Goal: Information Seeking & Learning: Learn about a topic

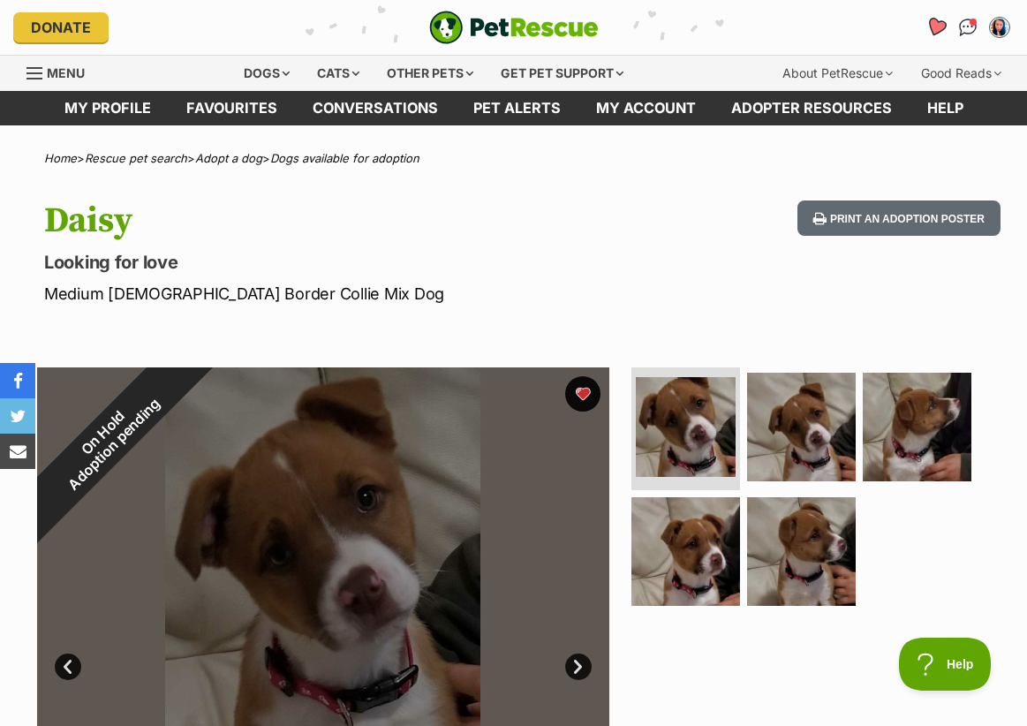
click at [938, 26] on icon "Favourites" at bounding box center [935, 27] width 21 height 20
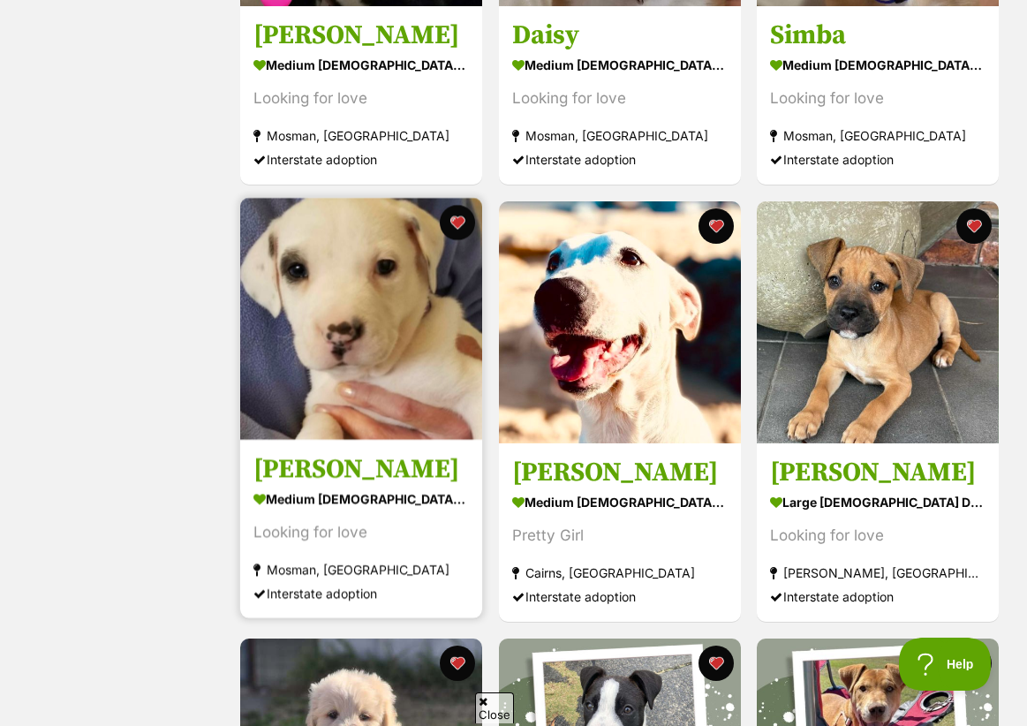
scroll to position [1047, 0]
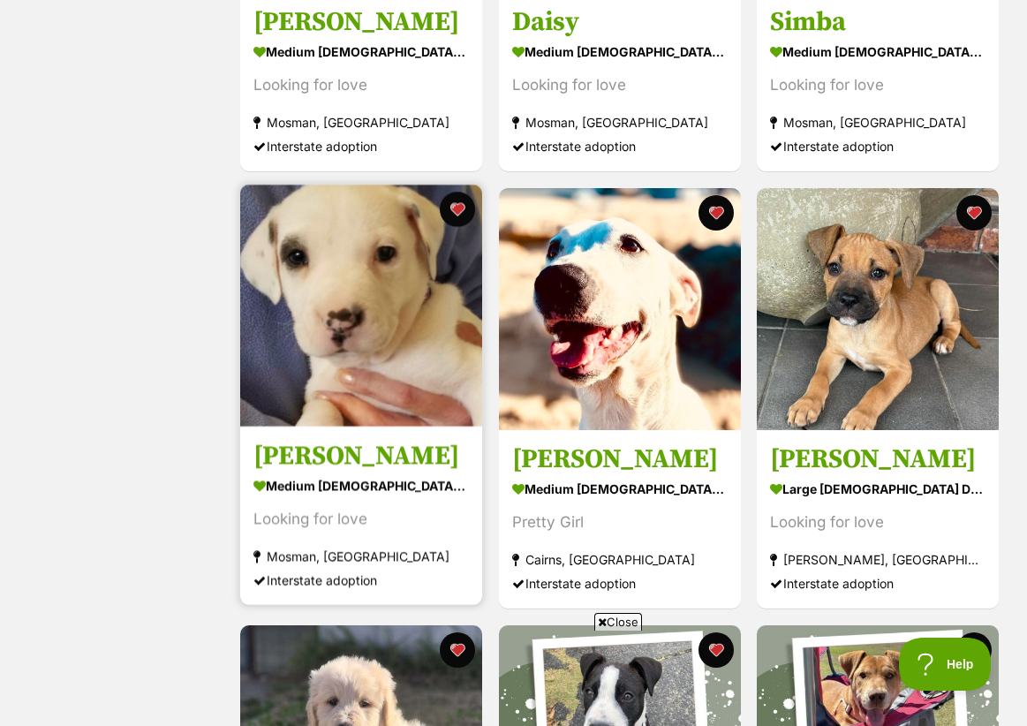
click at [336, 279] on img at bounding box center [361, 306] width 242 height 242
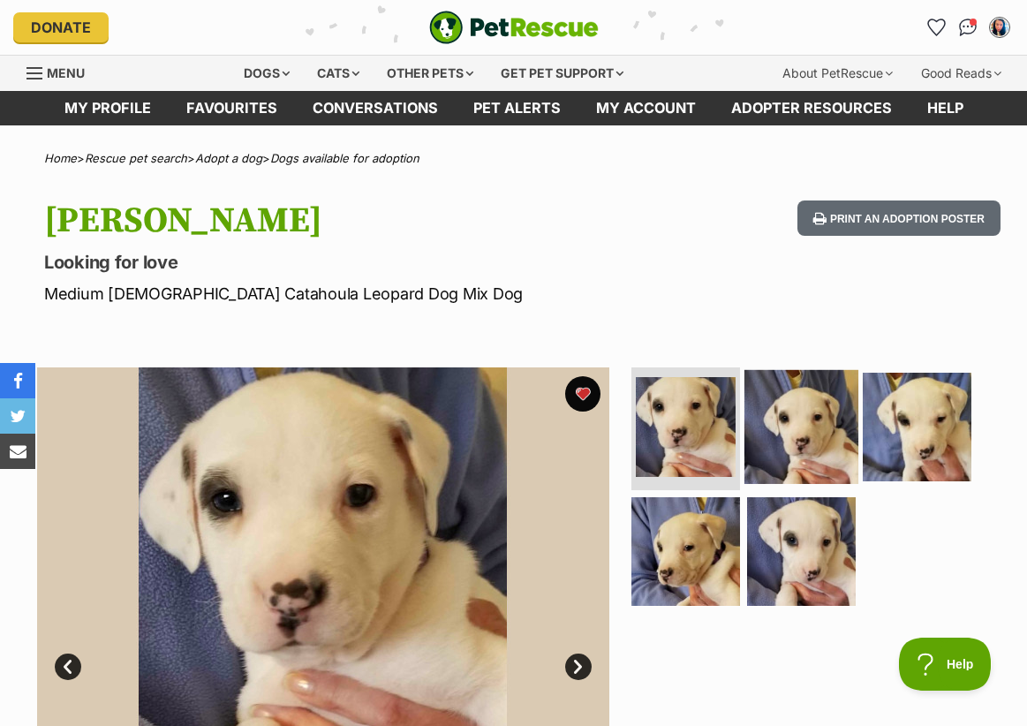
click at [806, 428] on img at bounding box center [801, 426] width 114 height 114
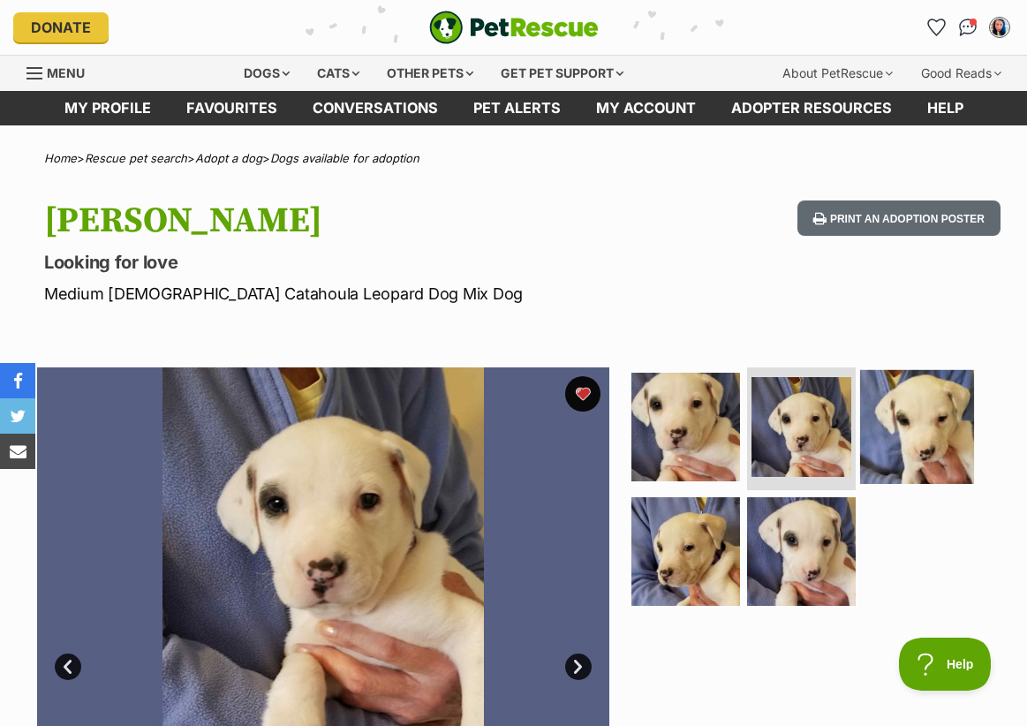
click at [910, 403] on img at bounding box center [917, 426] width 114 height 114
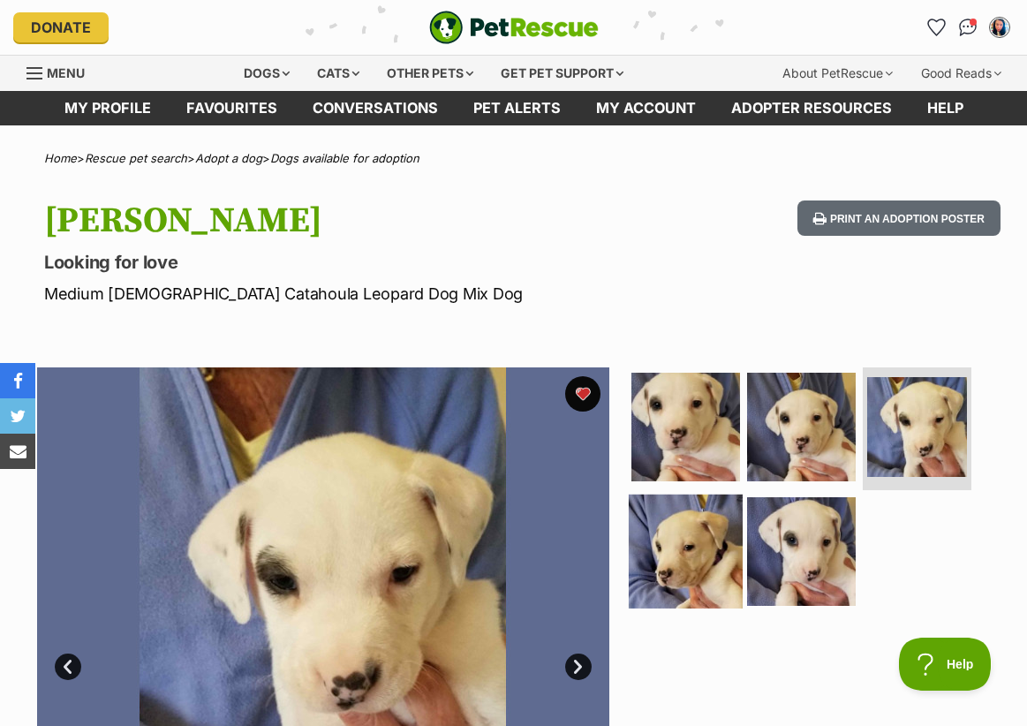
click at [705, 536] on img at bounding box center [686, 551] width 114 height 114
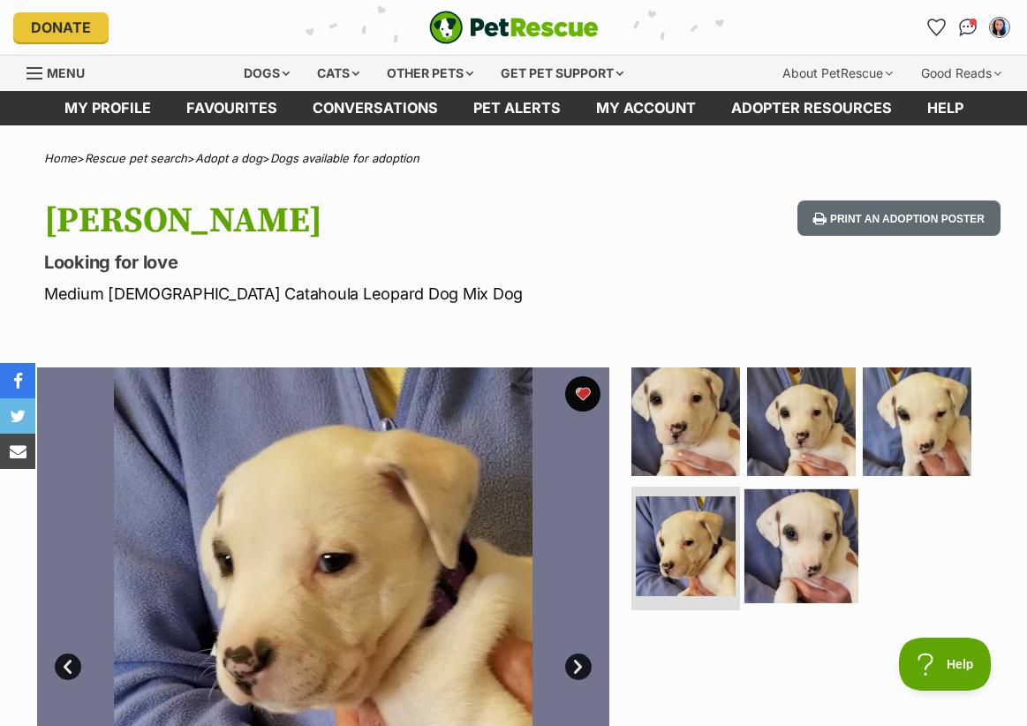
click at [803, 544] on img at bounding box center [801, 546] width 114 height 114
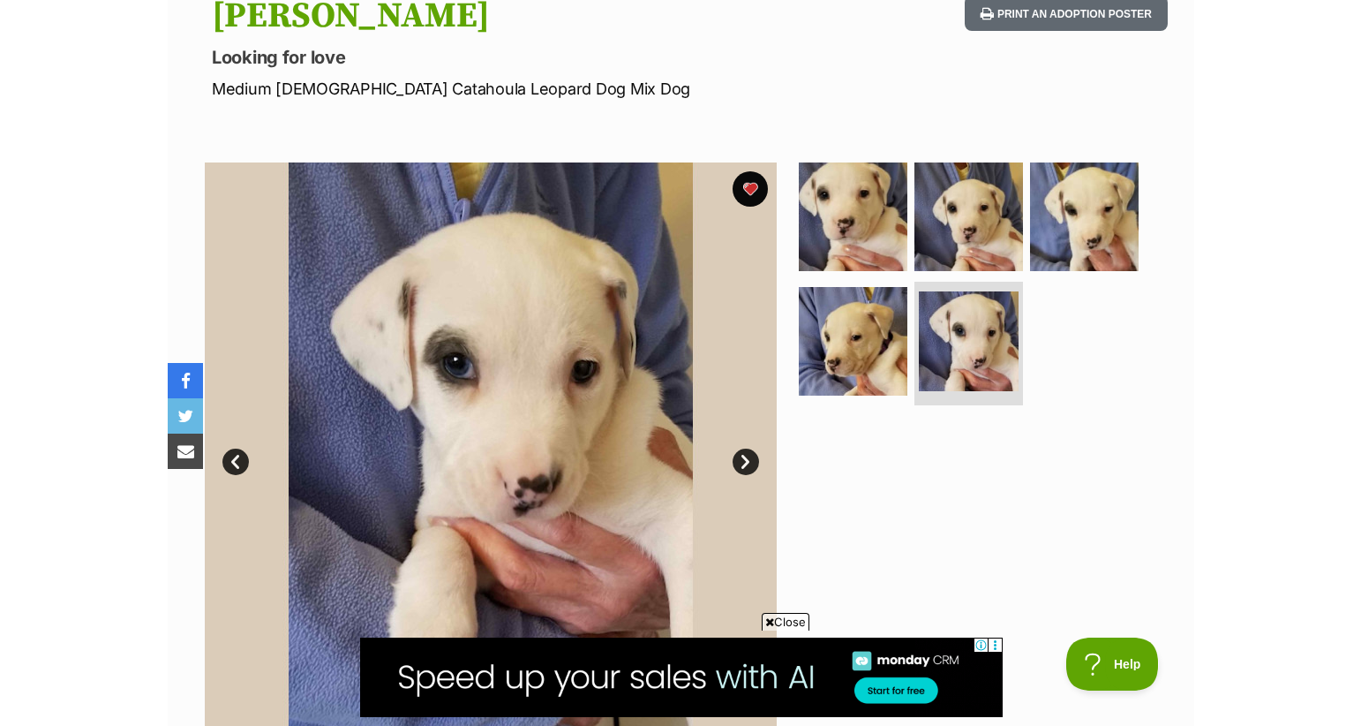
scroll to position [194, 0]
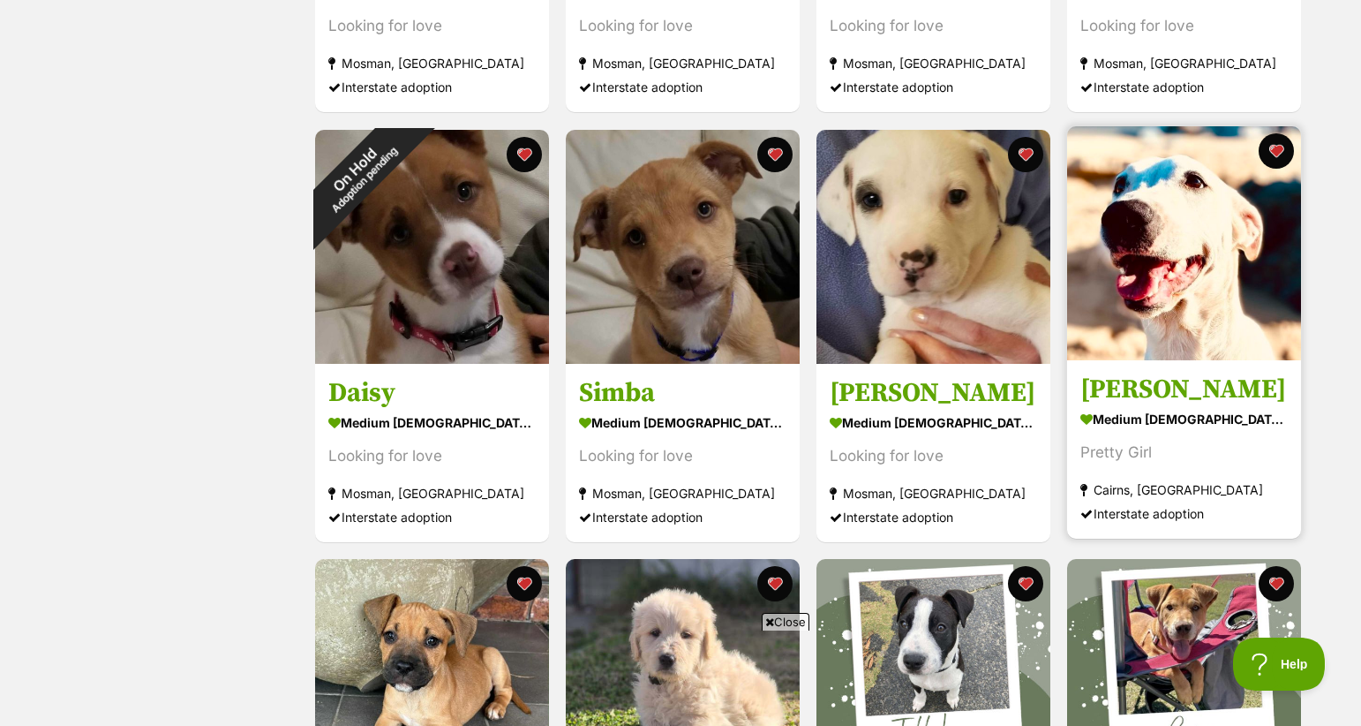
scroll to position [662, 0]
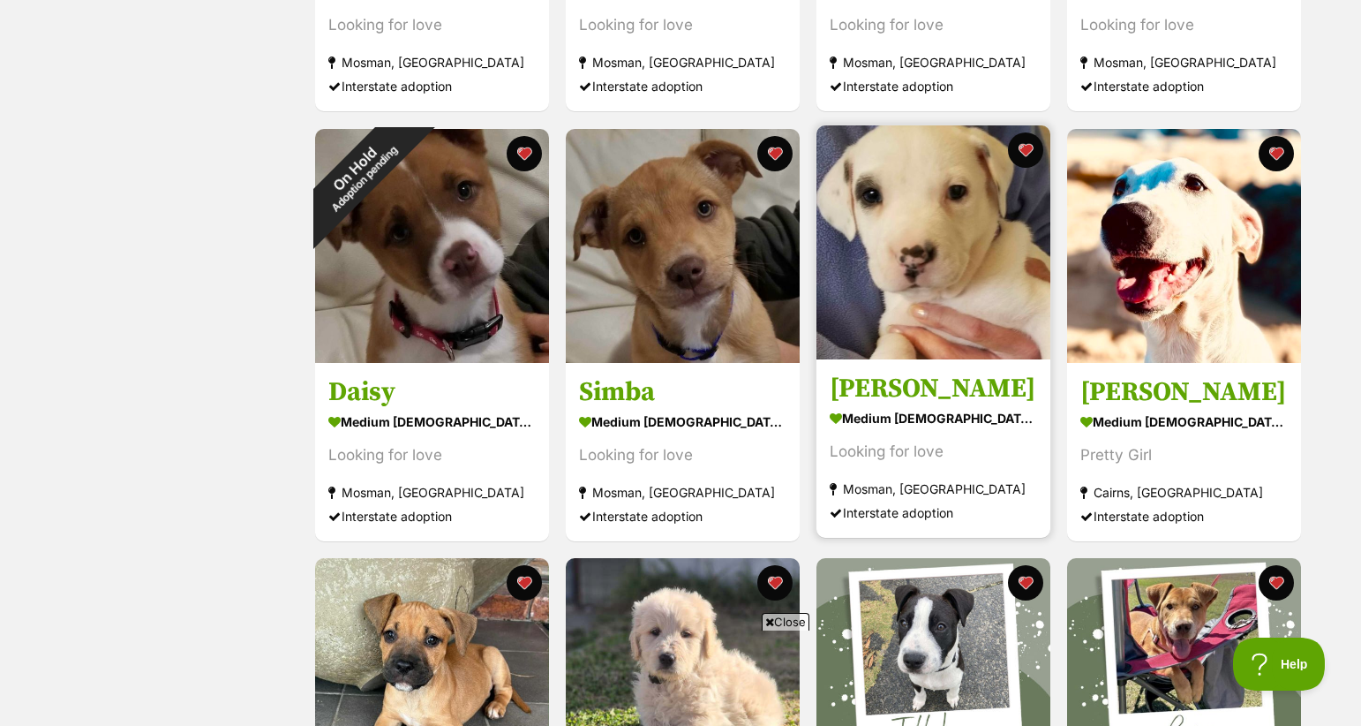
click at [961, 410] on div "medium [DEMOGRAPHIC_DATA] Dog" at bounding box center [933, 418] width 207 height 26
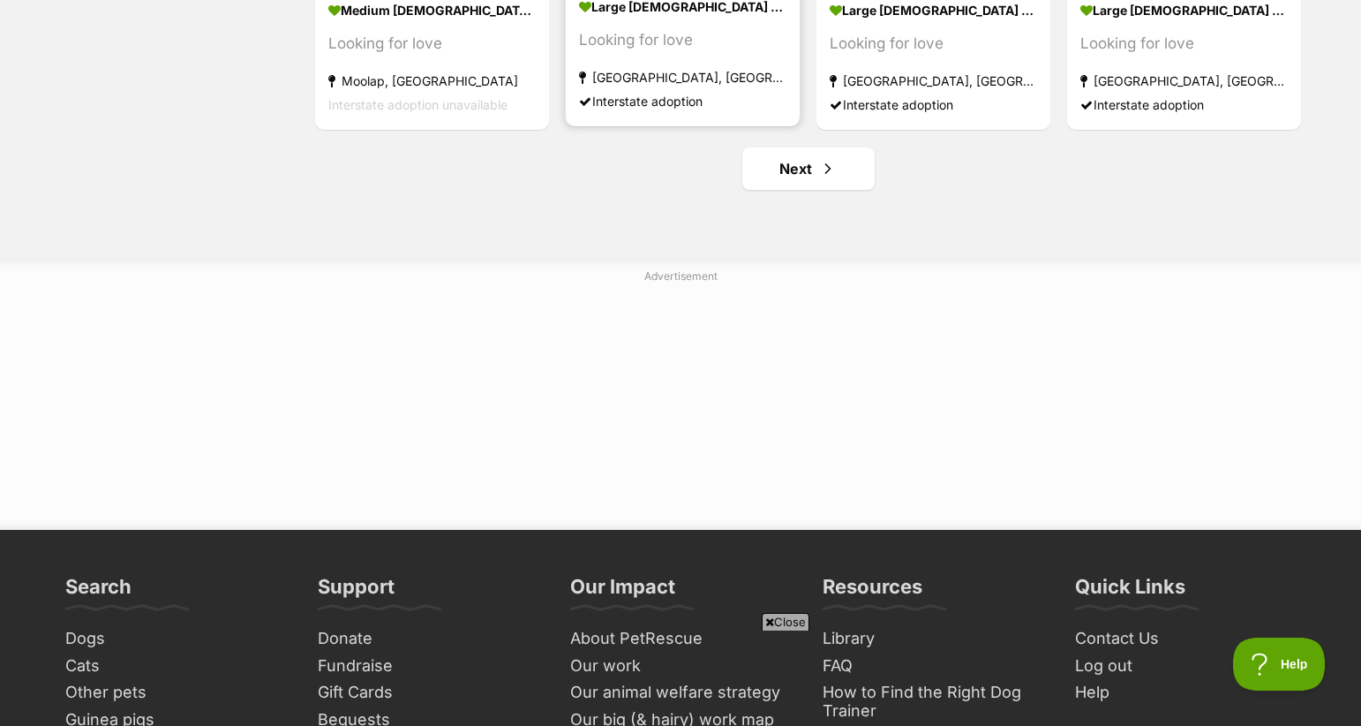
scroll to position [2346, 0]
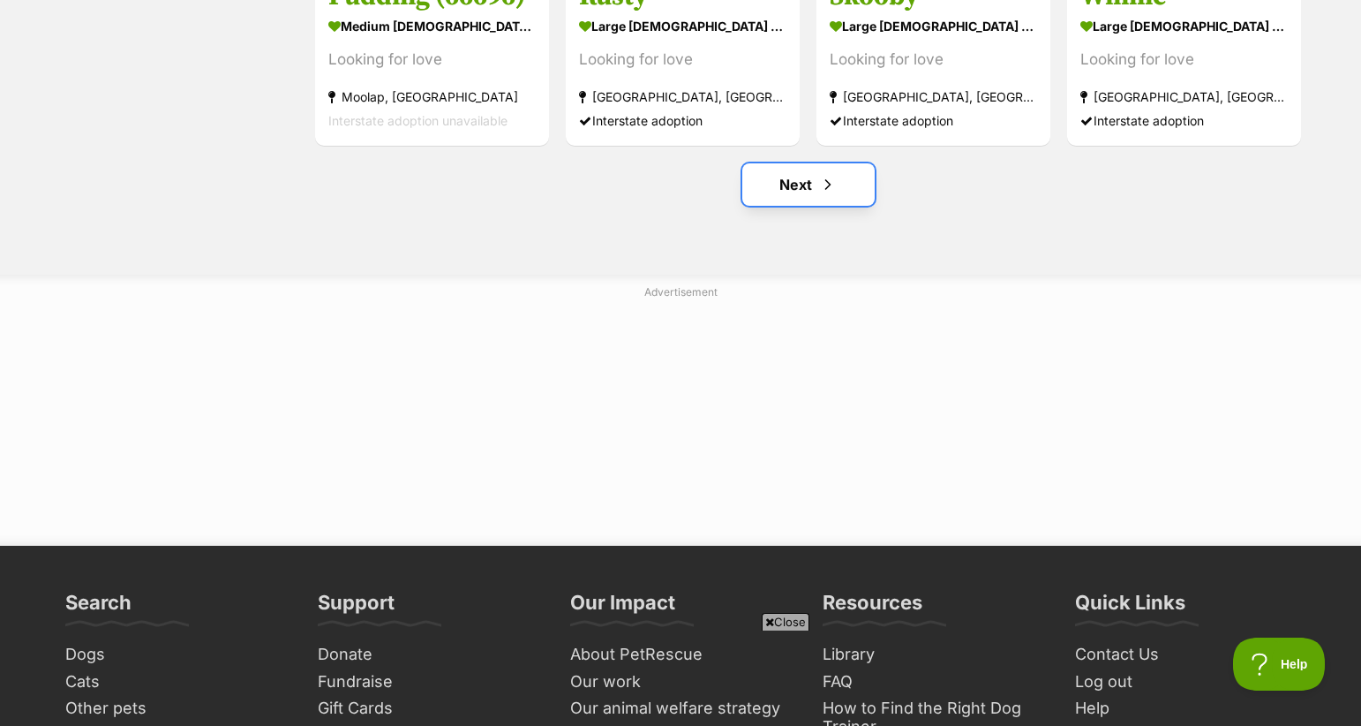
click at [787, 174] on link "Next" at bounding box center [808, 184] width 132 height 42
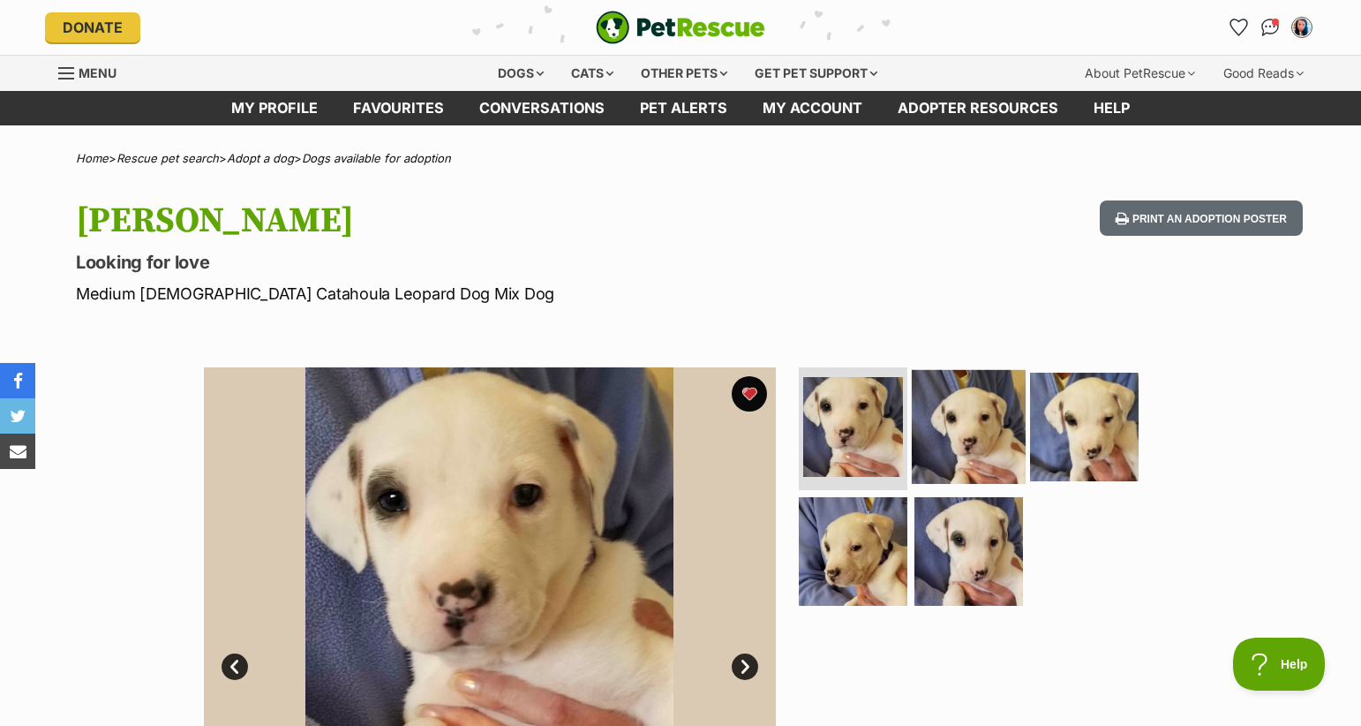
click at [984, 417] on img at bounding box center [969, 426] width 114 height 114
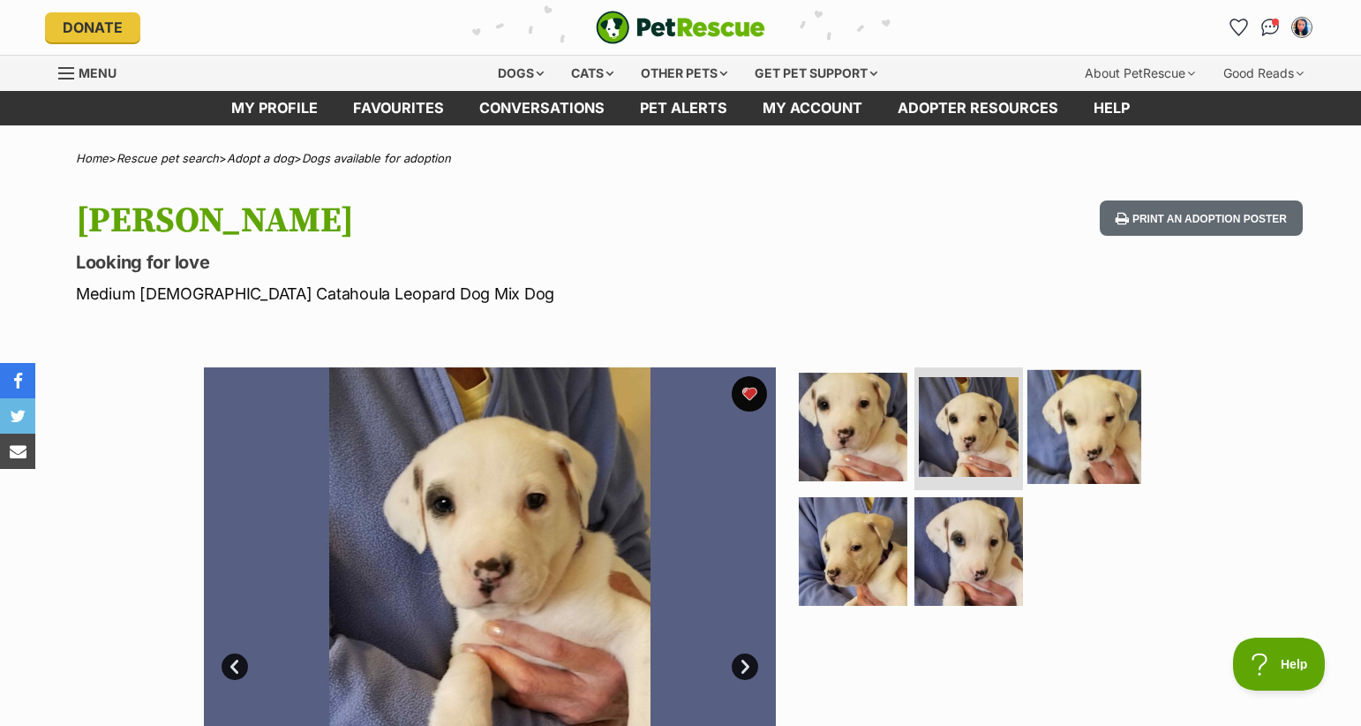
click at [1108, 426] on img at bounding box center [1085, 426] width 114 height 114
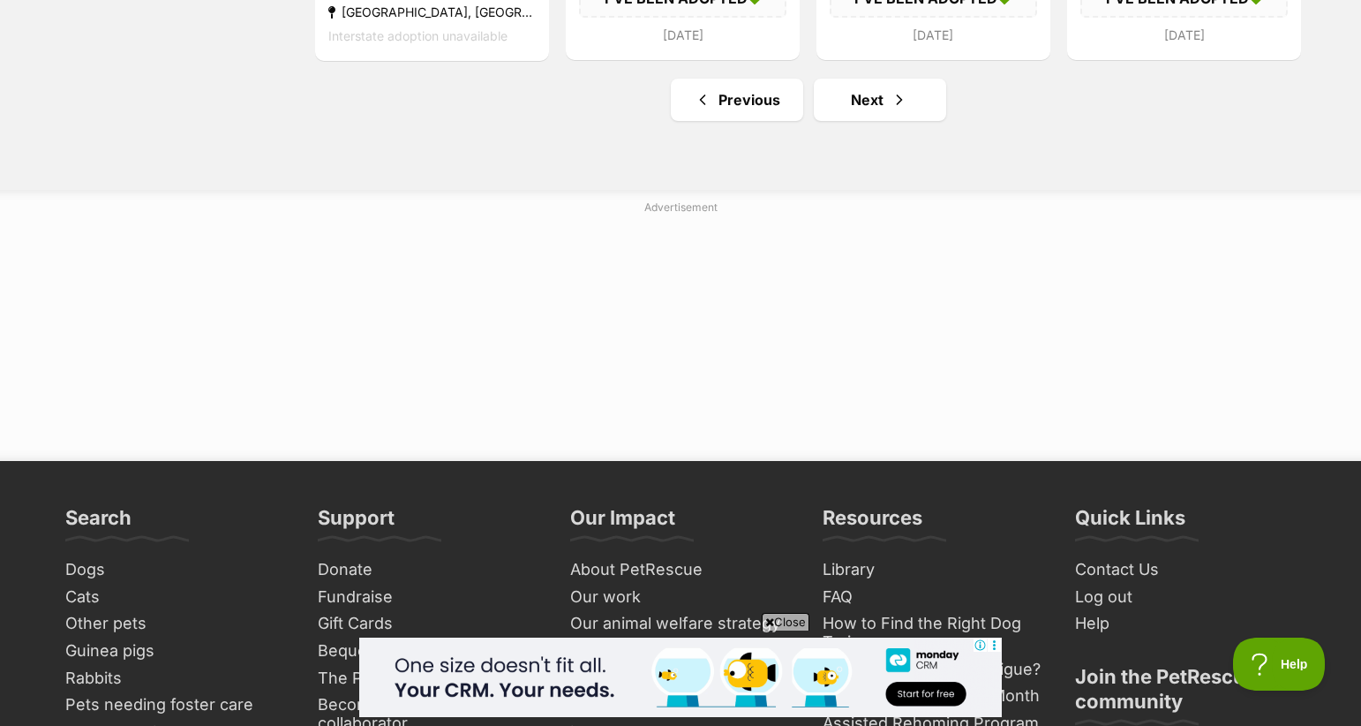
scroll to position [2447, 0]
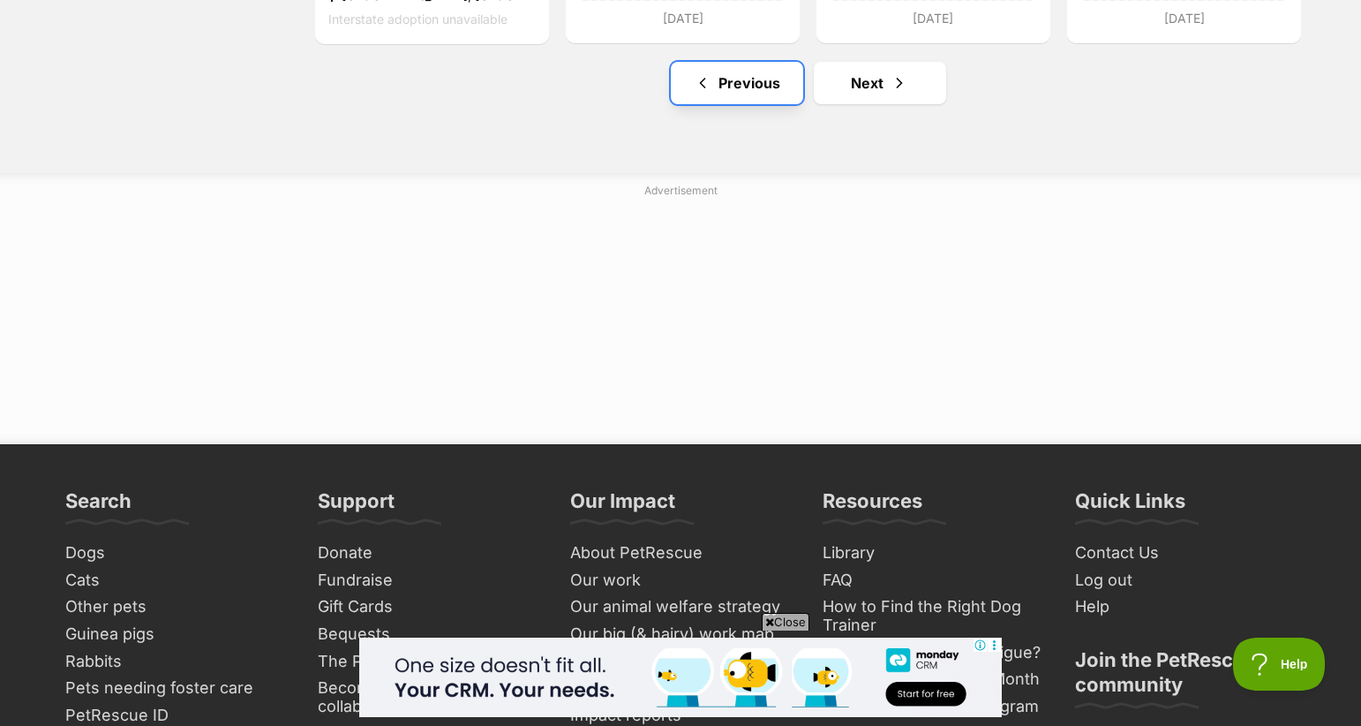
click at [742, 81] on link "Previous" at bounding box center [737, 83] width 132 height 42
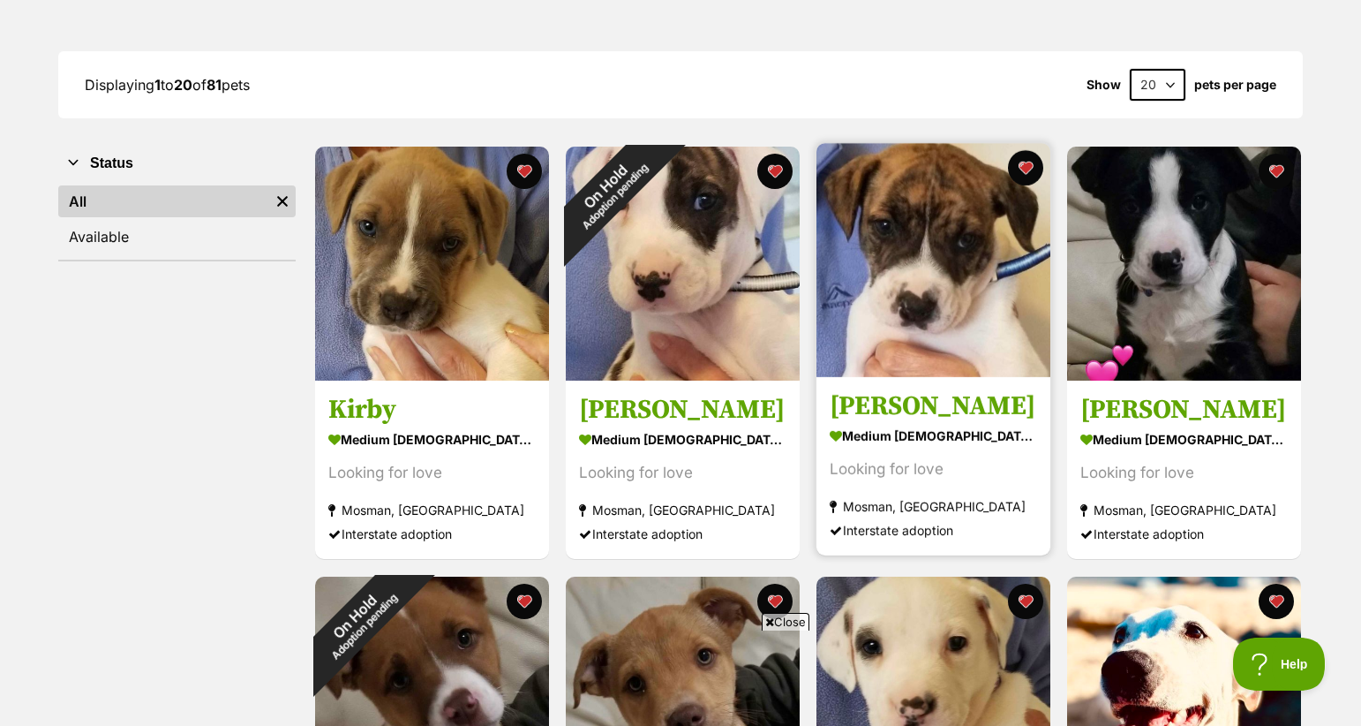
scroll to position [211, 0]
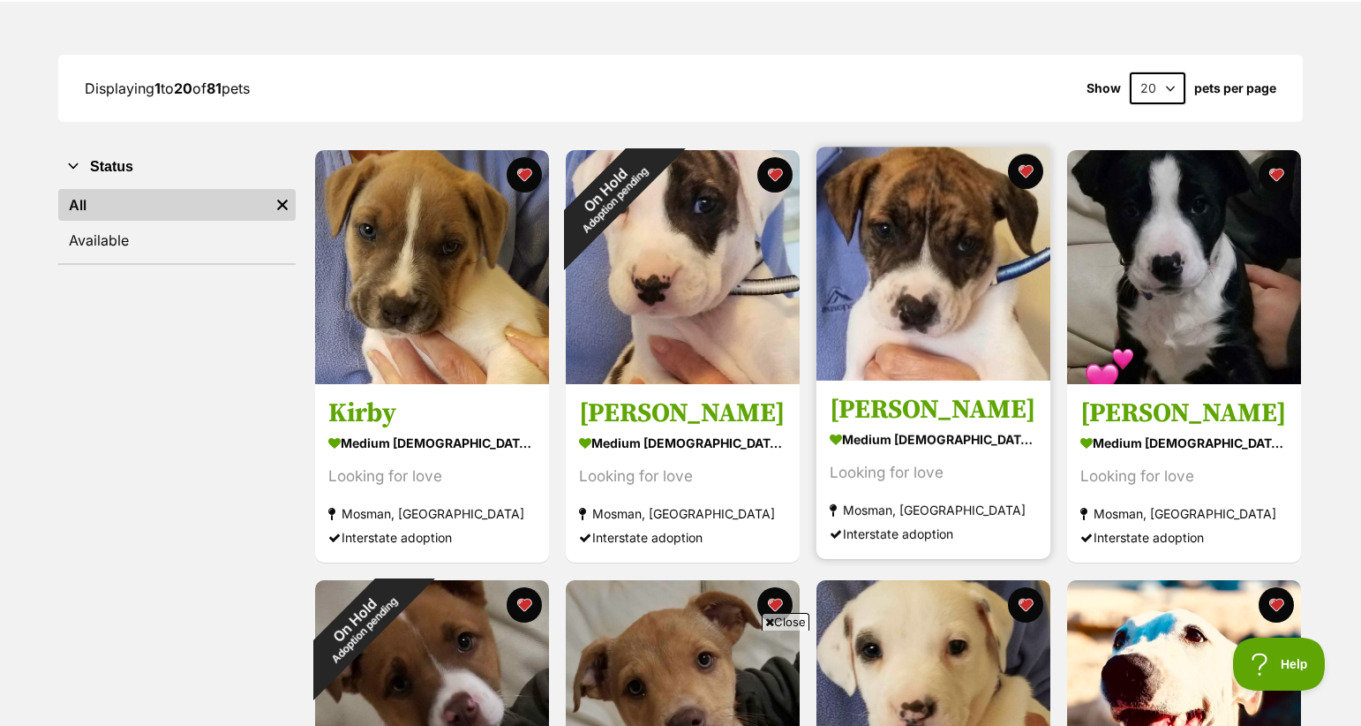
click at [947, 243] on img at bounding box center [934, 264] width 234 height 234
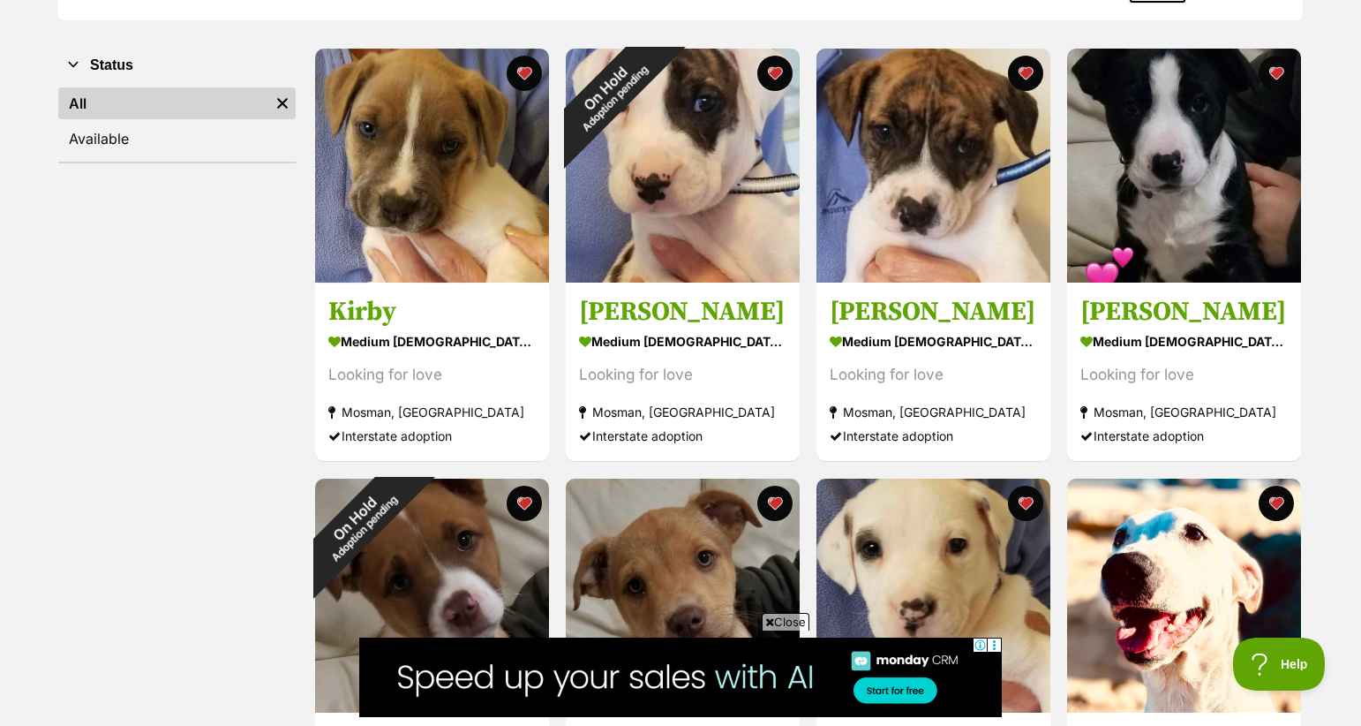
scroll to position [0, 0]
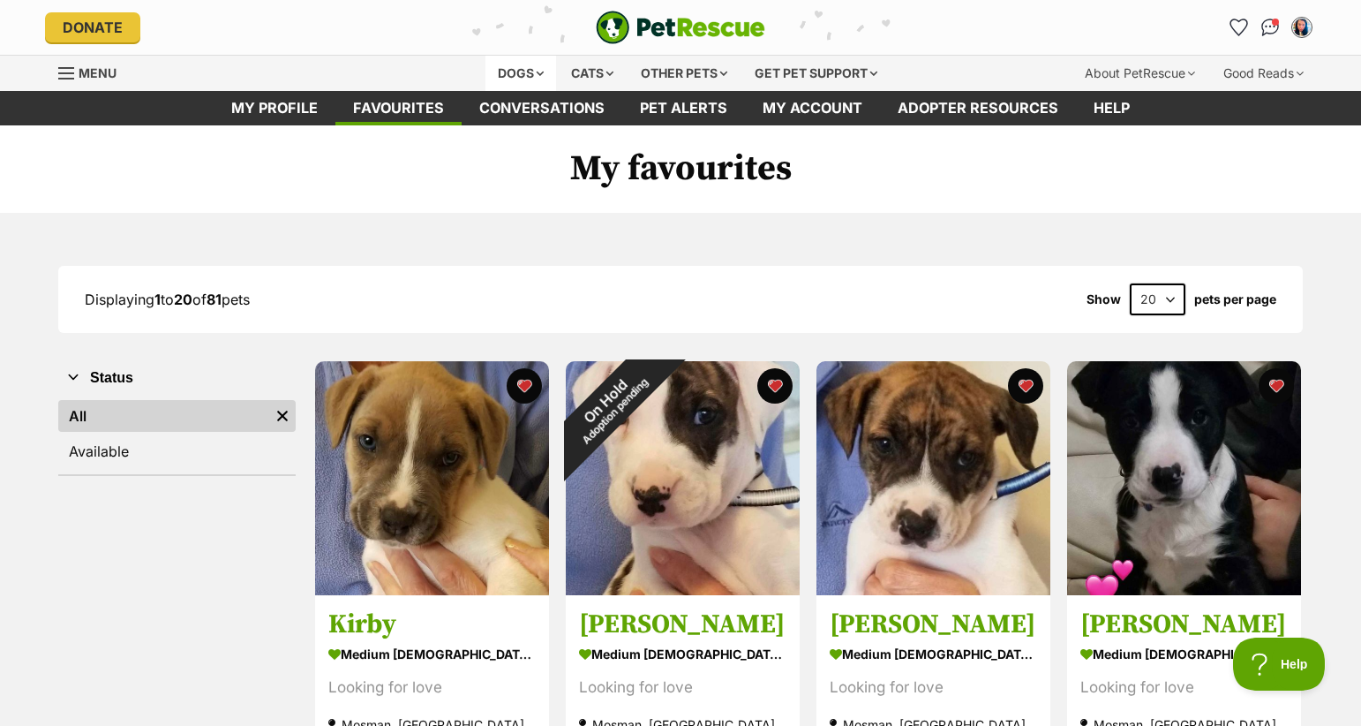
click at [511, 71] on div "Dogs" at bounding box center [521, 73] width 71 height 35
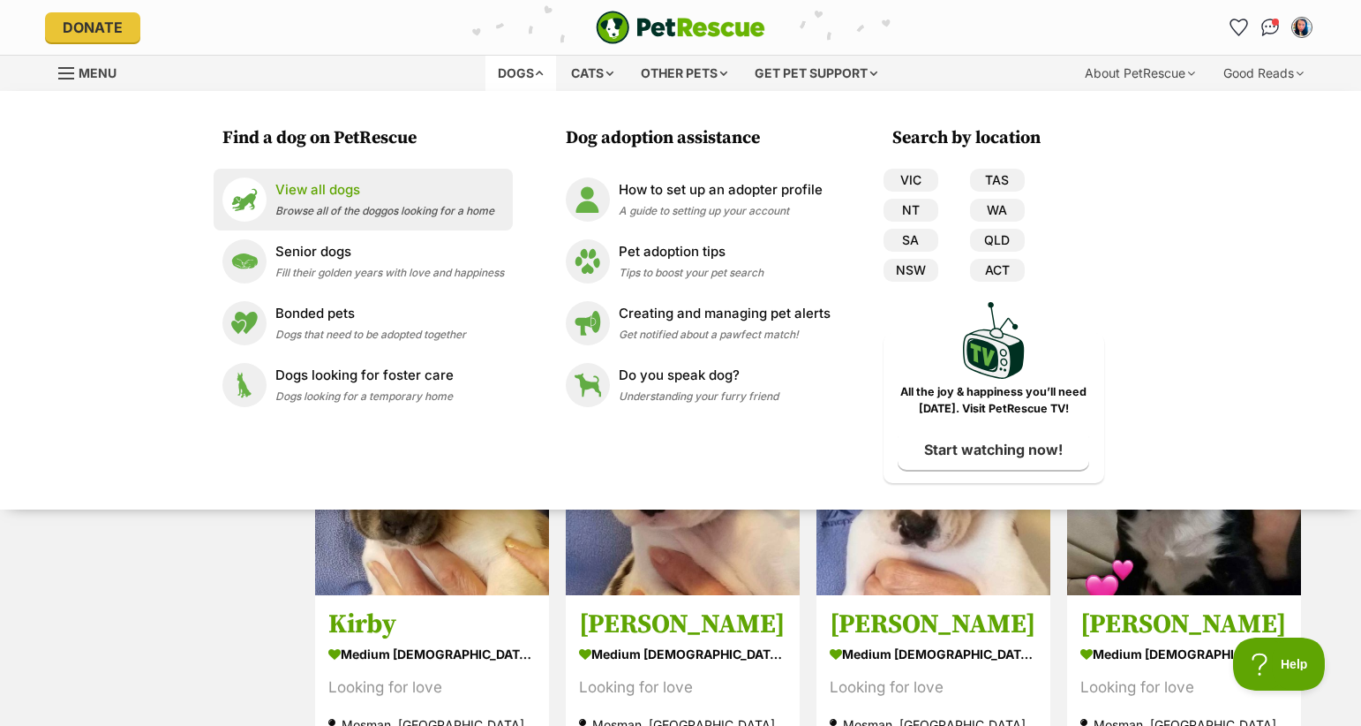
click at [344, 185] on p "View all dogs" at bounding box center [384, 190] width 219 height 20
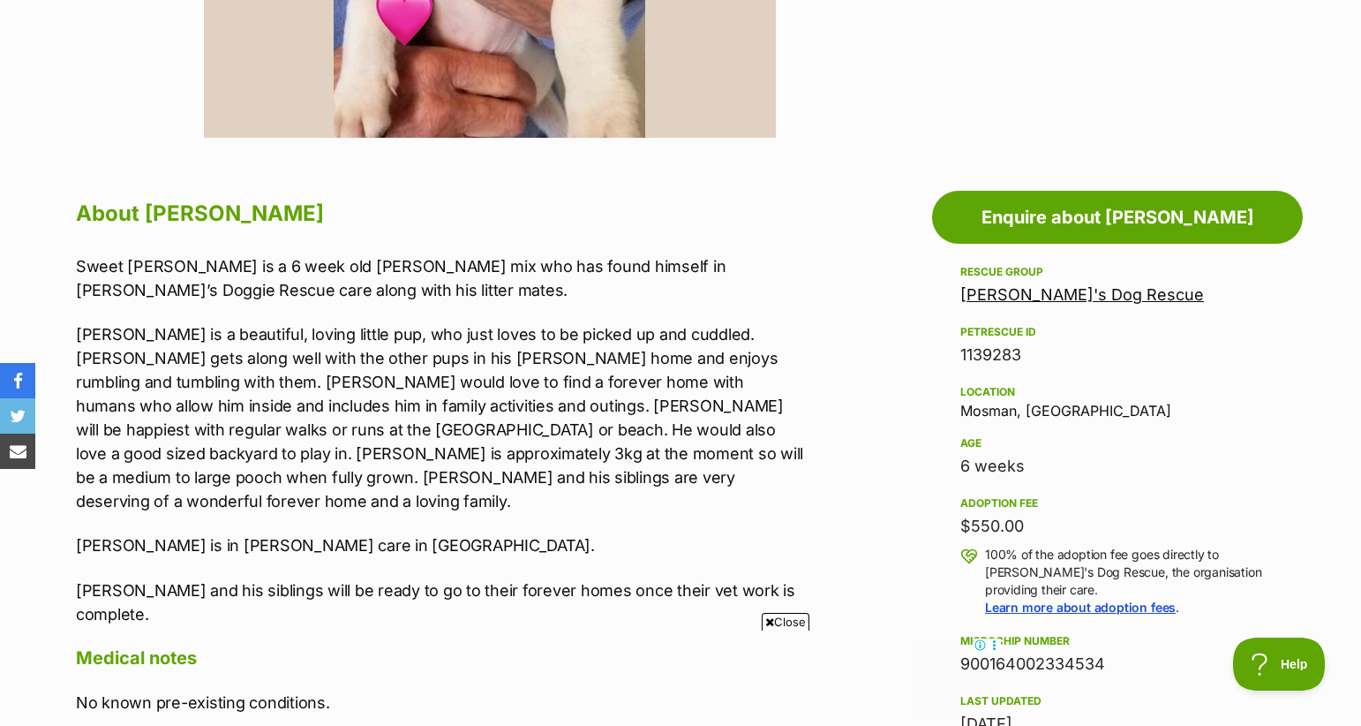
scroll to position [778, 0]
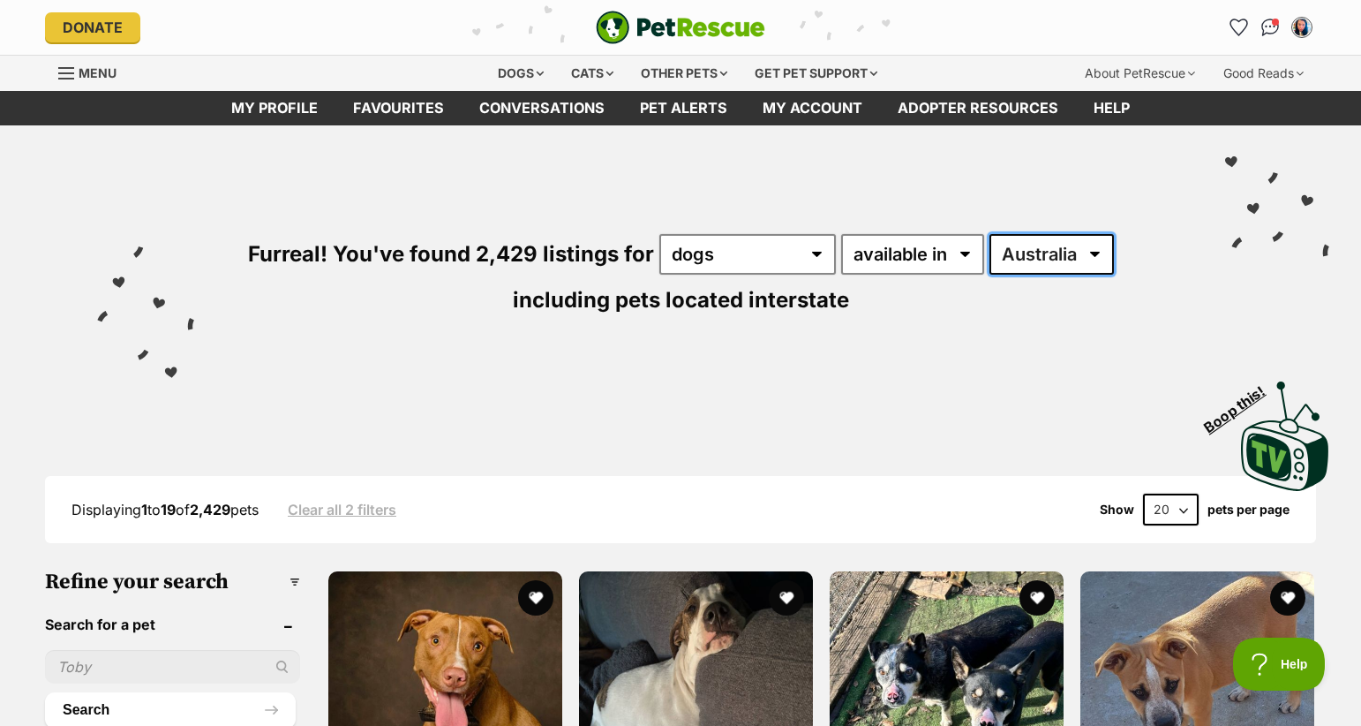
click at [1022, 264] on select "[GEOGRAPHIC_DATA] [GEOGRAPHIC_DATA] [GEOGRAPHIC_DATA] [GEOGRAPHIC_DATA] [GEOGRA…" at bounding box center [1052, 254] width 124 height 41
select select "ACT"
click at [990, 234] on select "[GEOGRAPHIC_DATA] [GEOGRAPHIC_DATA] [GEOGRAPHIC_DATA] [GEOGRAPHIC_DATA] [GEOGRA…" at bounding box center [1052, 254] width 124 height 41
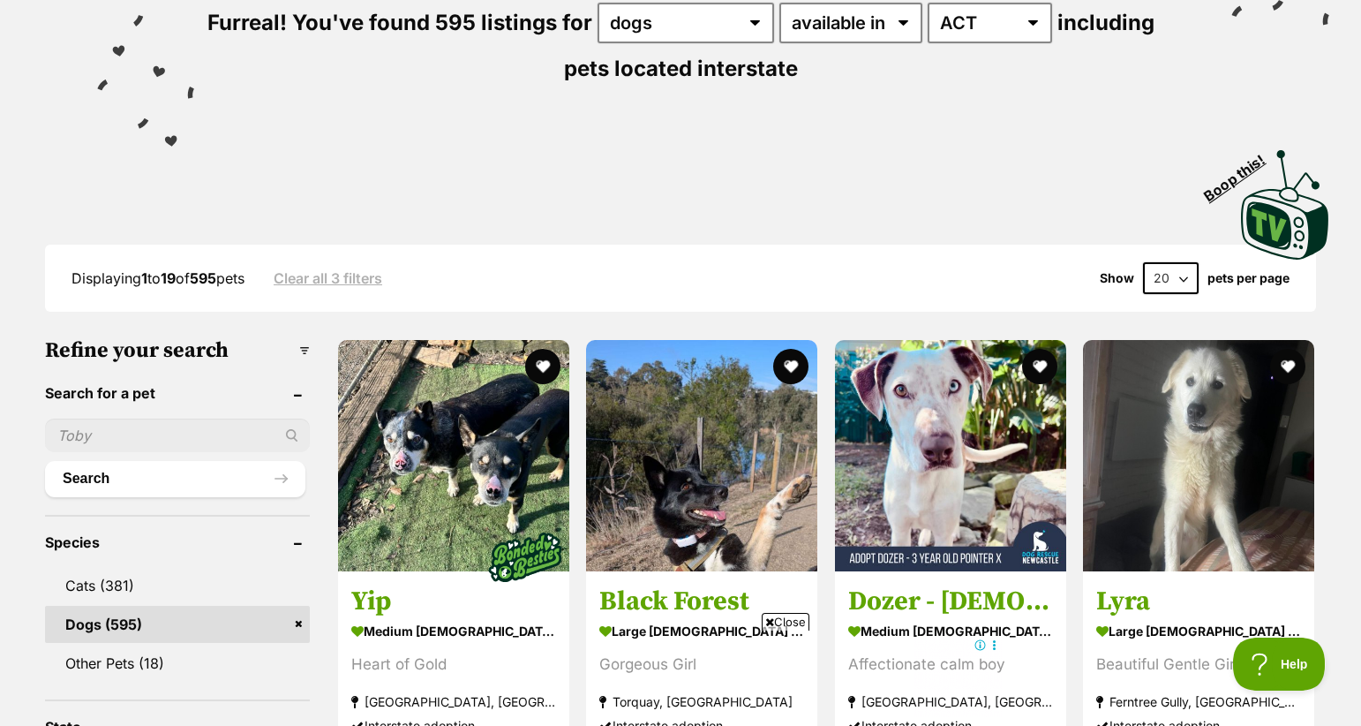
scroll to position [211, 0]
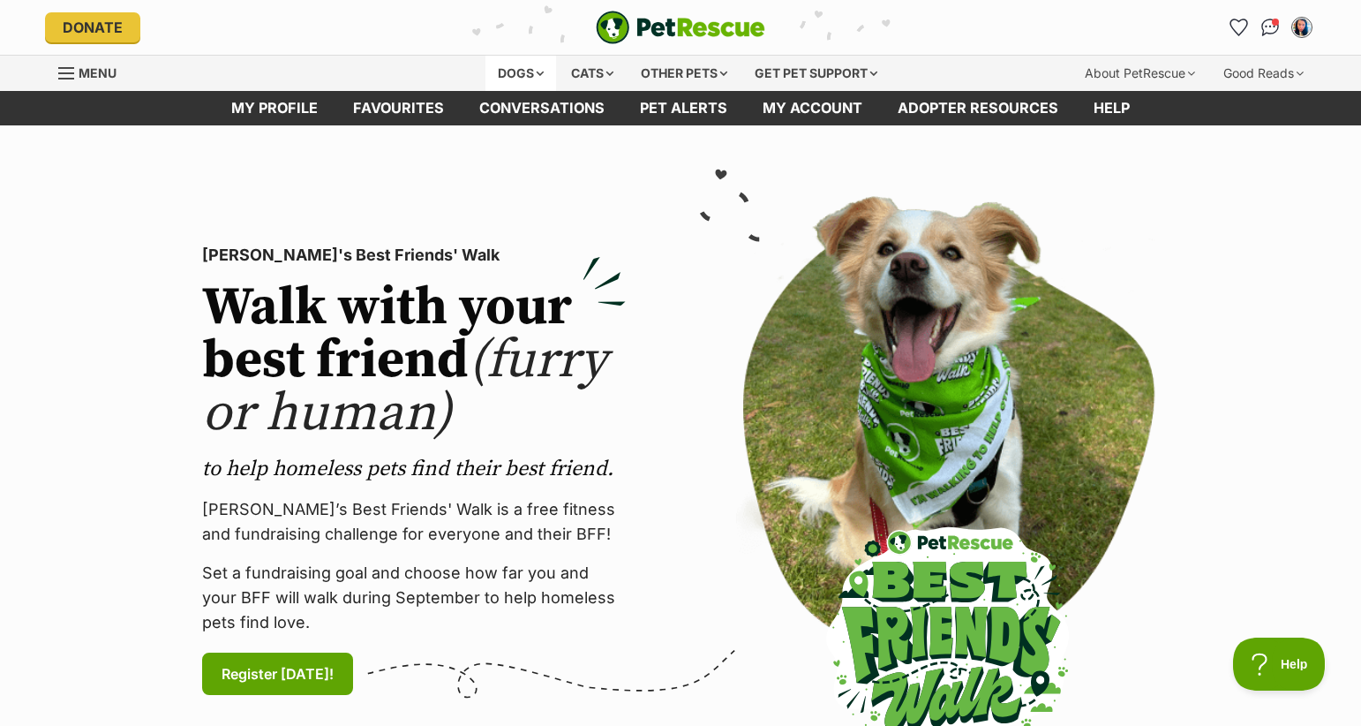
click at [494, 76] on div "Dogs" at bounding box center [521, 73] width 71 height 35
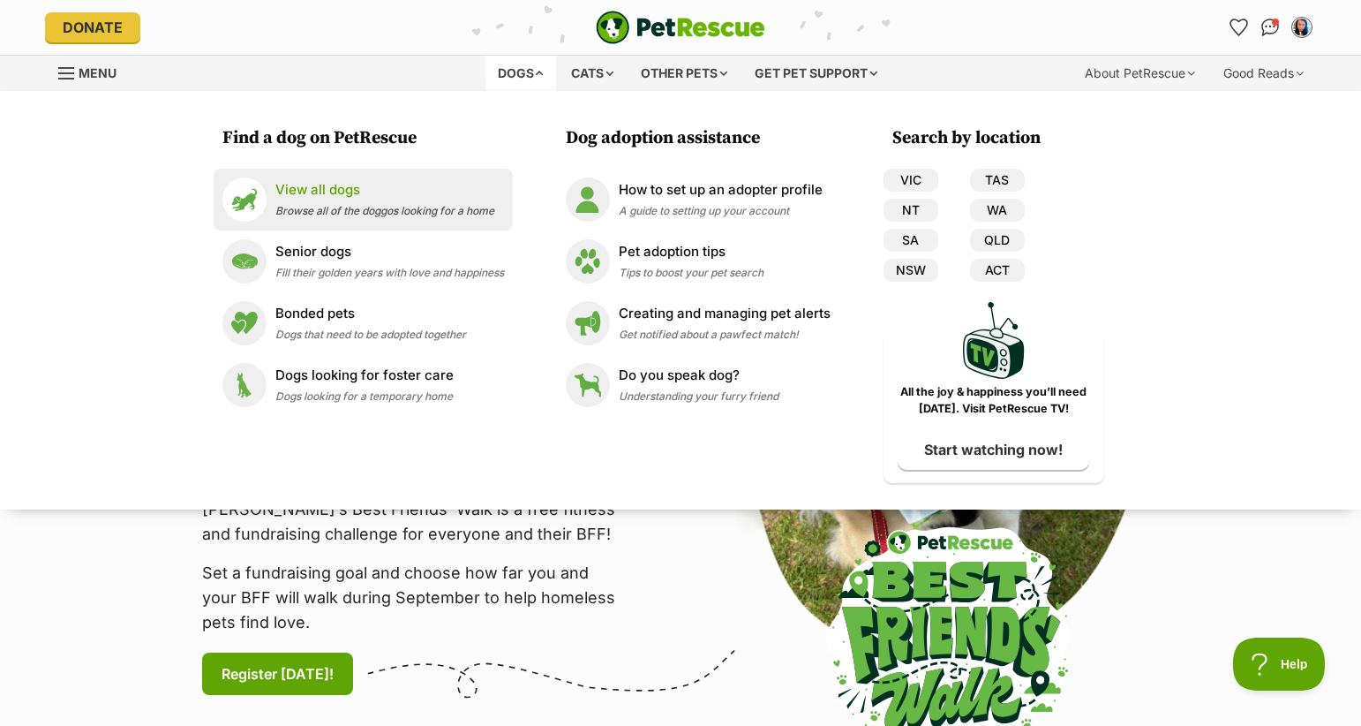
click at [366, 190] on p "View all dogs" at bounding box center [384, 190] width 219 height 20
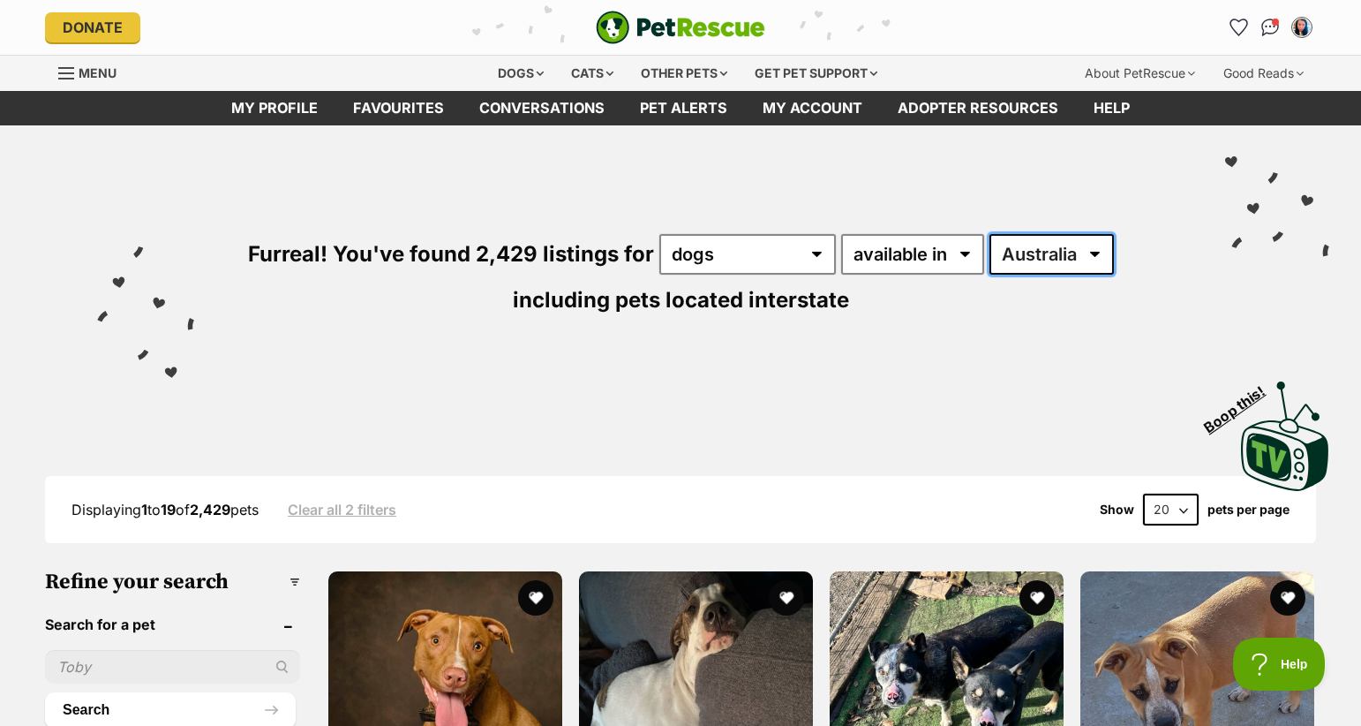
click at [1047, 248] on select "Australia ACT NSW NT QLD SA TAS VIC WA" at bounding box center [1052, 254] width 124 height 41
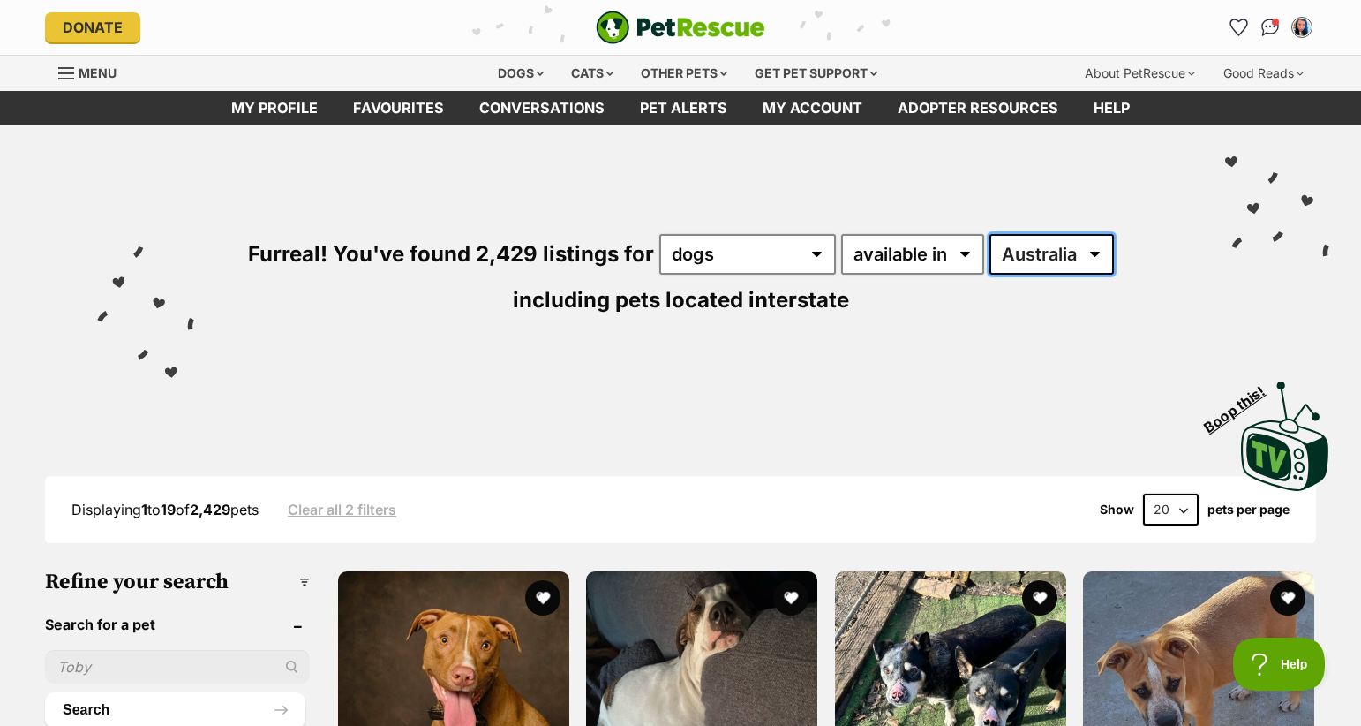
select select "NSW"
click at [990, 234] on select "[GEOGRAPHIC_DATA] [GEOGRAPHIC_DATA] [GEOGRAPHIC_DATA] [GEOGRAPHIC_DATA] [GEOGRA…" at bounding box center [1052, 254] width 124 height 41
click at [1060, 247] on select "Australia ACT NSW NT QLD SA TAS VIC WA" at bounding box center [1046, 254] width 124 height 41
select select "ACT"
click at [984, 234] on select "Australia ACT NSW NT QLD SA TAS VIC WA" at bounding box center [1046, 254] width 124 height 41
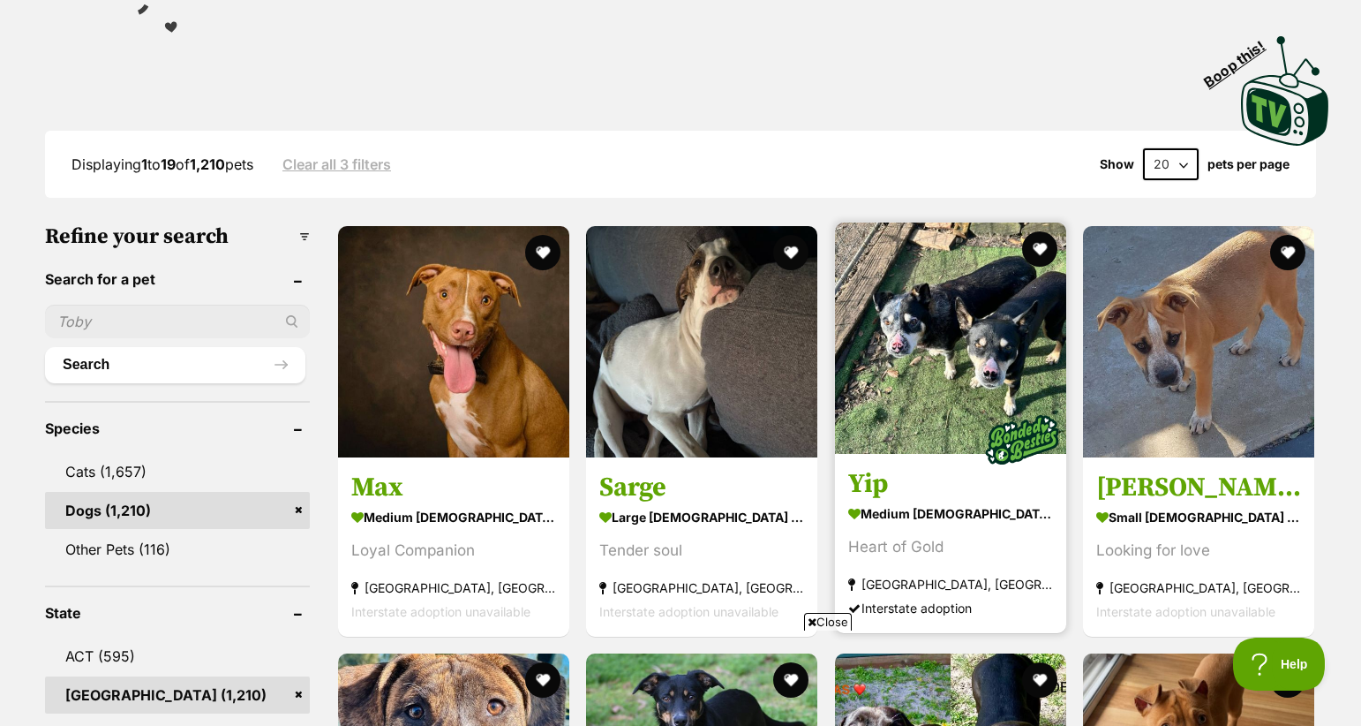
scroll to position [521, 0]
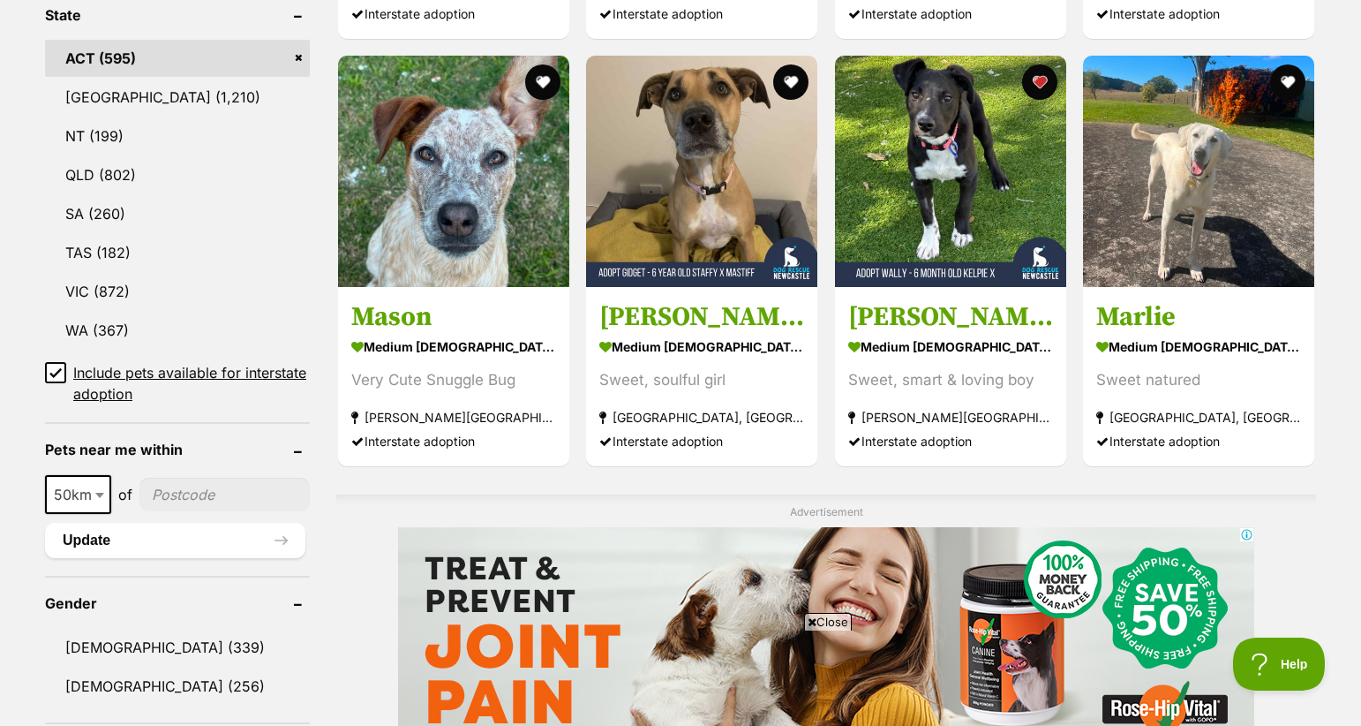
scroll to position [953, 0]
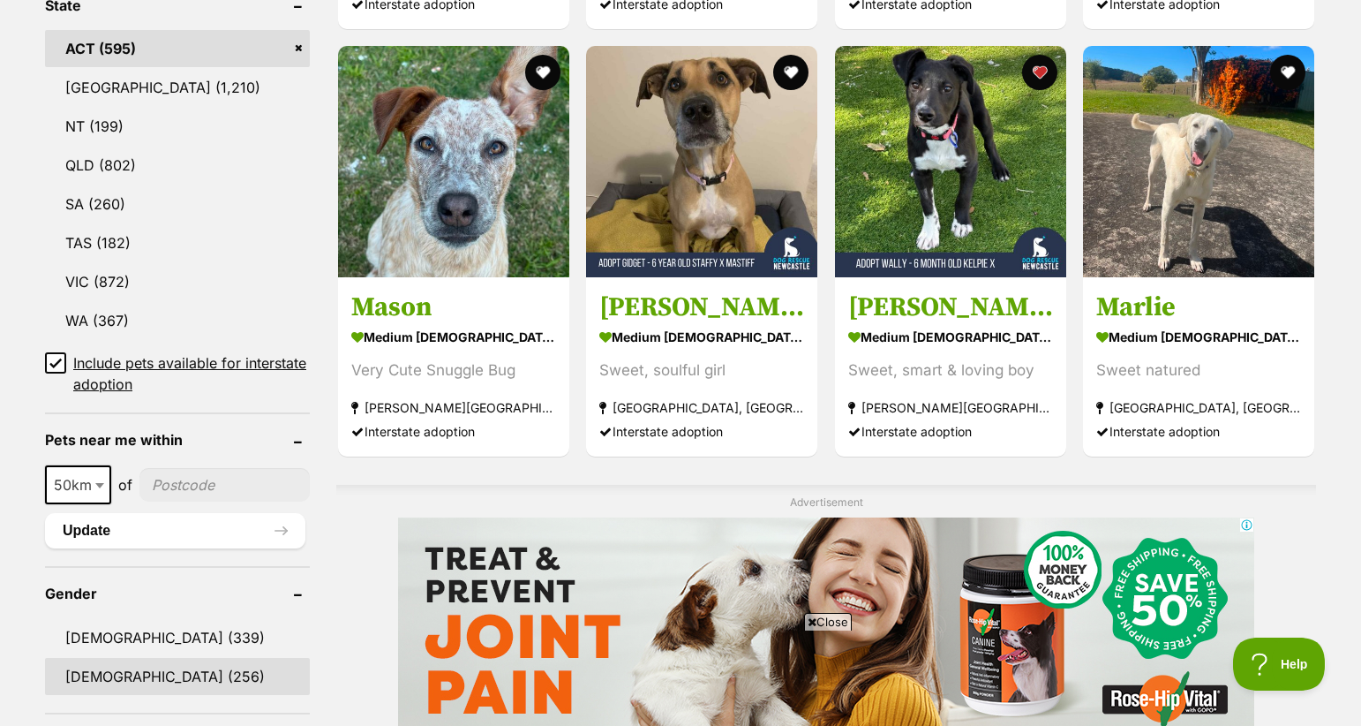
click at [114, 678] on link "Female (256)" at bounding box center [177, 676] width 265 height 37
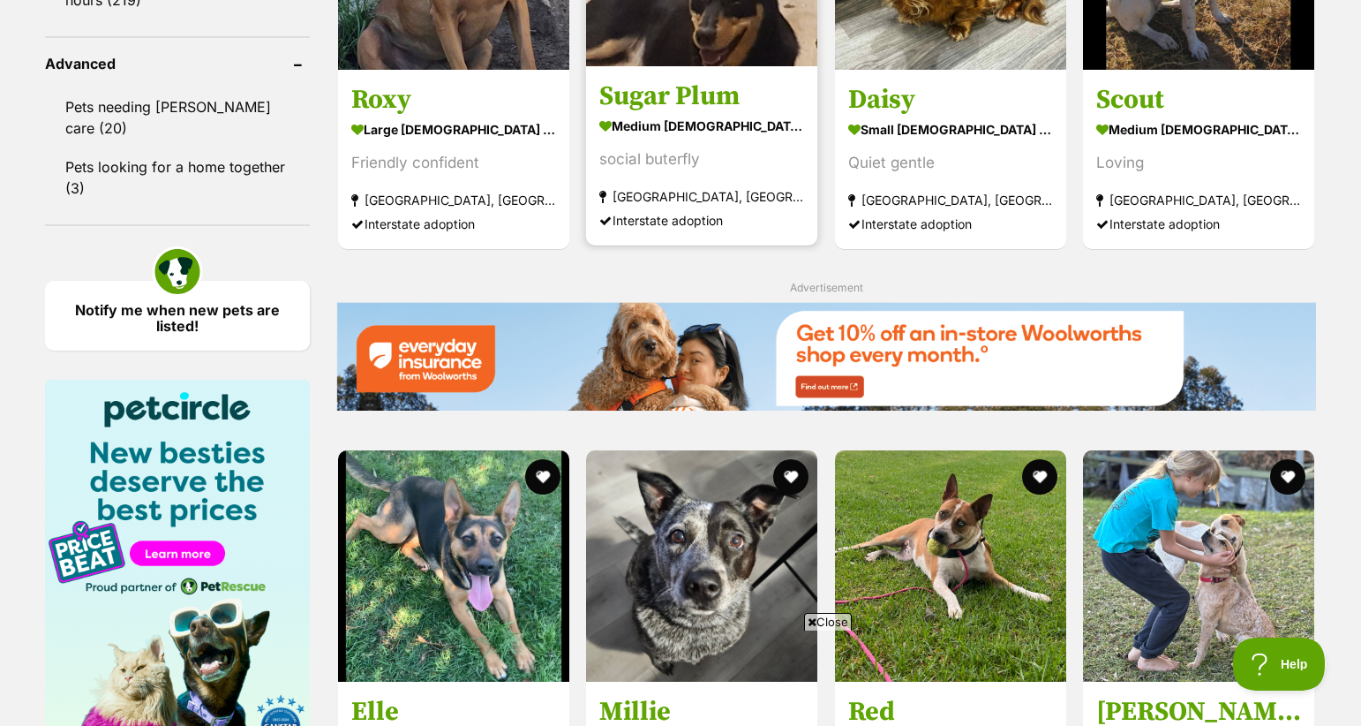
scroll to position [2379, 0]
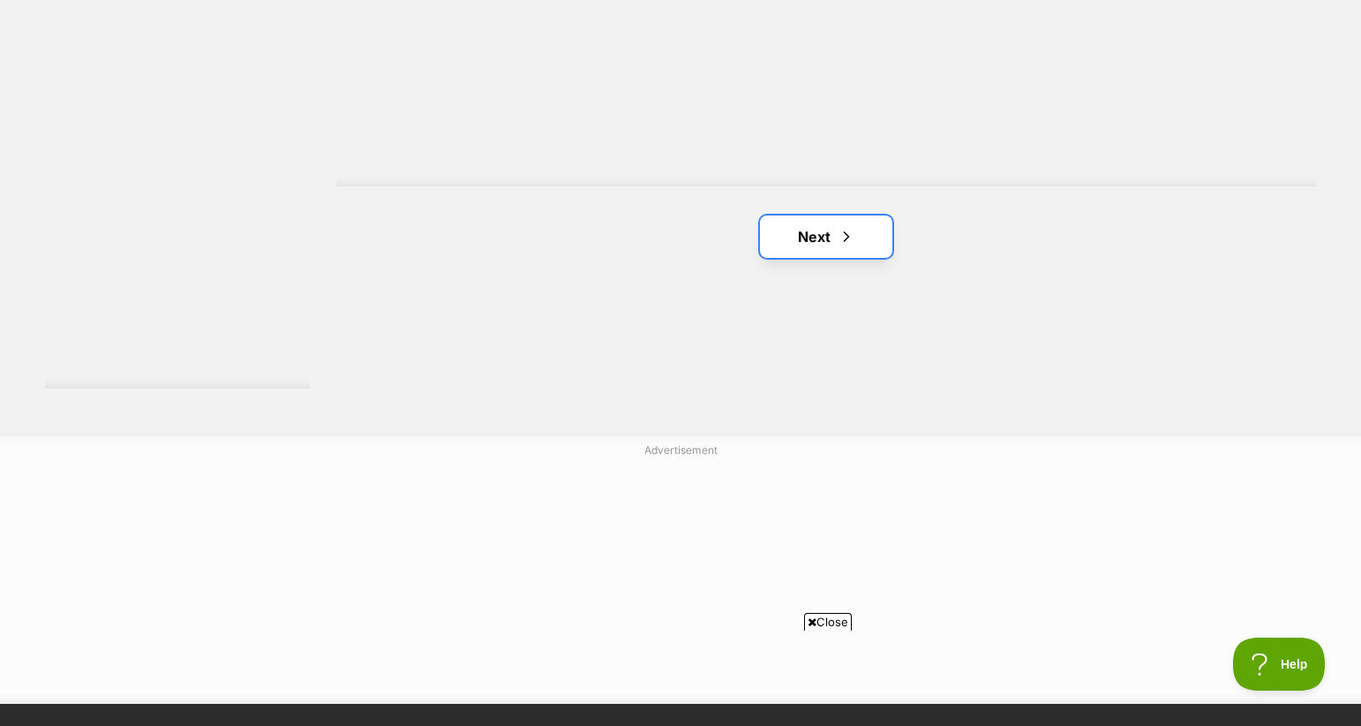
click at [788, 238] on link "Next" at bounding box center [826, 236] width 132 height 42
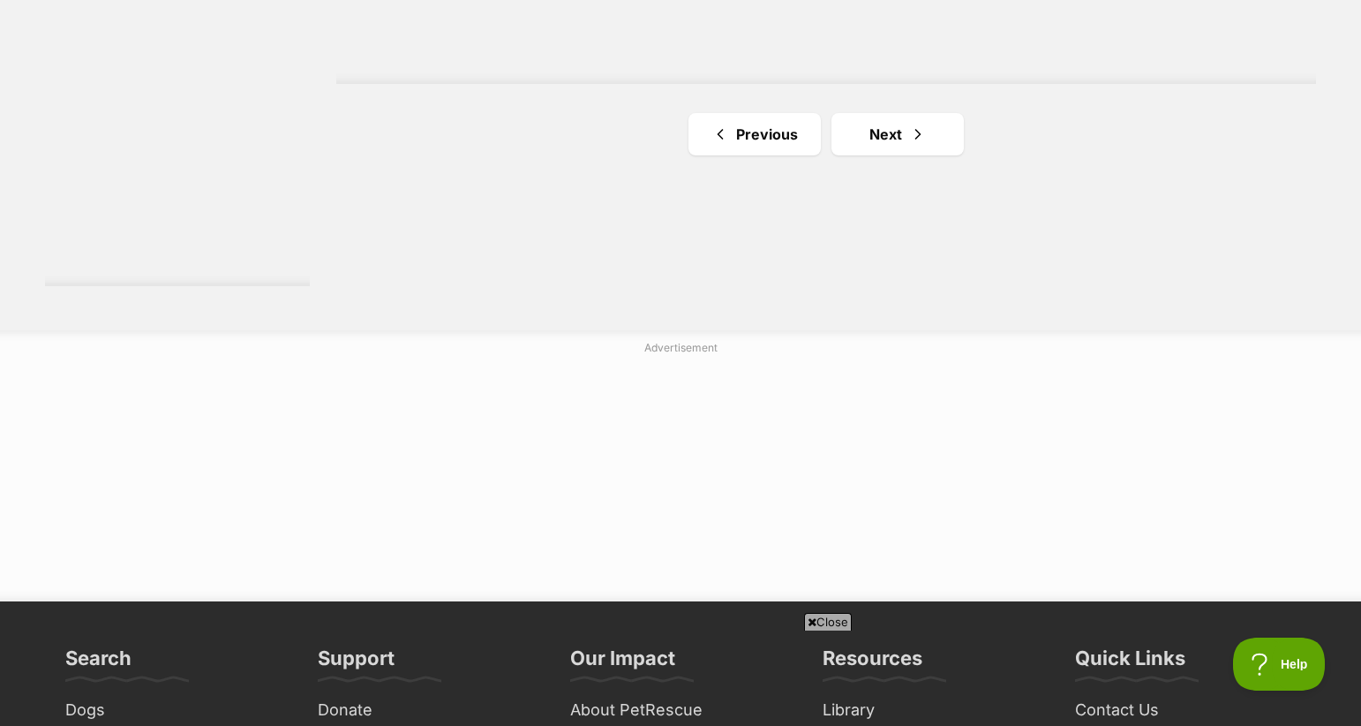
scroll to position [3424, 0]
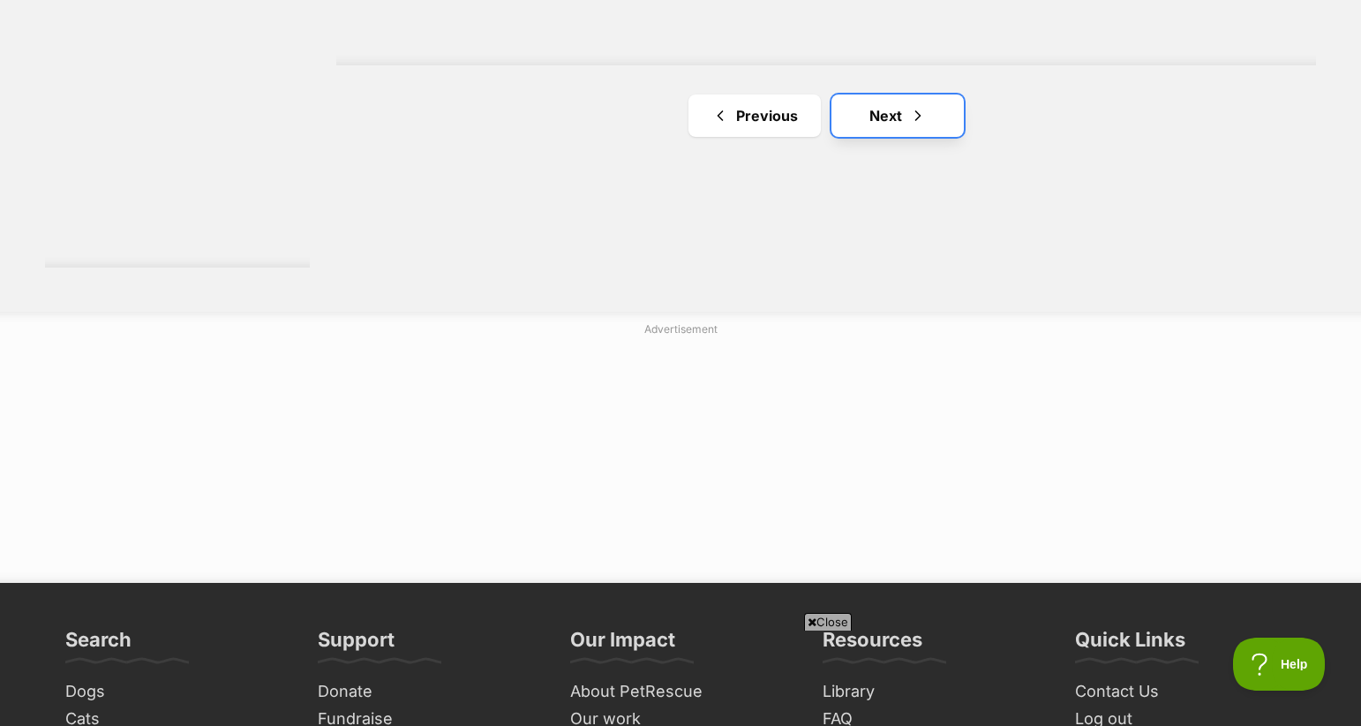
click at [940, 104] on link "Next" at bounding box center [898, 115] width 132 height 42
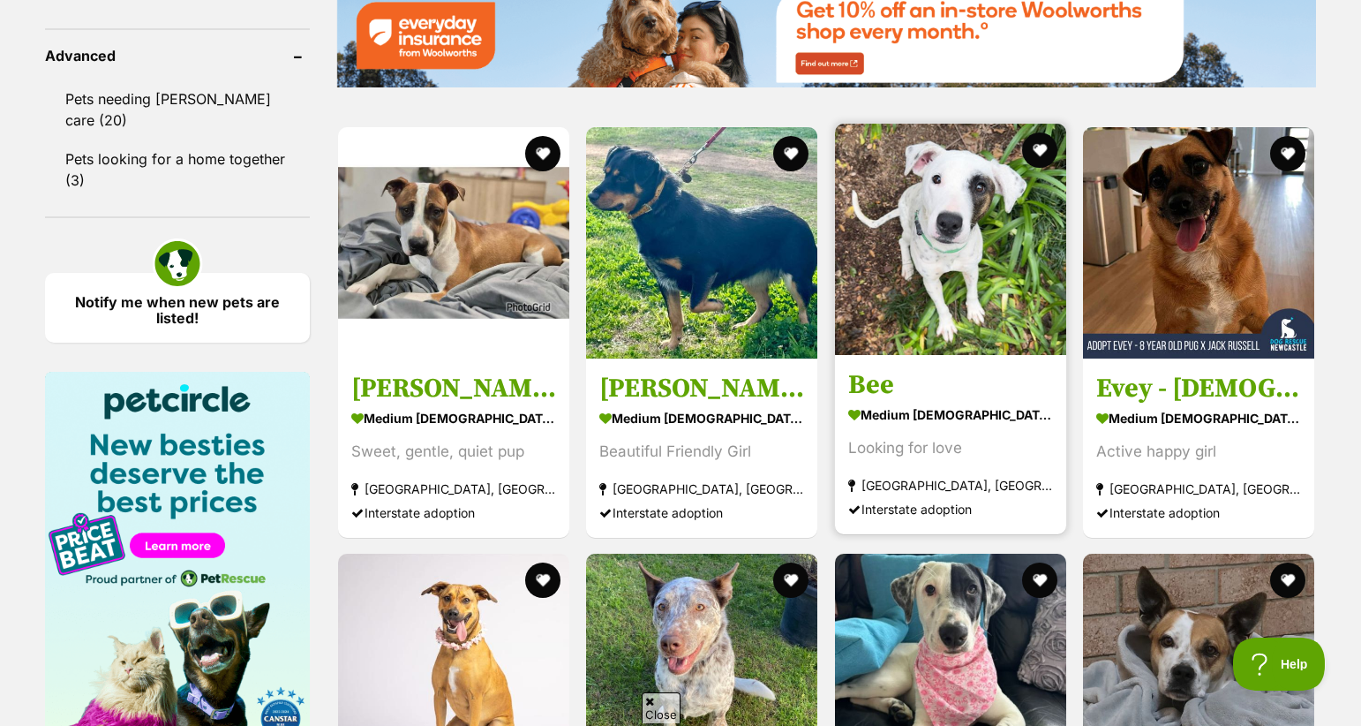
click at [967, 208] on img at bounding box center [950, 239] width 231 height 231
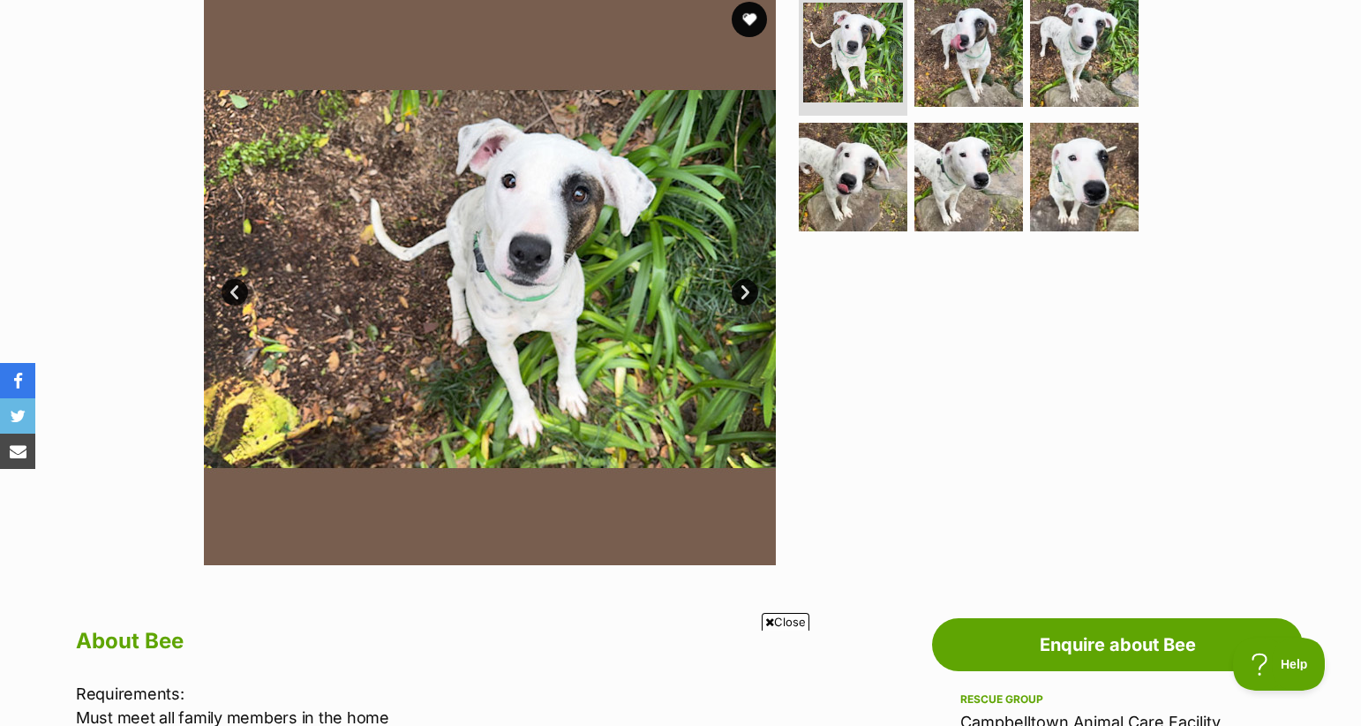
scroll to position [351, 0]
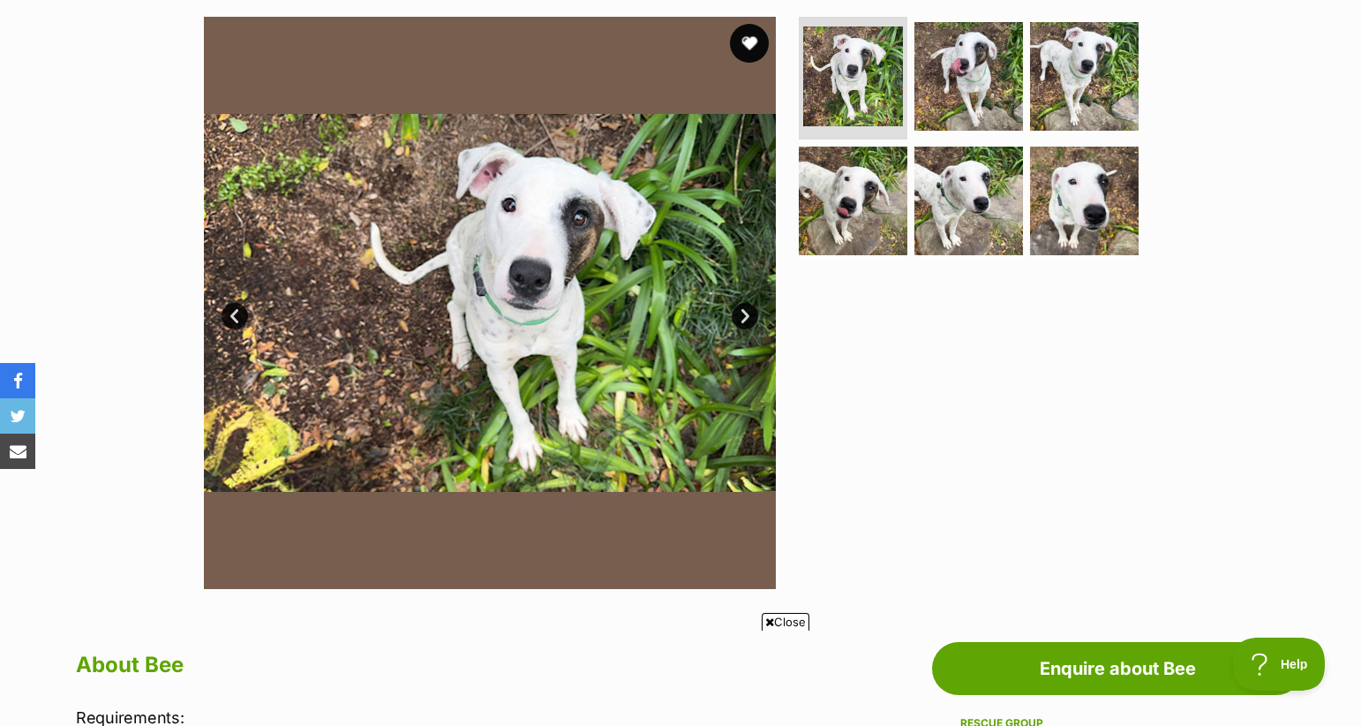
click at [746, 49] on button "favourite" at bounding box center [749, 43] width 39 height 39
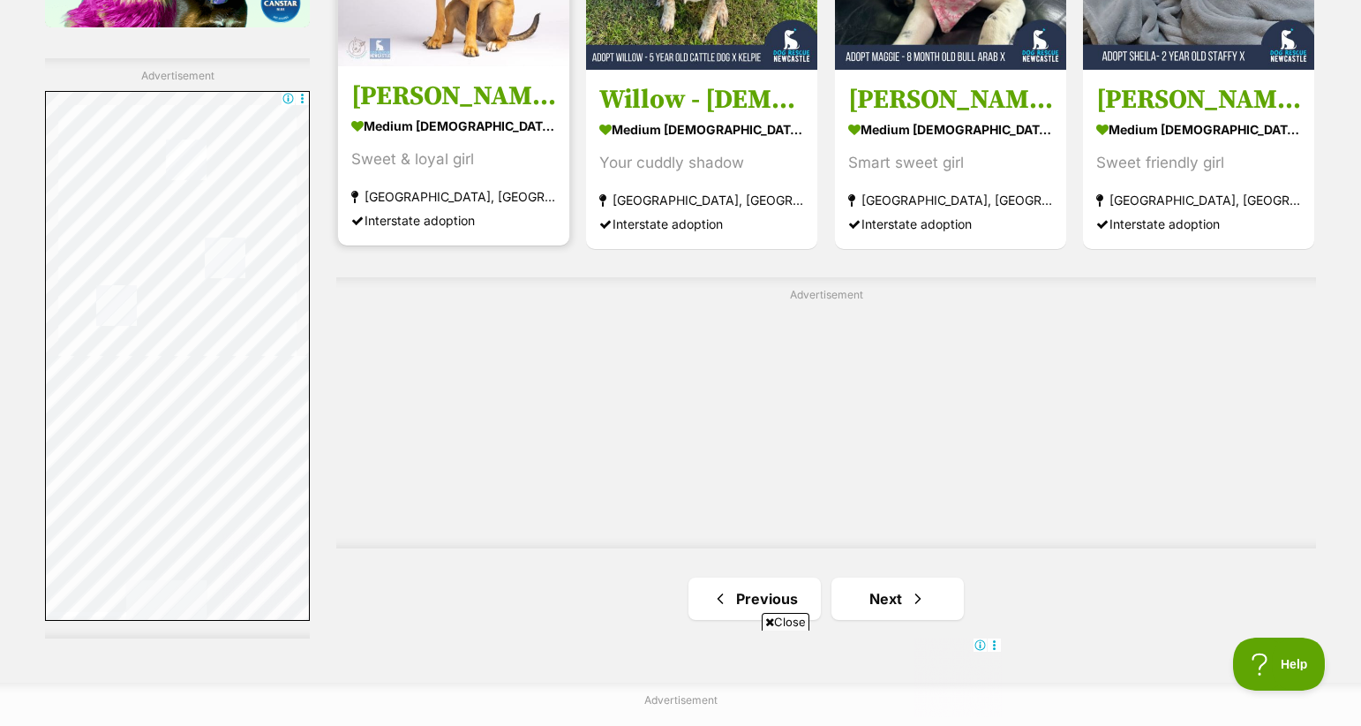
scroll to position [3109, 0]
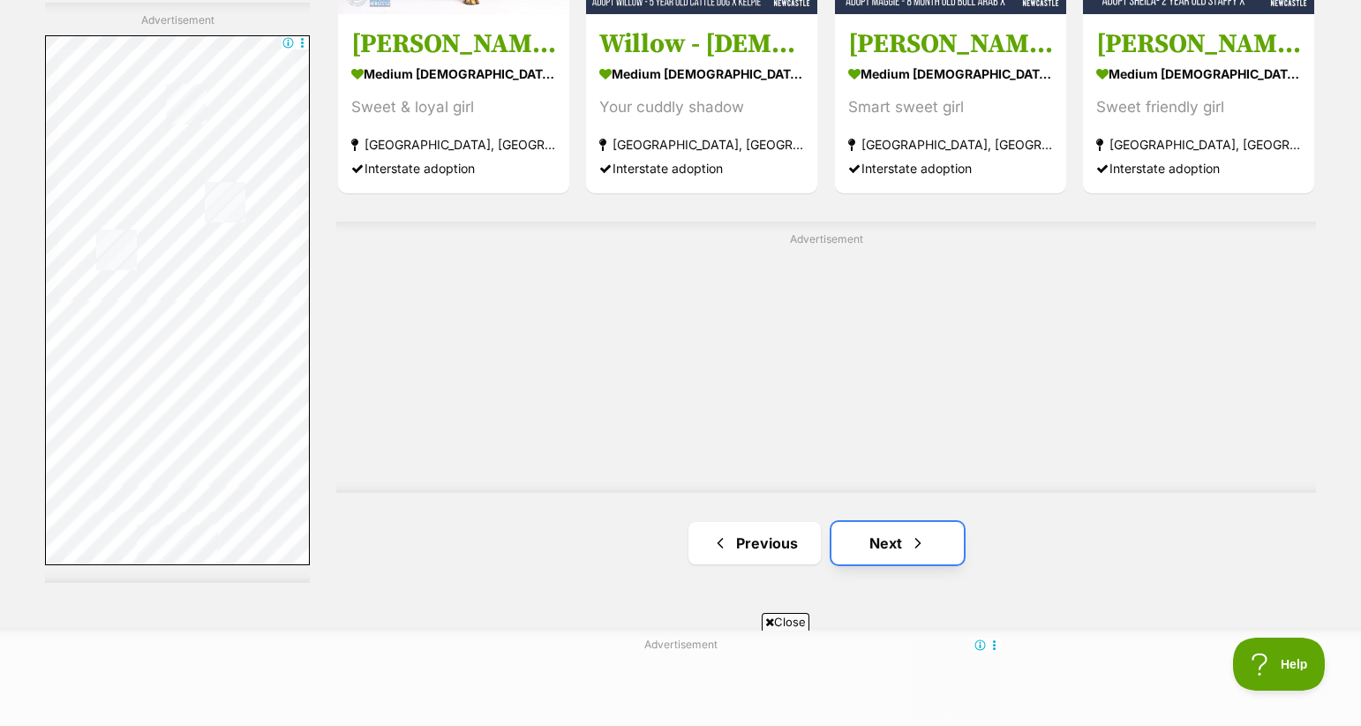
click at [866, 522] on link "Next" at bounding box center [898, 543] width 132 height 42
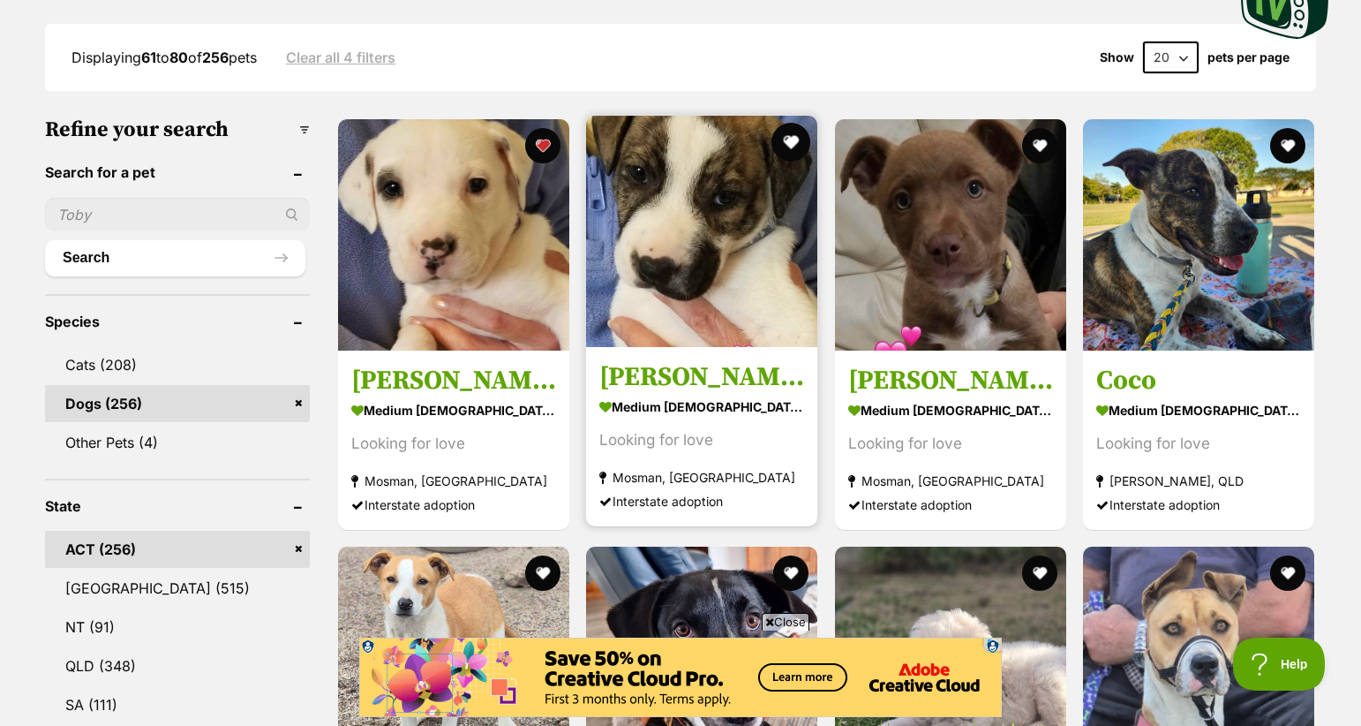
click at [795, 136] on button "favourite" at bounding box center [792, 142] width 39 height 39
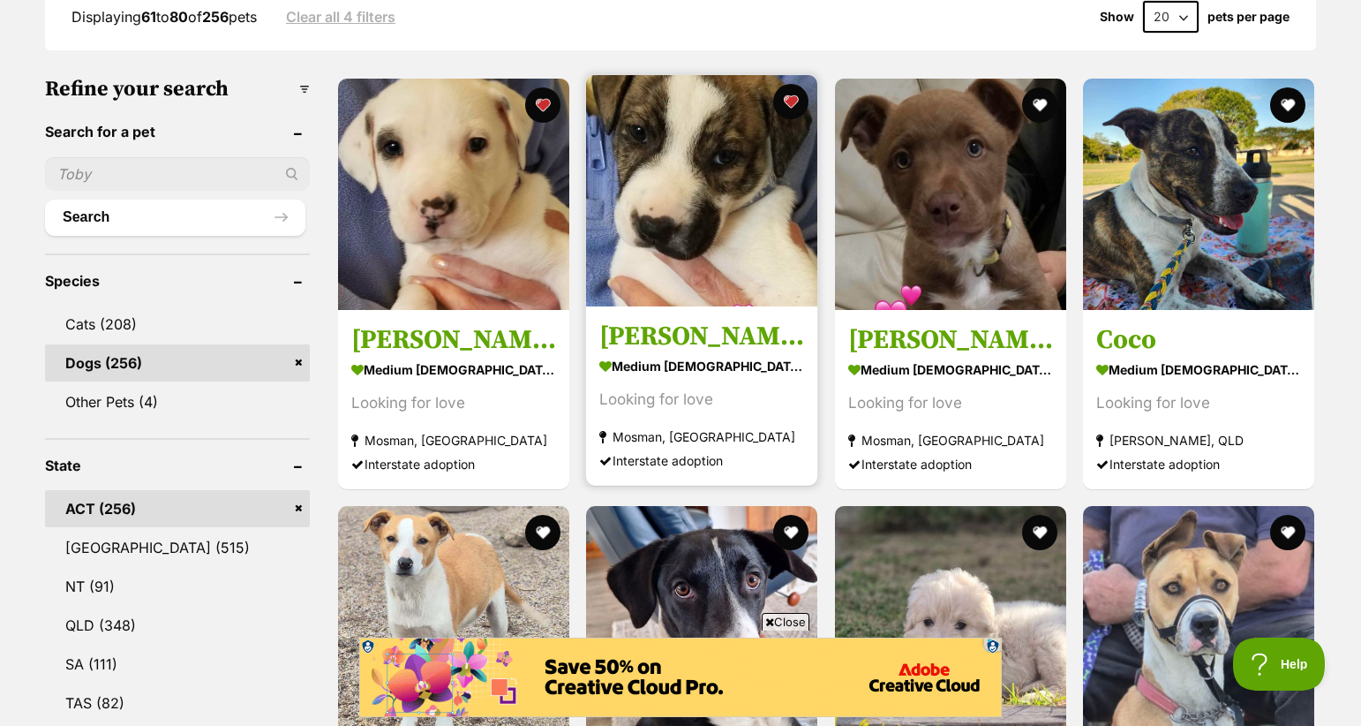
scroll to position [494, 0]
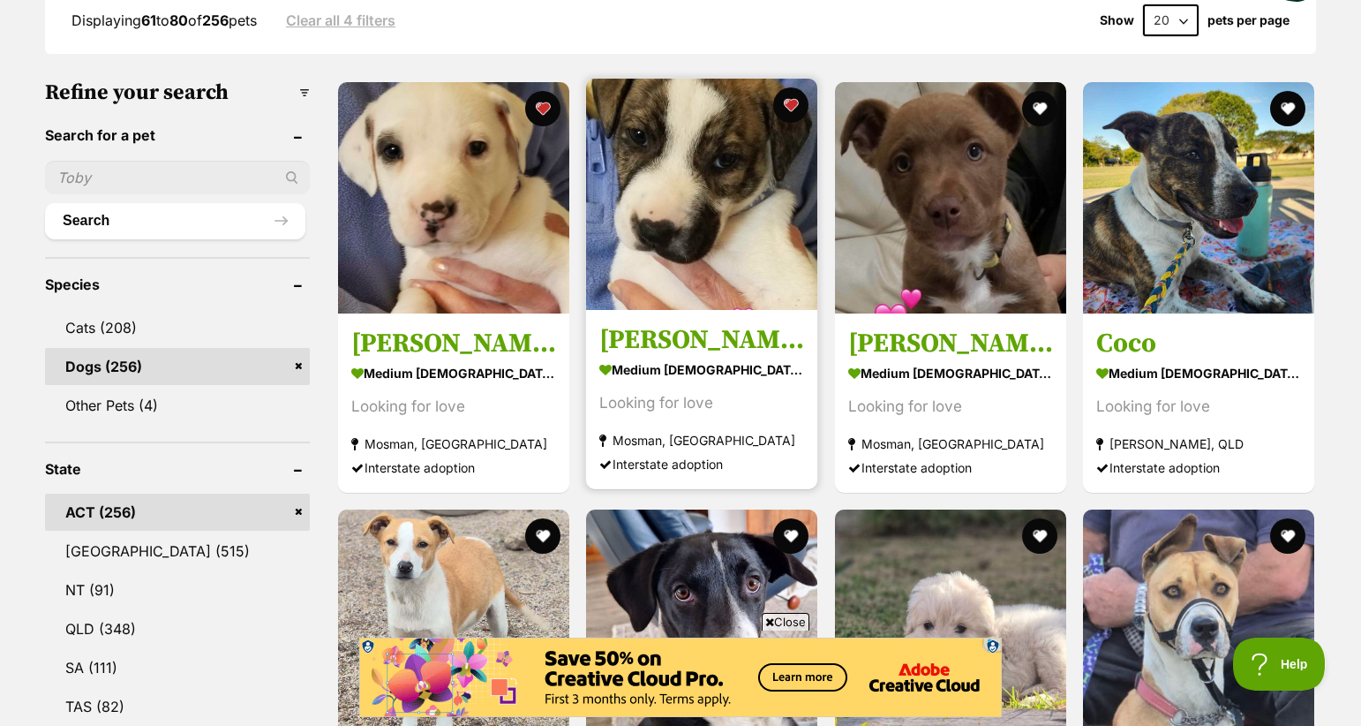
click at [757, 277] on img at bounding box center [701, 194] width 231 height 231
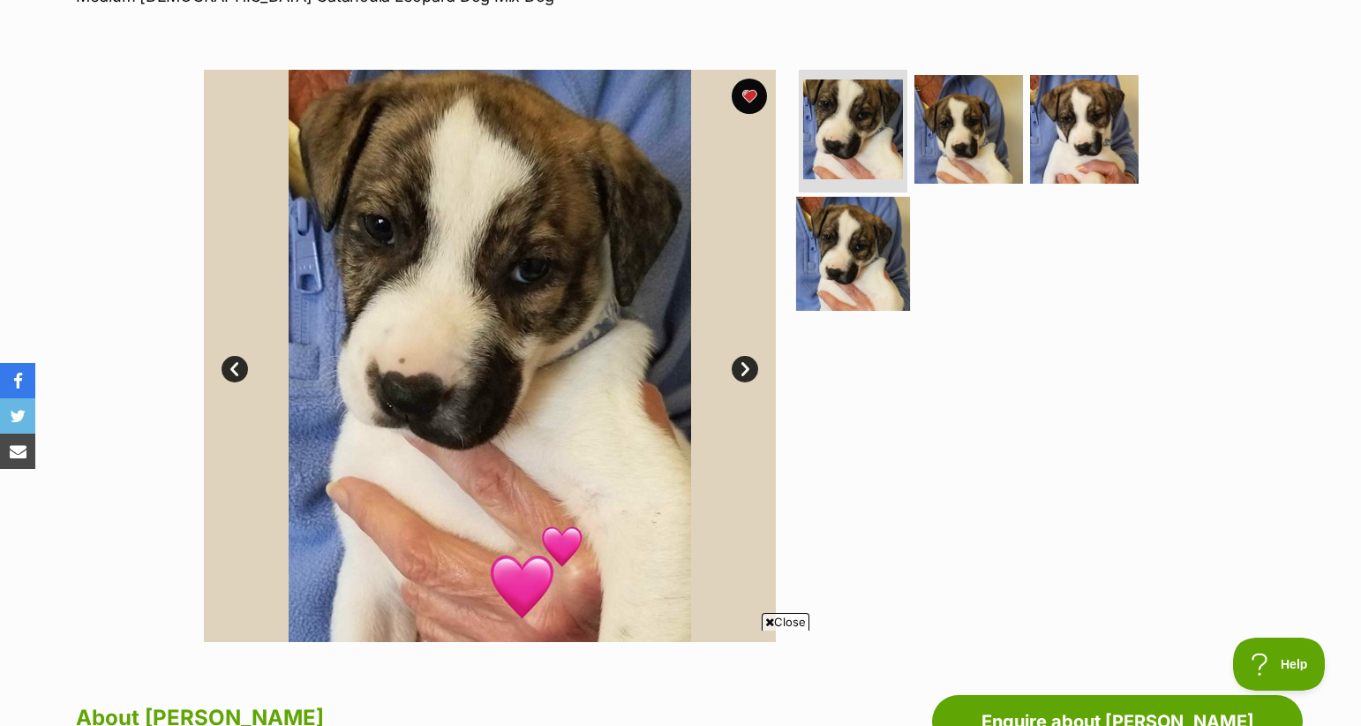
scroll to position [294, 0]
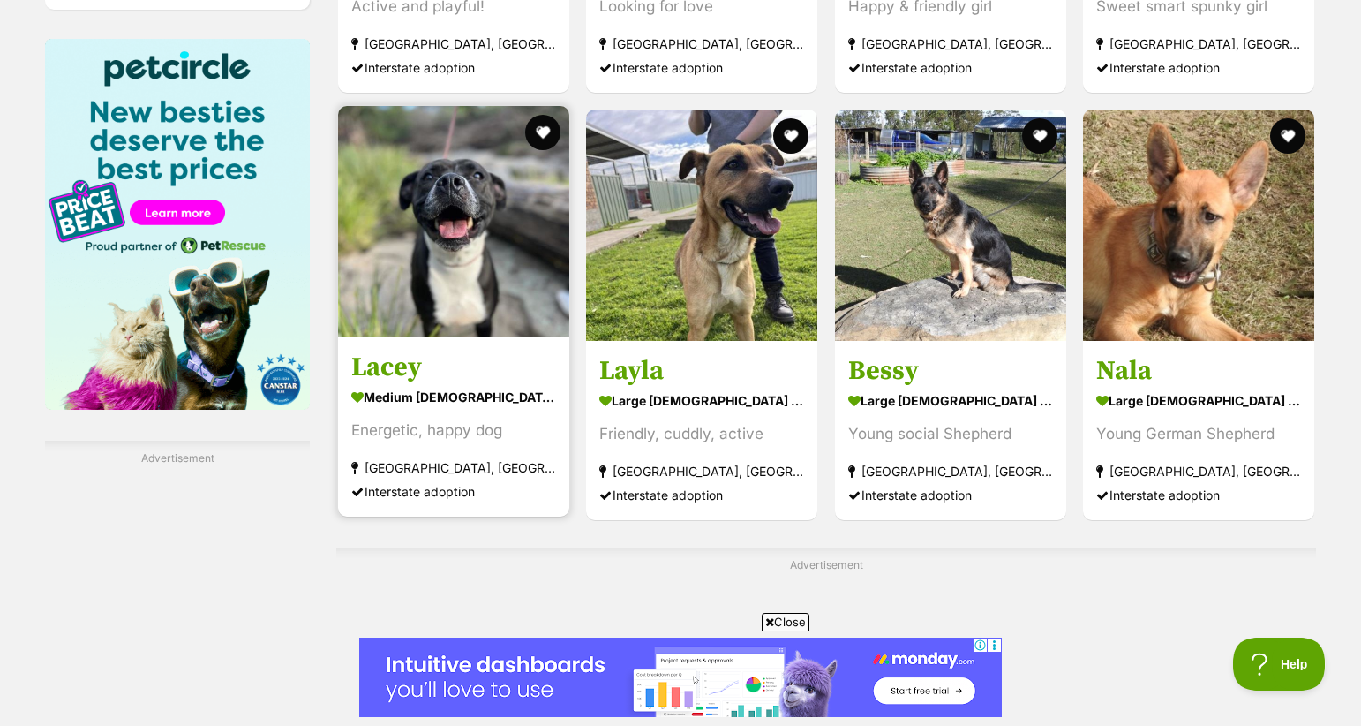
scroll to position [2673, 0]
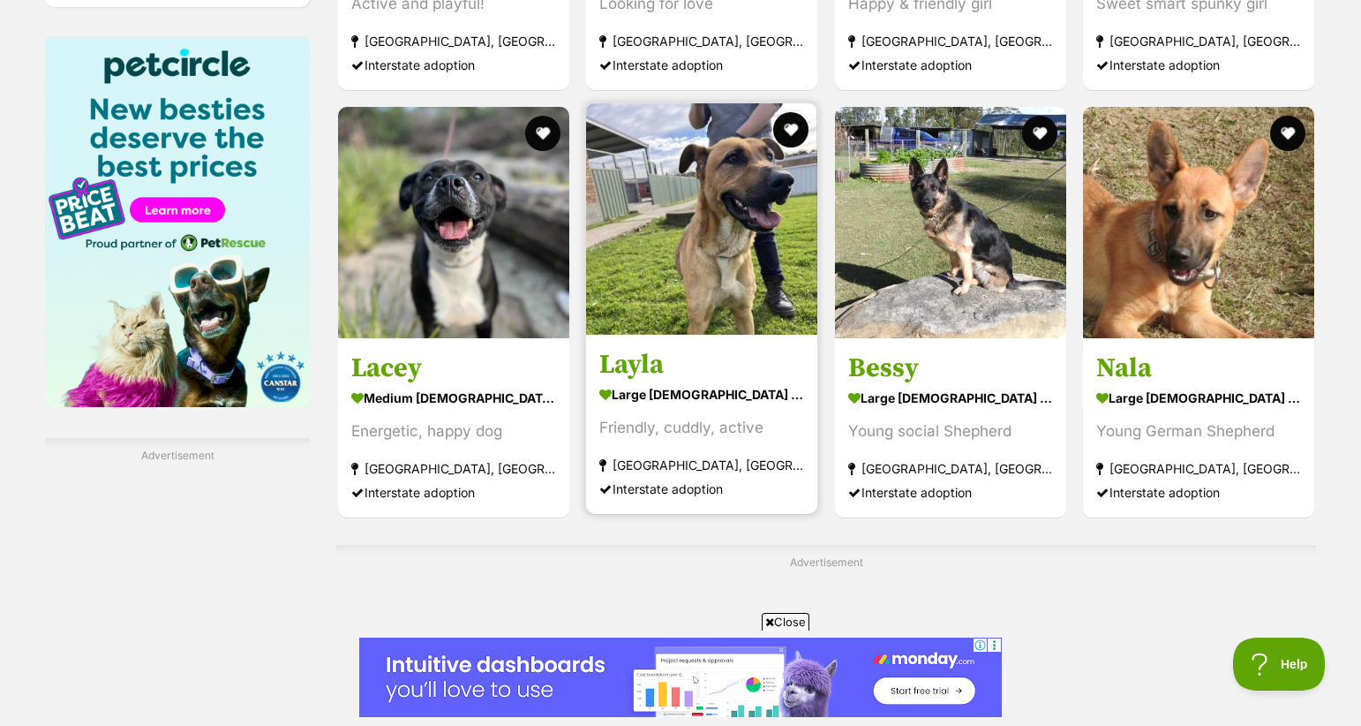
click at [642, 197] on img at bounding box center [701, 218] width 231 height 231
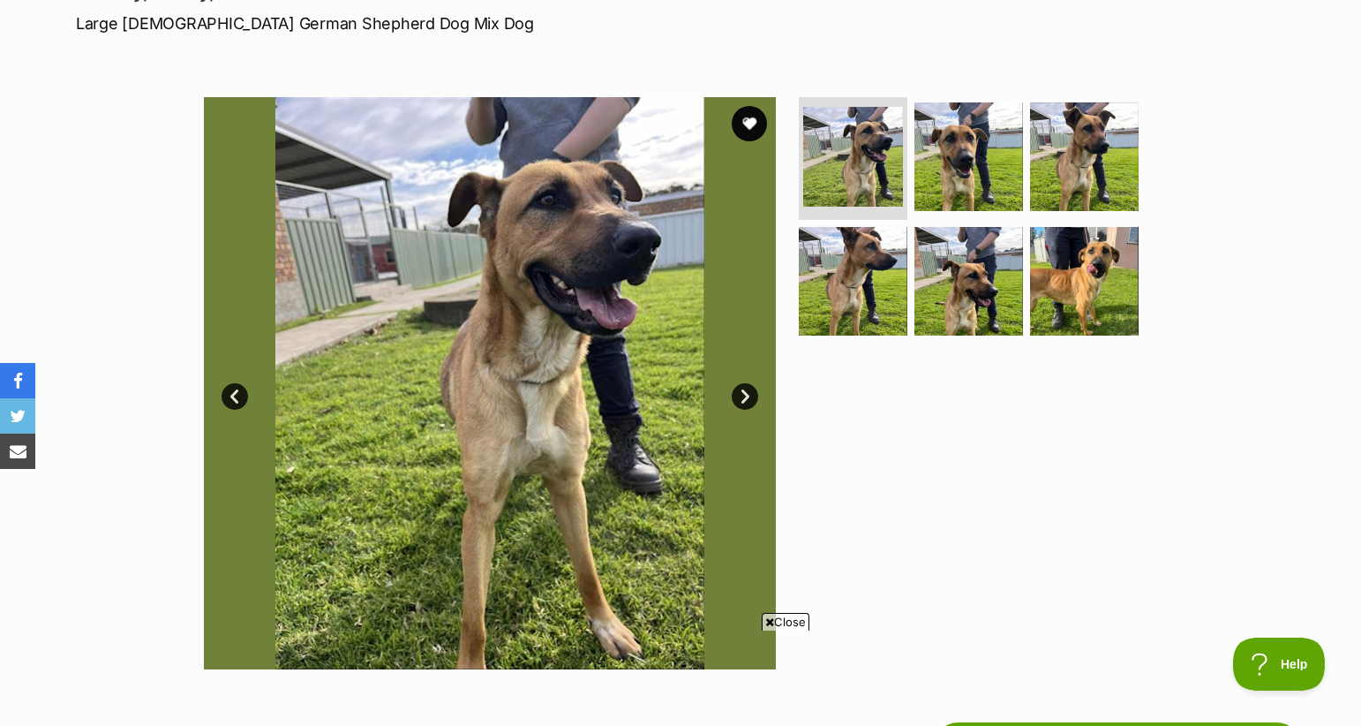
scroll to position [263, 0]
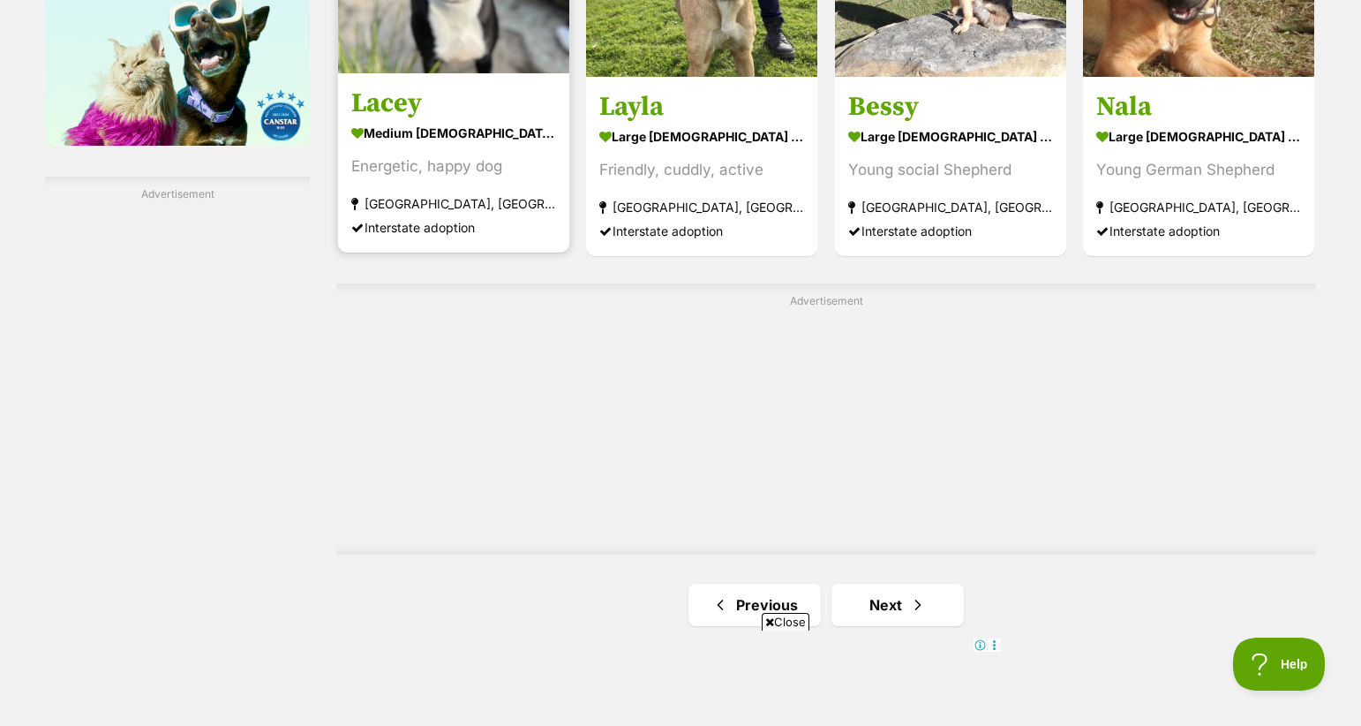
scroll to position [2959, 0]
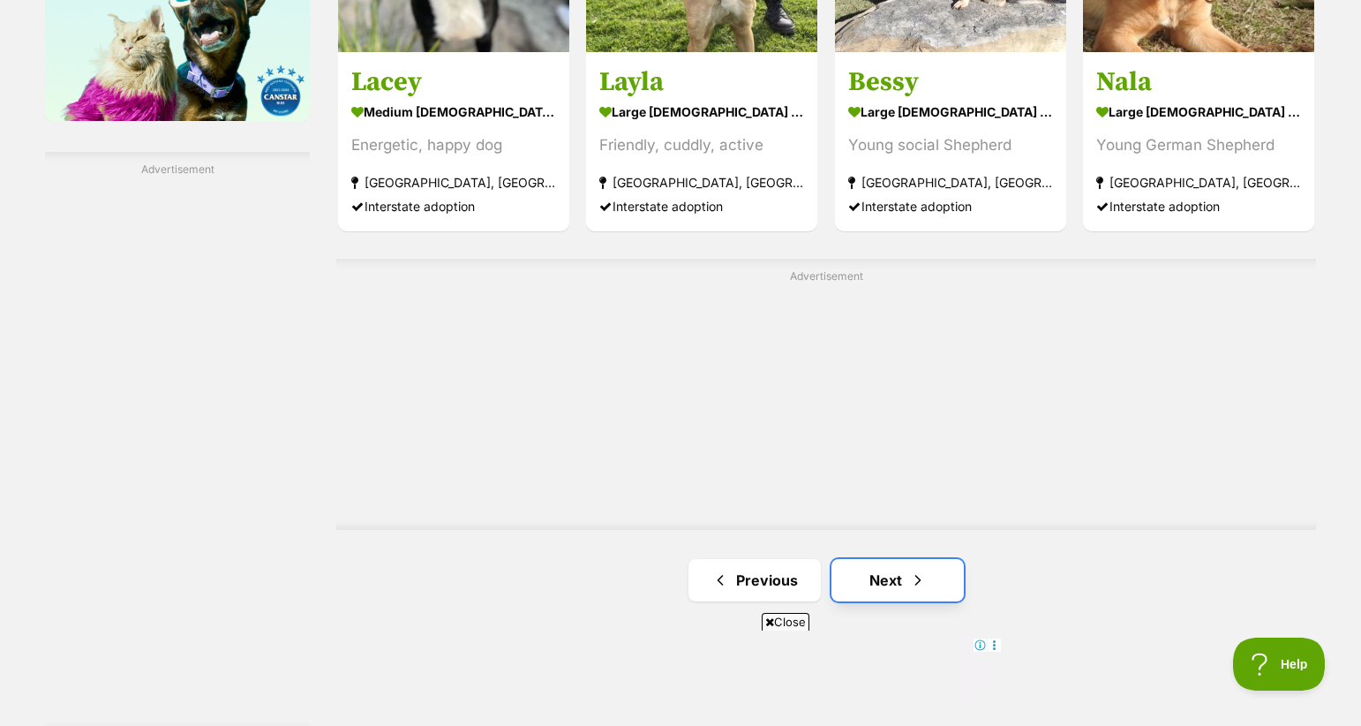
click at [869, 562] on link "Next" at bounding box center [898, 580] width 132 height 42
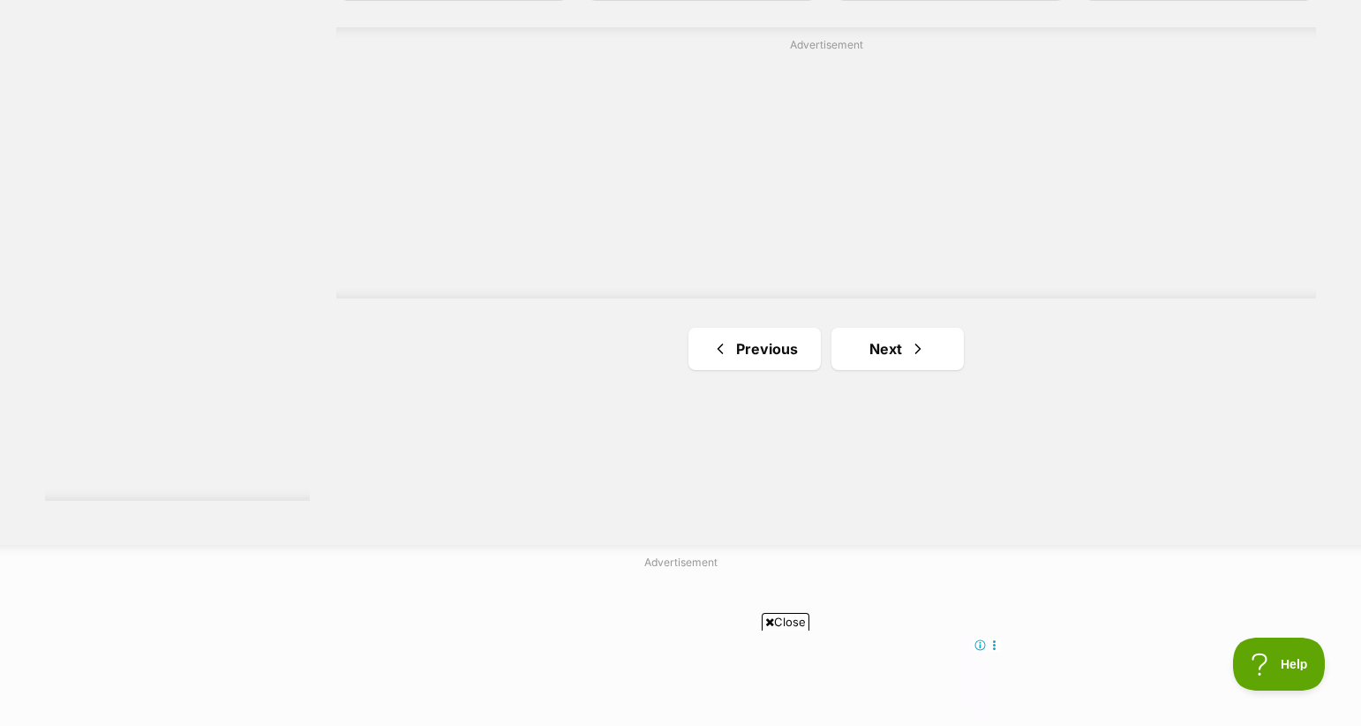
scroll to position [3198, 0]
click at [883, 339] on link "Next" at bounding box center [898, 341] width 132 height 42
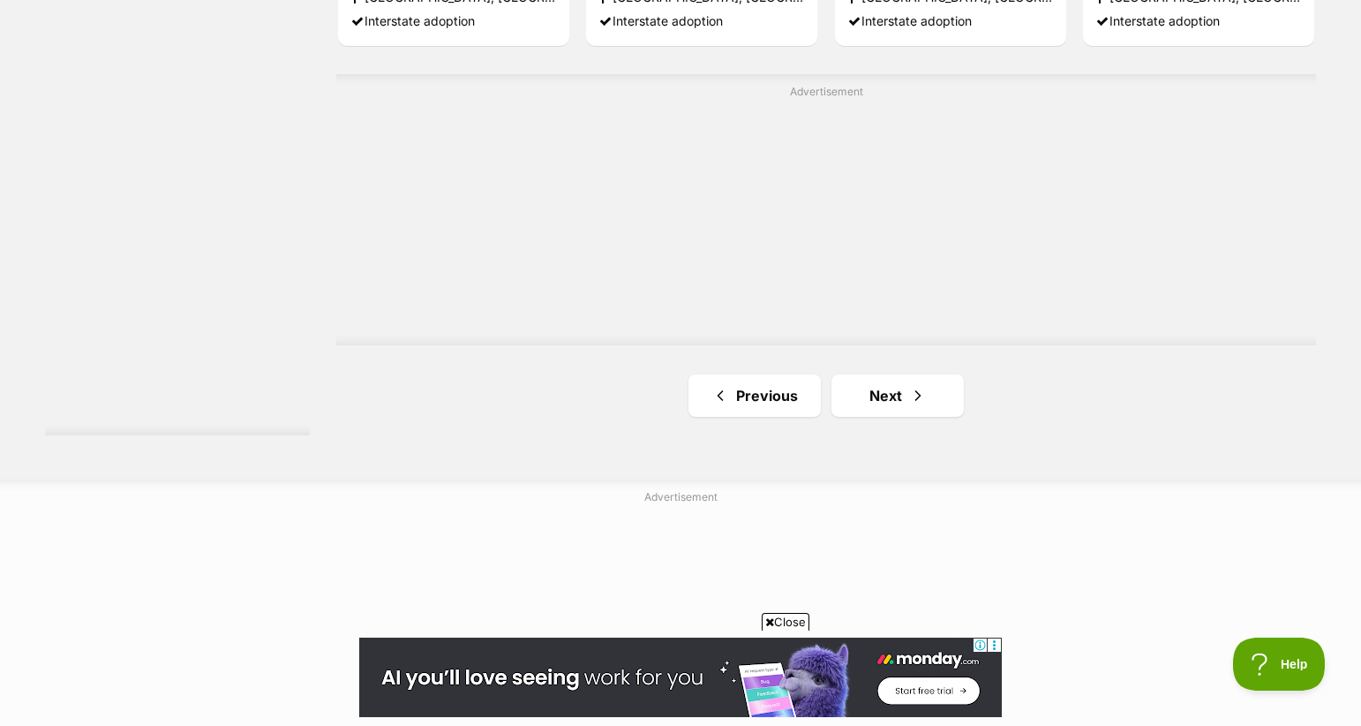
scroll to position [3292, 0]
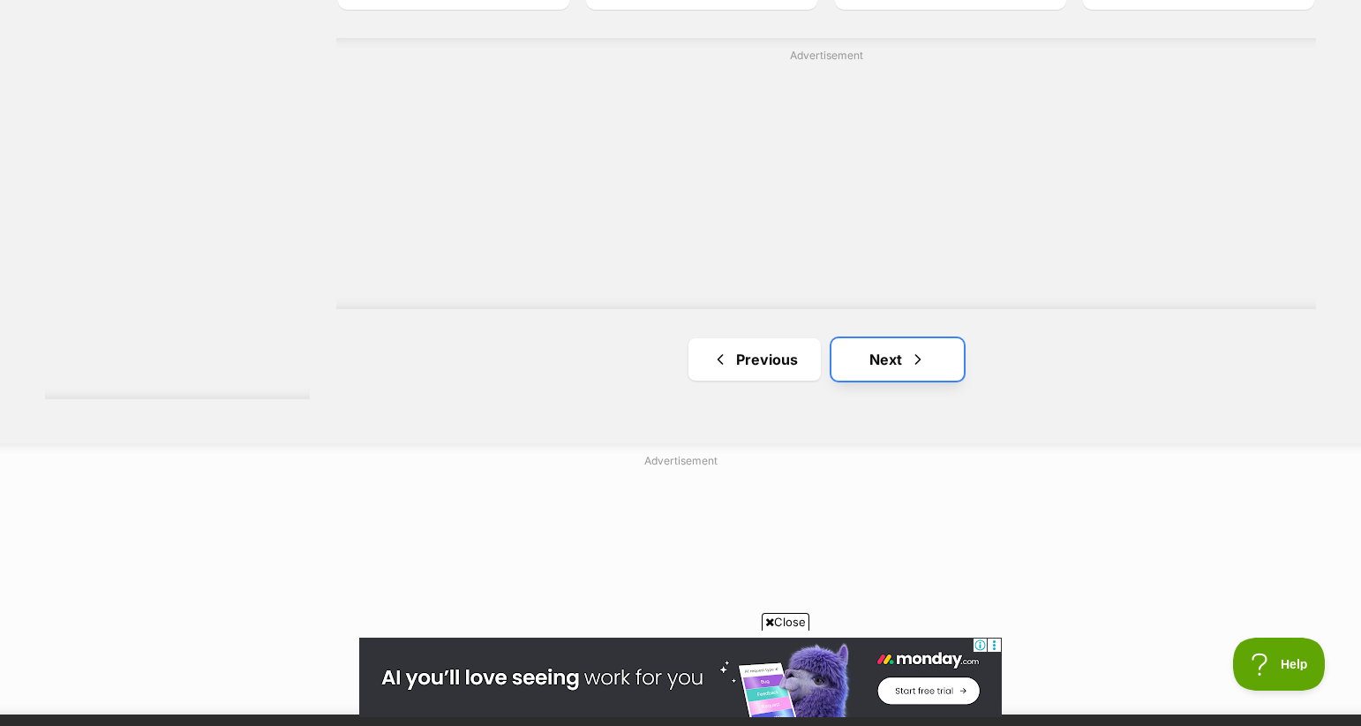
click at [855, 352] on link "Next" at bounding box center [898, 359] width 132 height 42
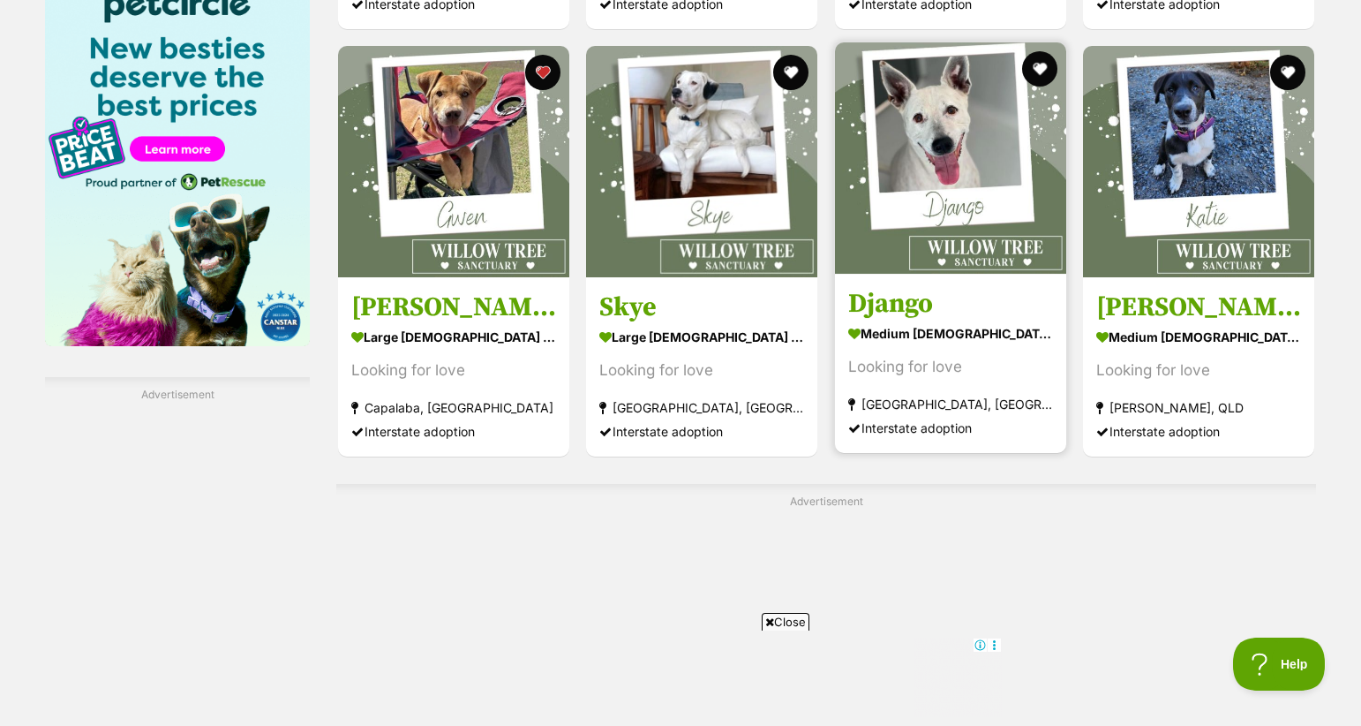
scroll to position [2777, 0]
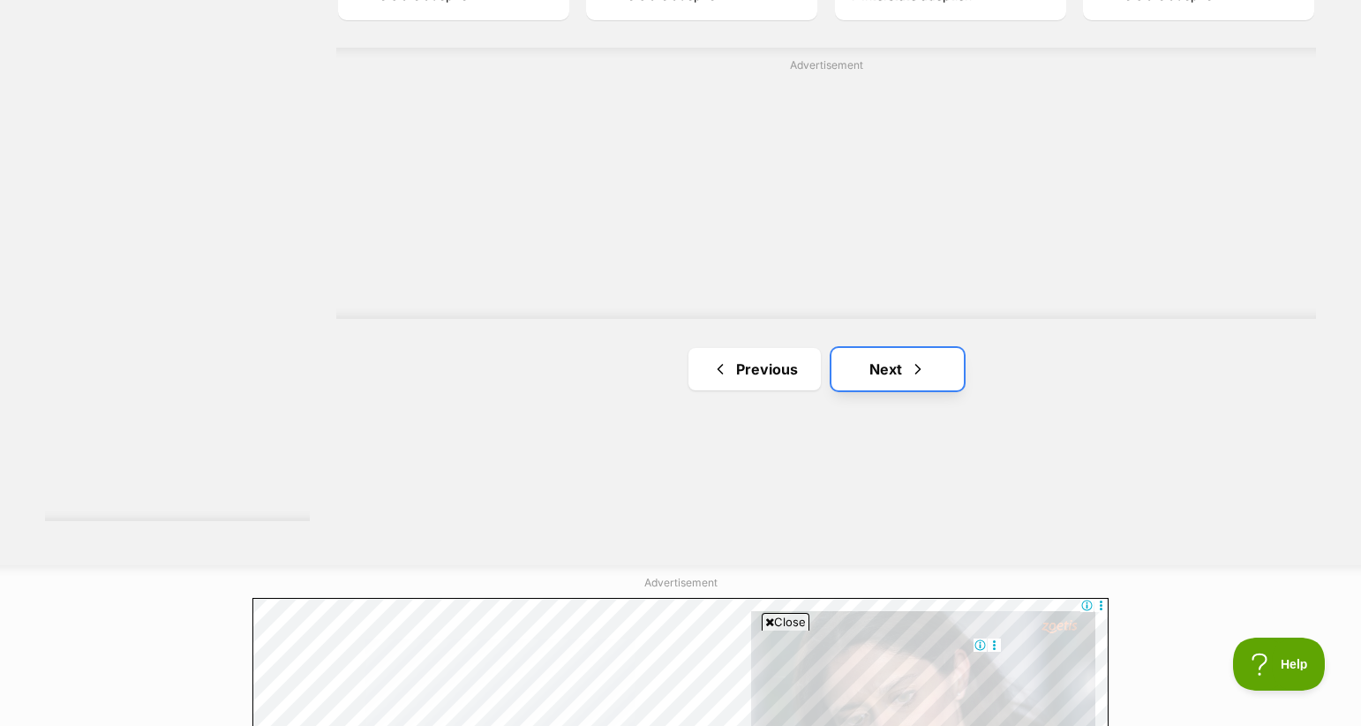
click at [901, 366] on link "Next" at bounding box center [898, 369] width 132 height 42
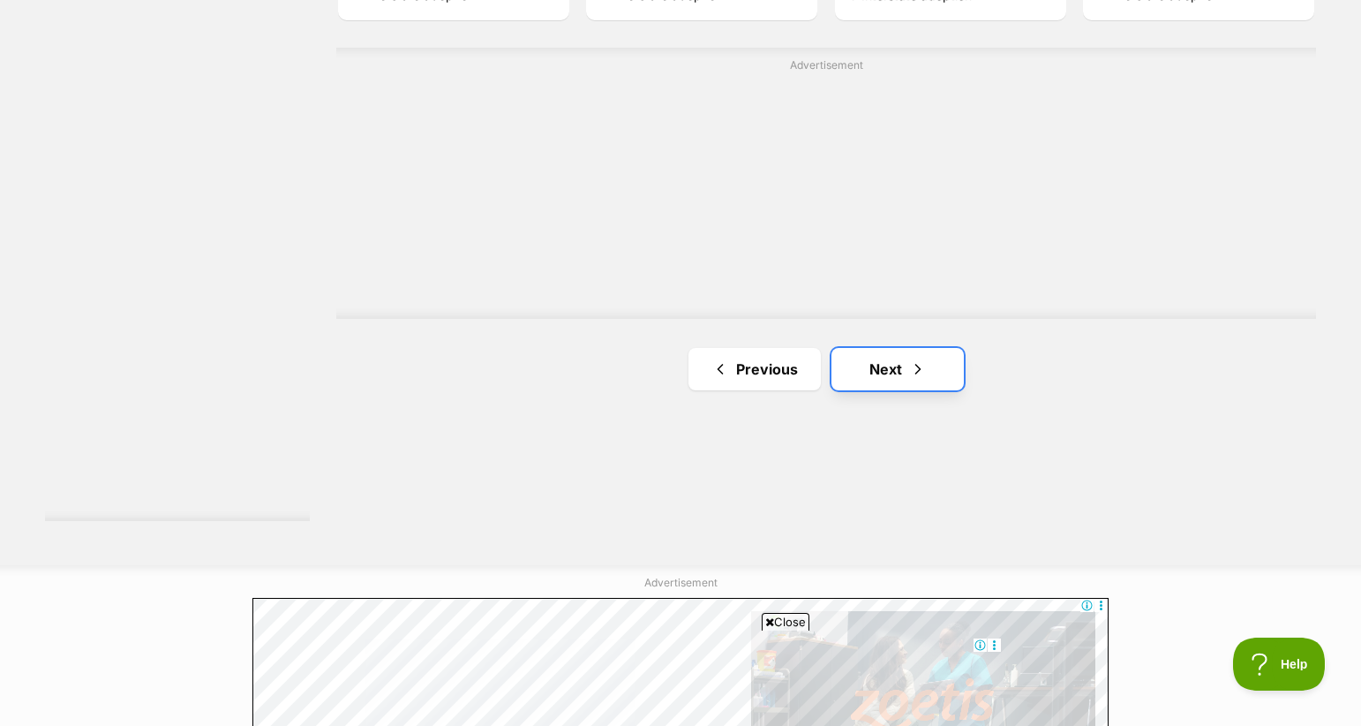
scroll to position [3170, 0]
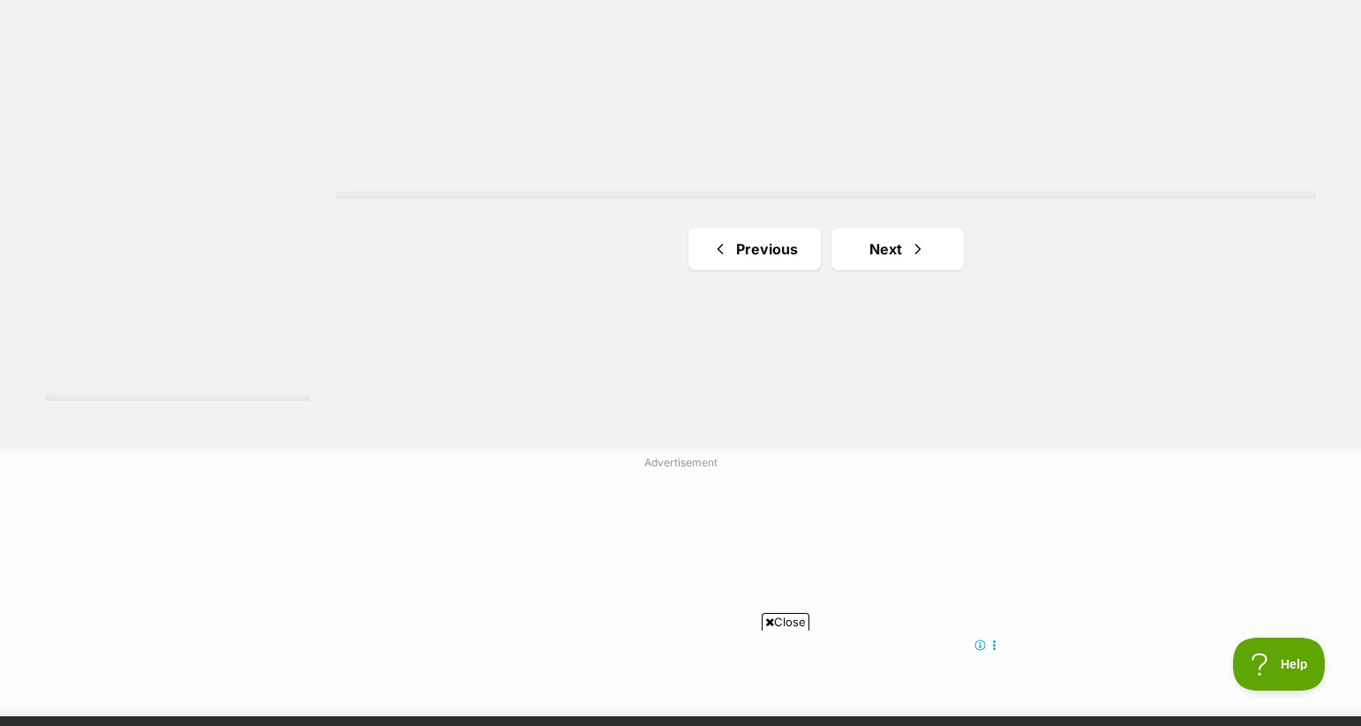
scroll to position [3269, 0]
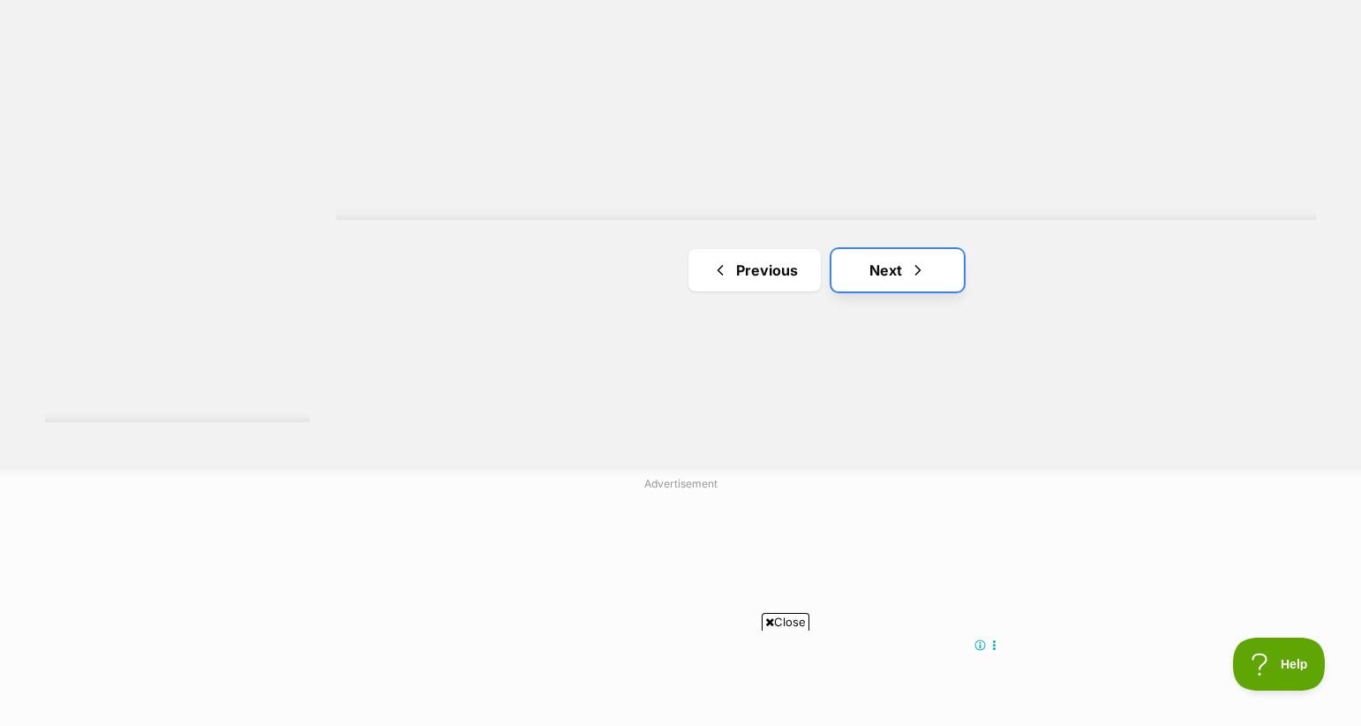
click at [892, 272] on link "Next" at bounding box center [898, 270] width 132 height 42
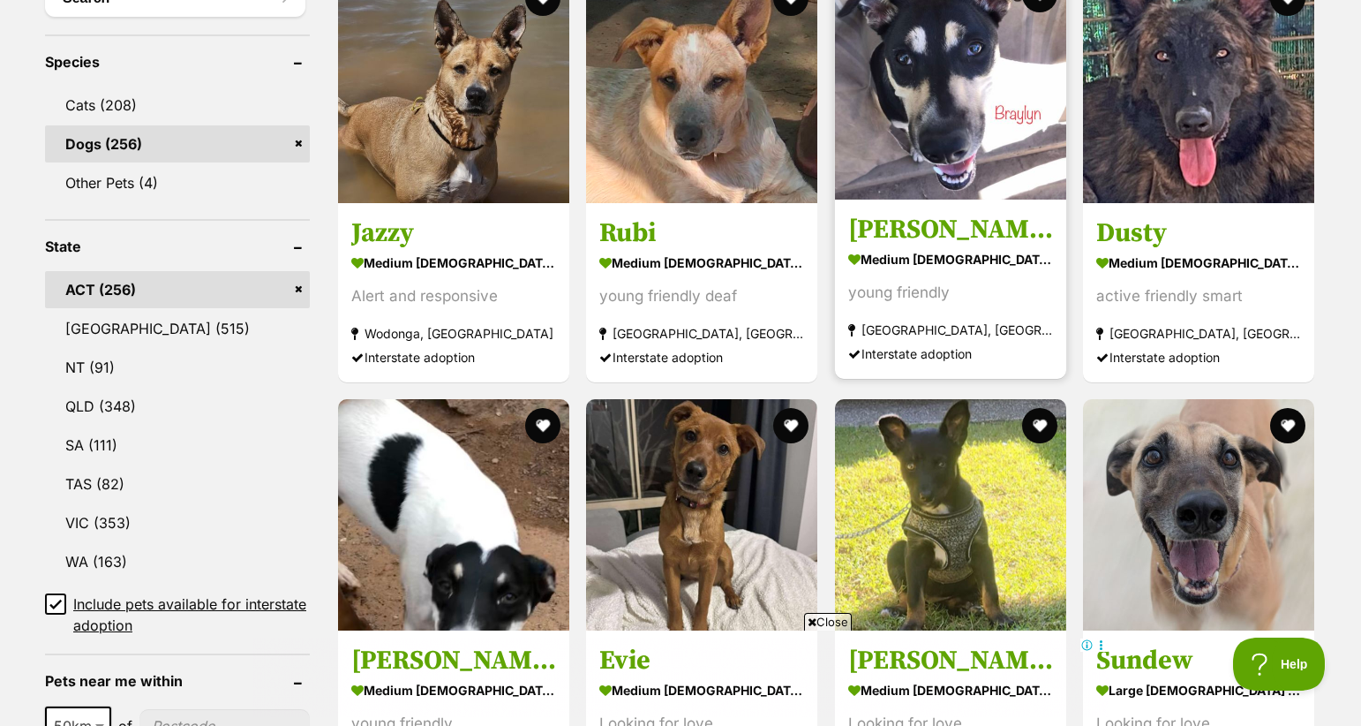
scroll to position [886, 0]
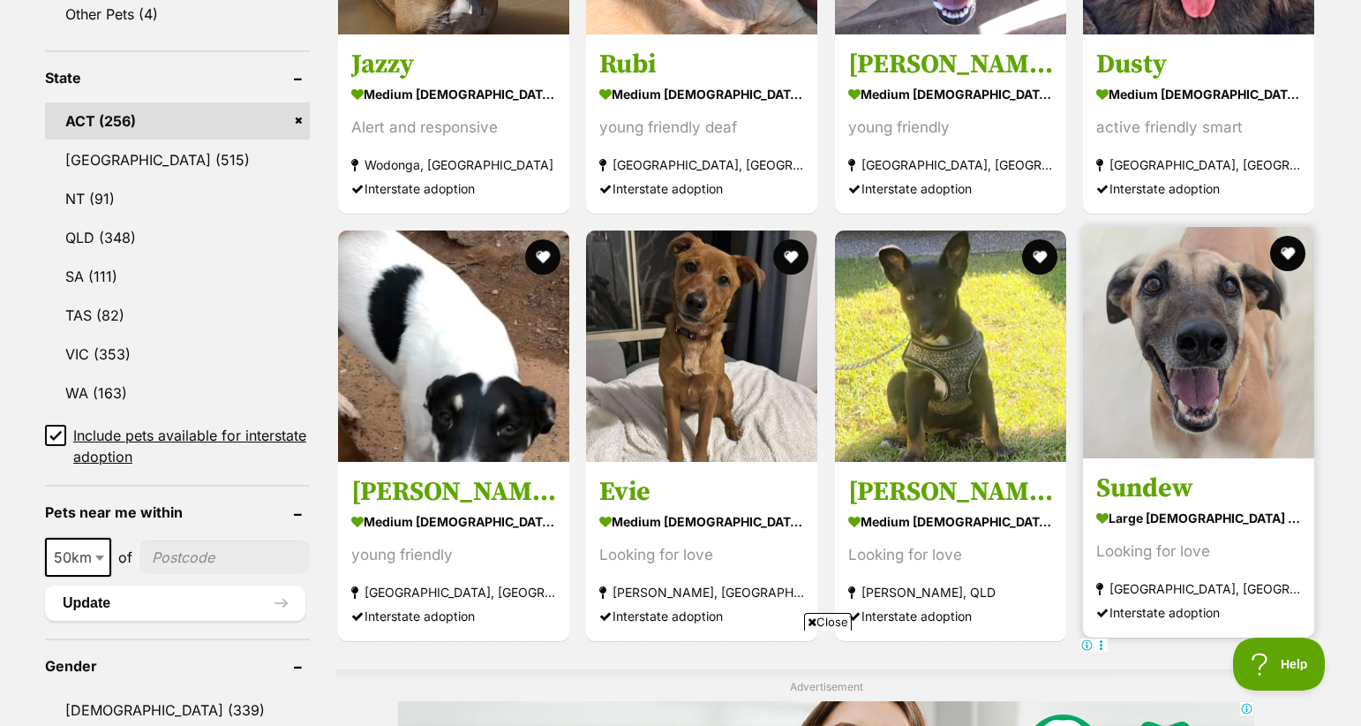
click at [1159, 381] on img at bounding box center [1198, 342] width 231 height 231
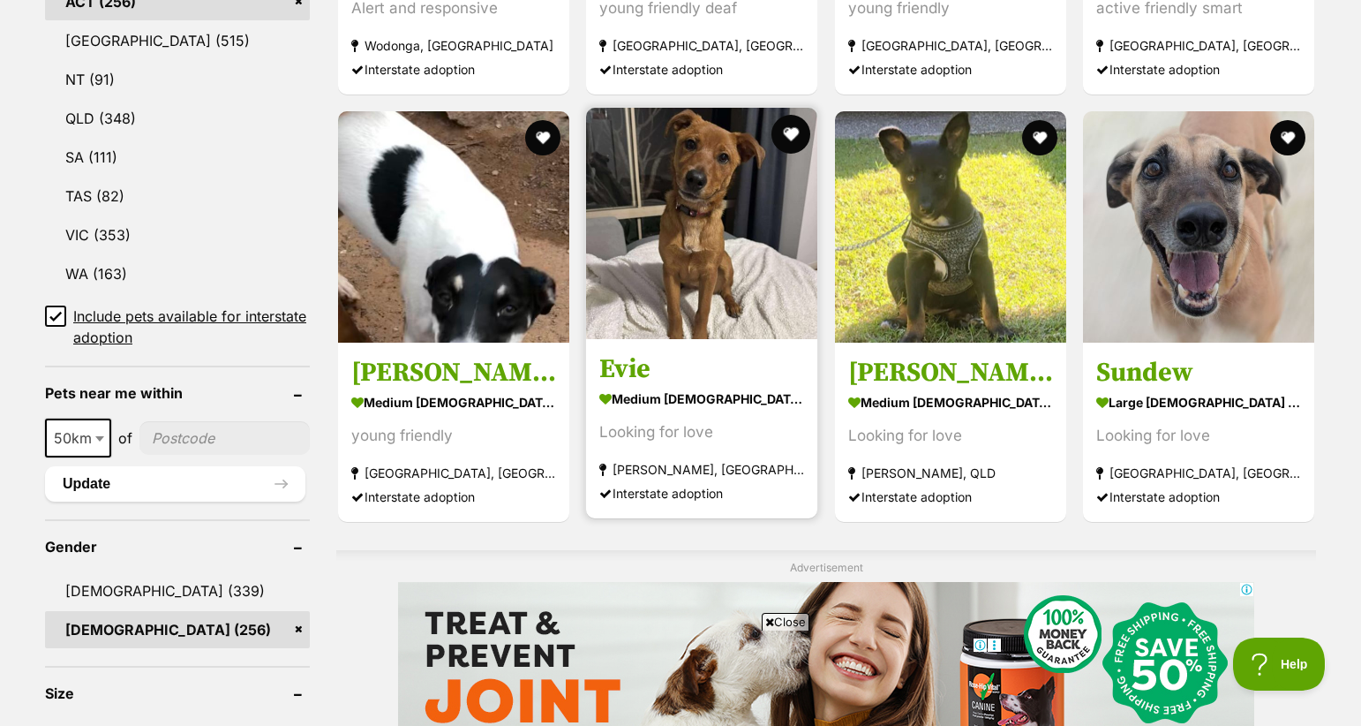
click at [788, 129] on button "favourite" at bounding box center [792, 134] width 39 height 39
click at [710, 161] on img at bounding box center [701, 223] width 231 height 231
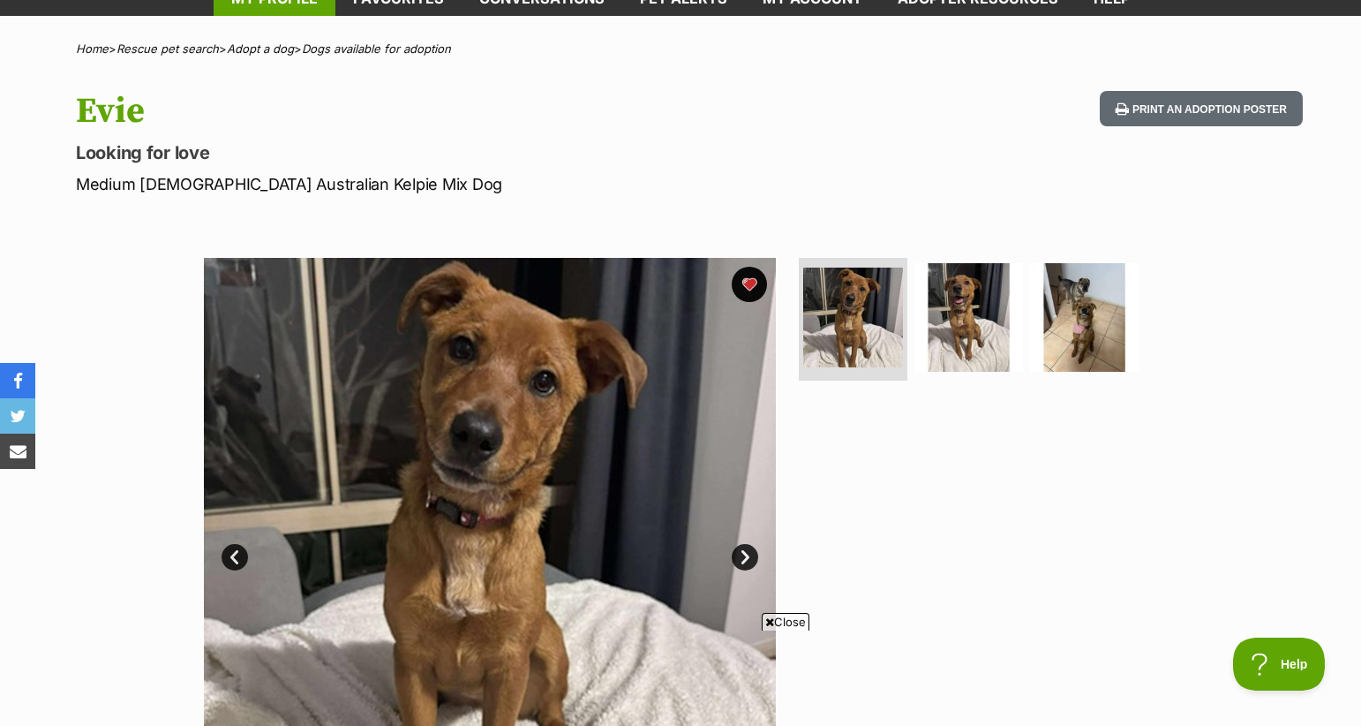
scroll to position [108, 0]
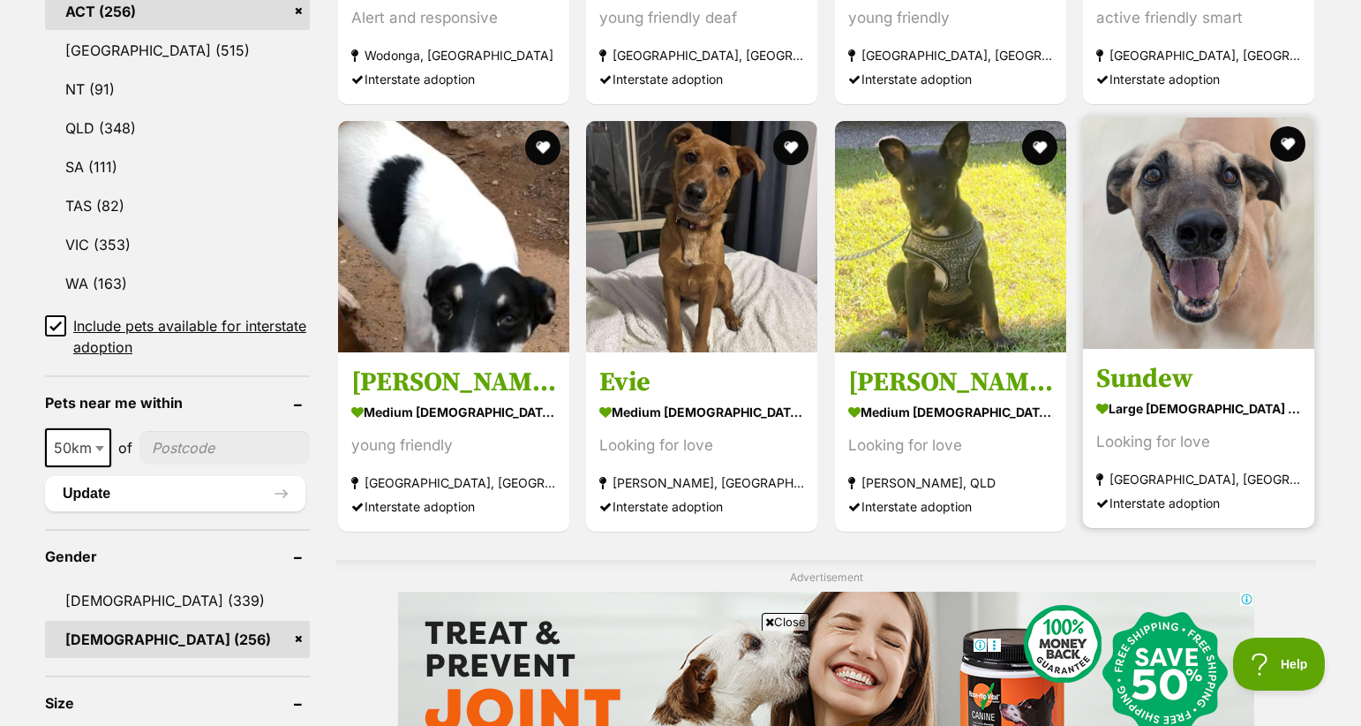
click at [1212, 371] on h3 "Sundew" at bounding box center [1199, 379] width 205 height 34
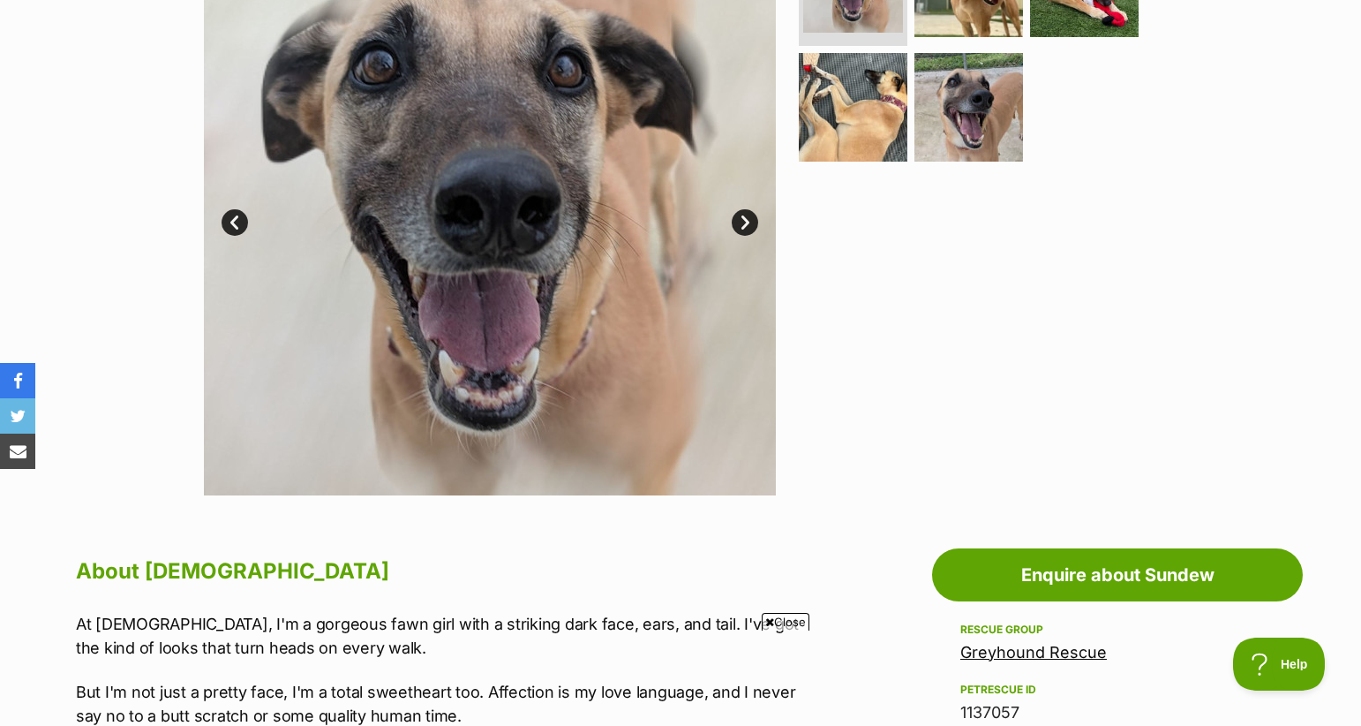
scroll to position [441, 0]
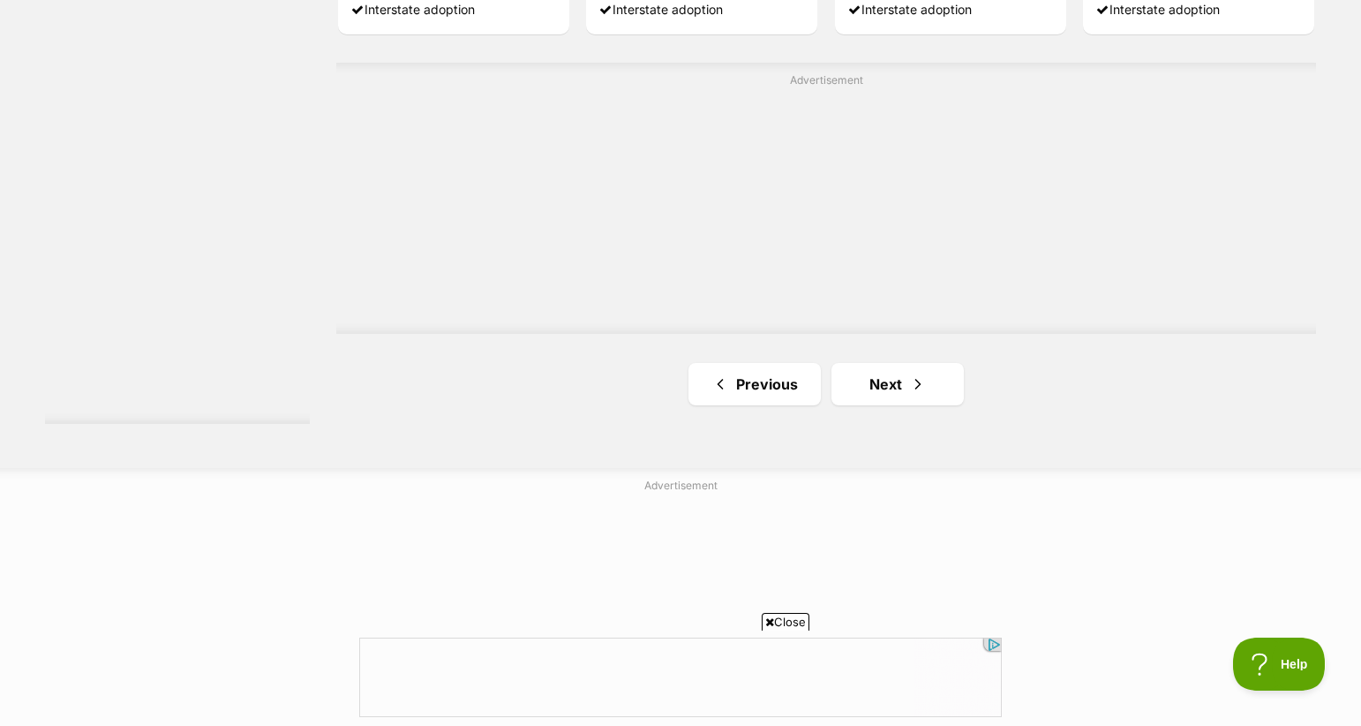
scroll to position [3306, 0]
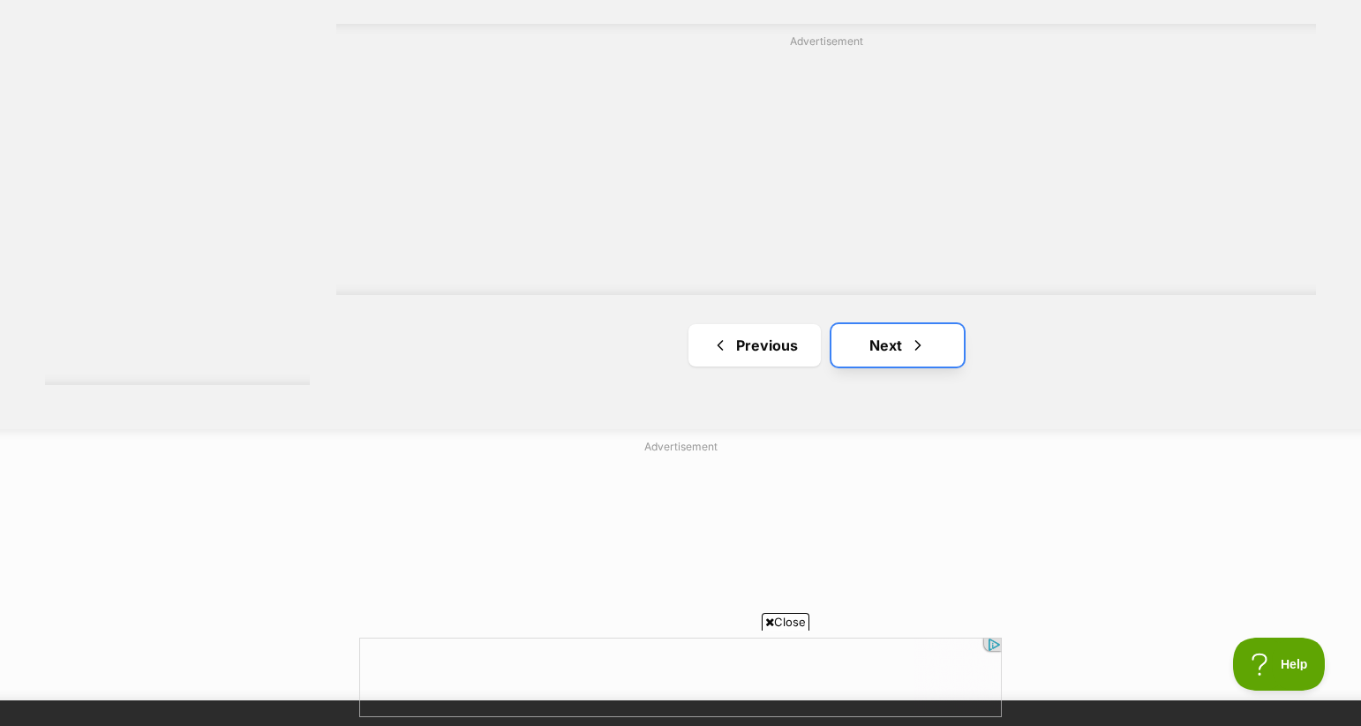
click at [946, 348] on link "Next" at bounding box center [898, 345] width 132 height 42
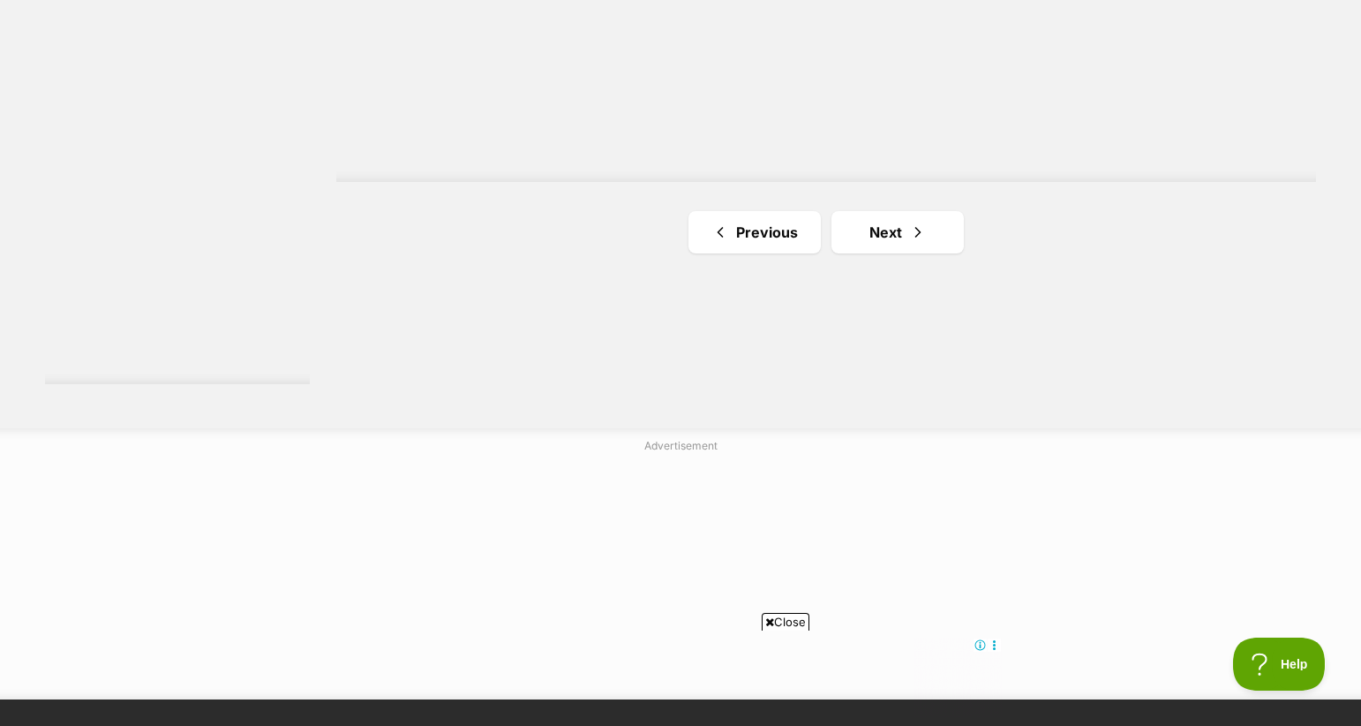
scroll to position [3291, 0]
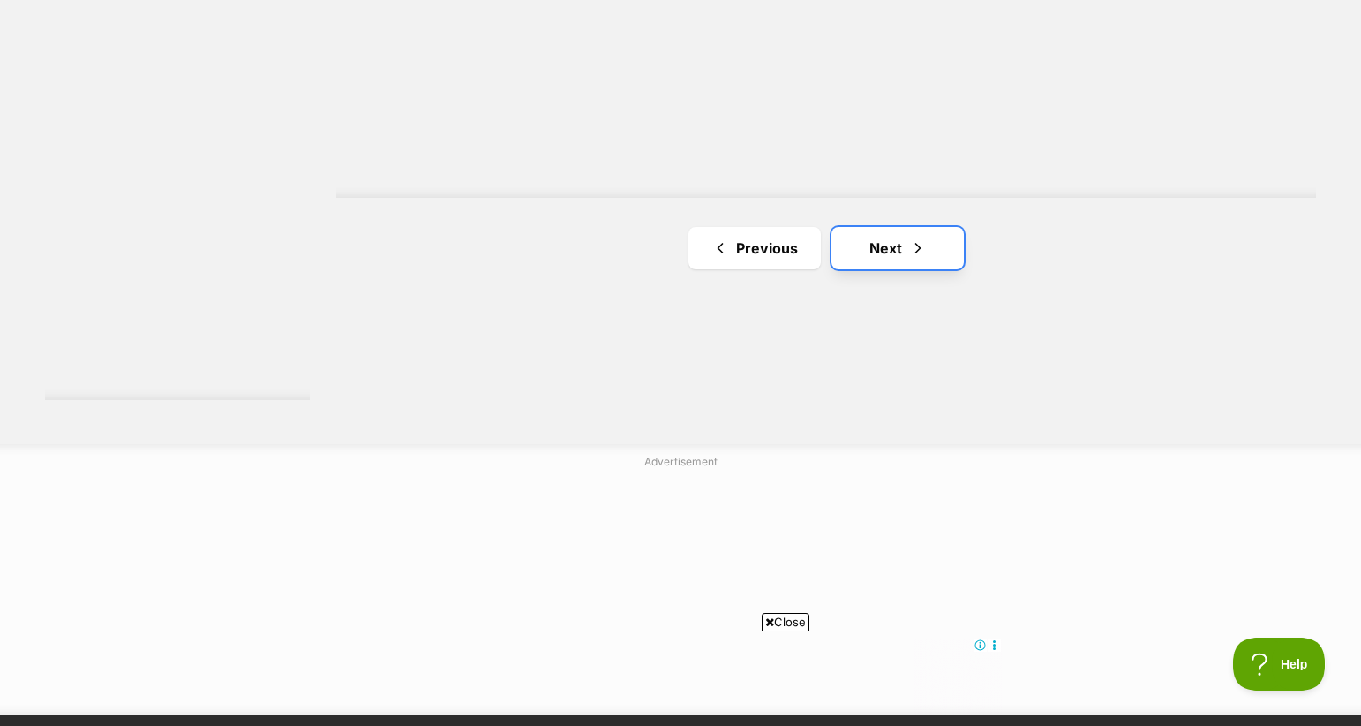
click at [862, 244] on link "Next" at bounding box center [898, 248] width 132 height 42
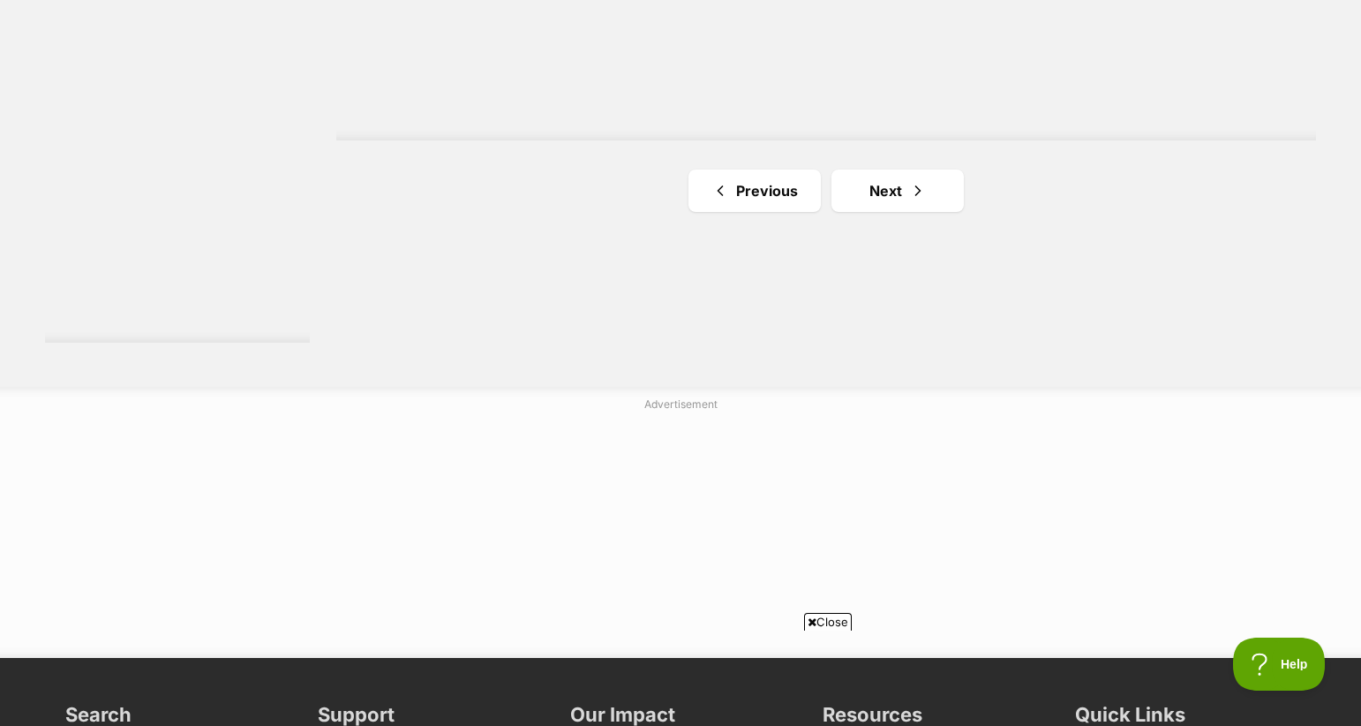
scroll to position [3354, 0]
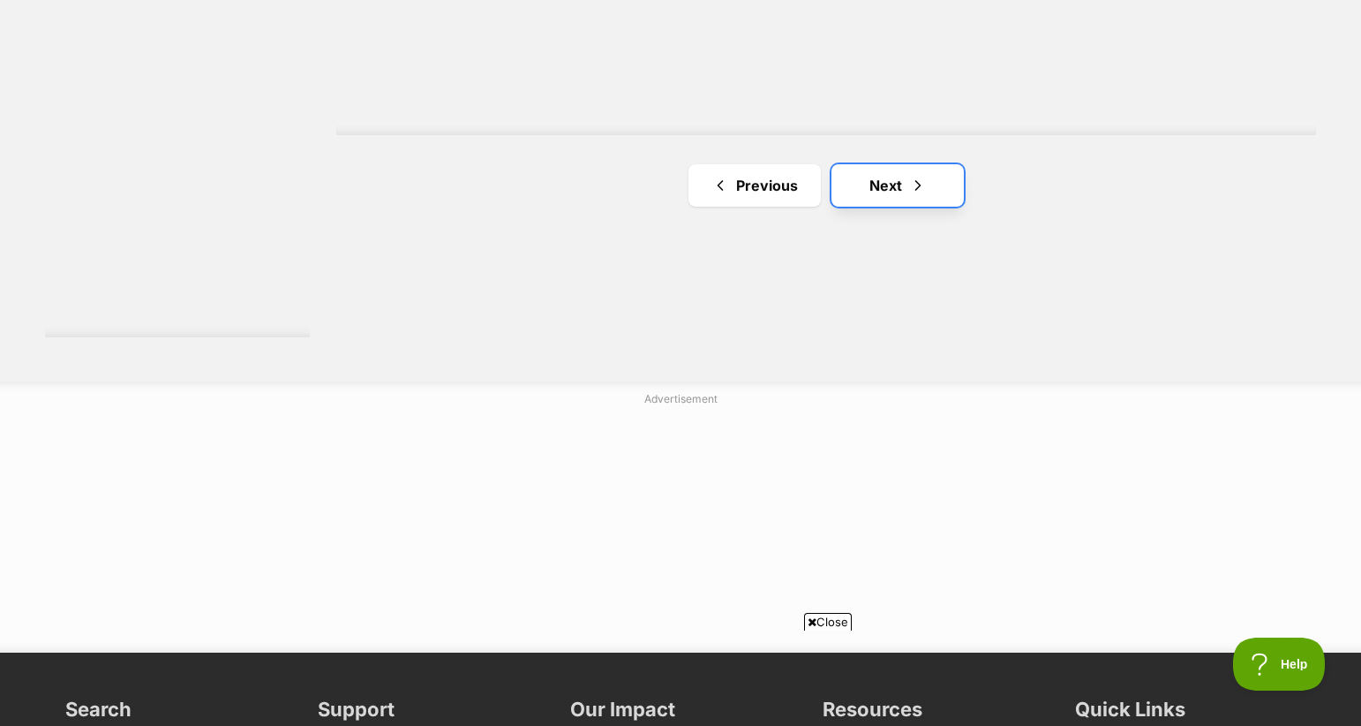
click at [884, 170] on link "Next" at bounding box center [898, 185] width 132 height 42
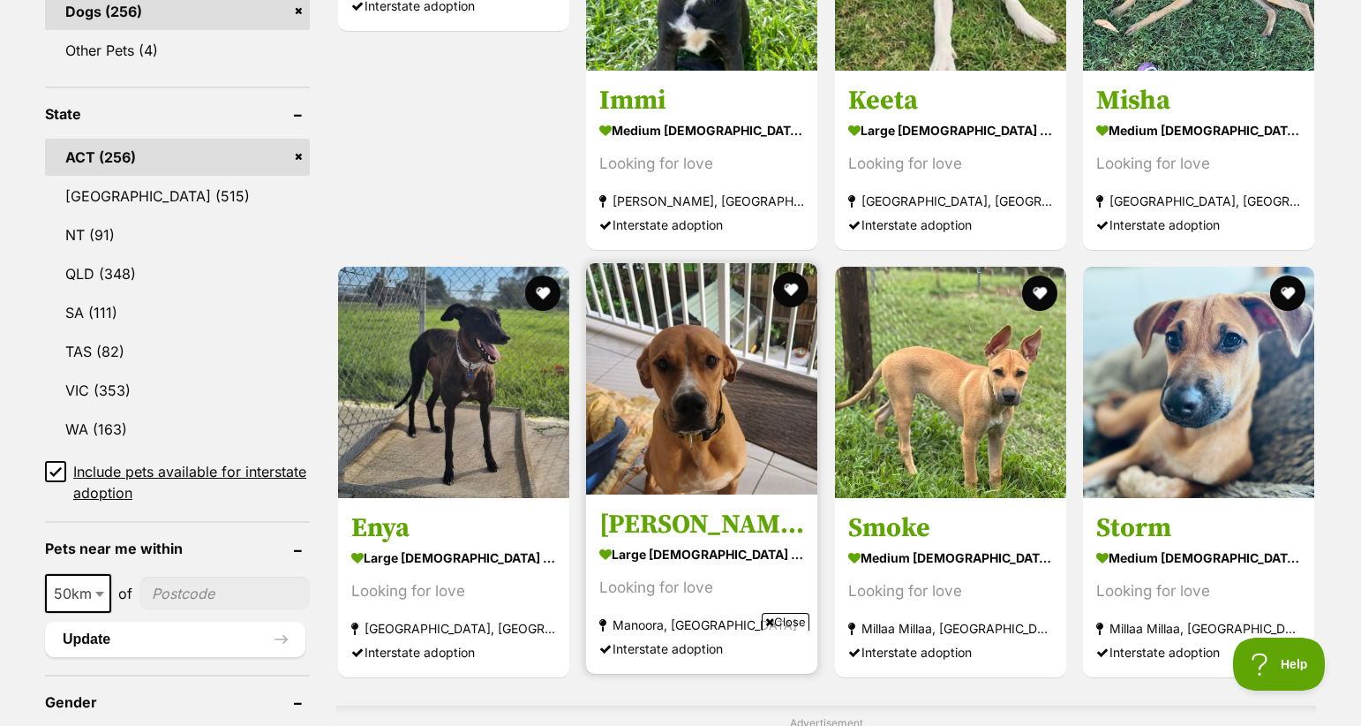
click at [755, 331] on img at bounding box center [701, 378] width 231 height 231
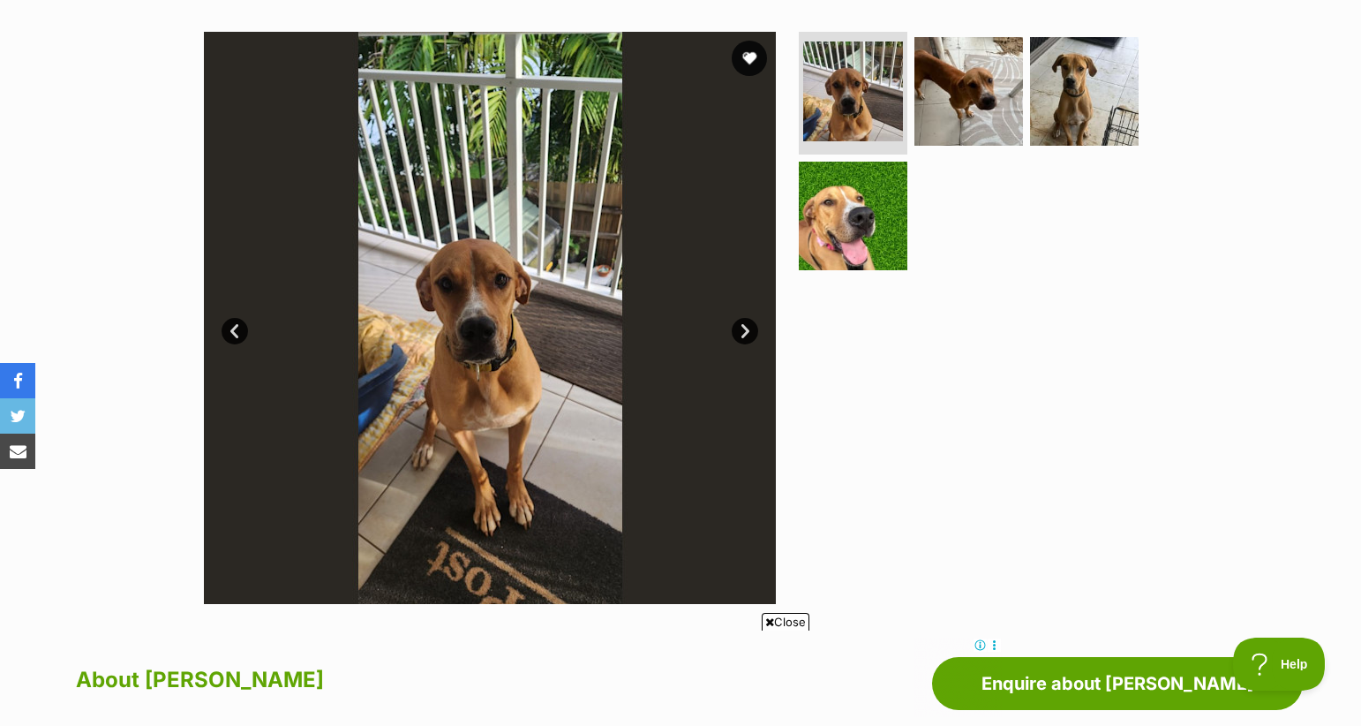
scroll to position [339, 0]
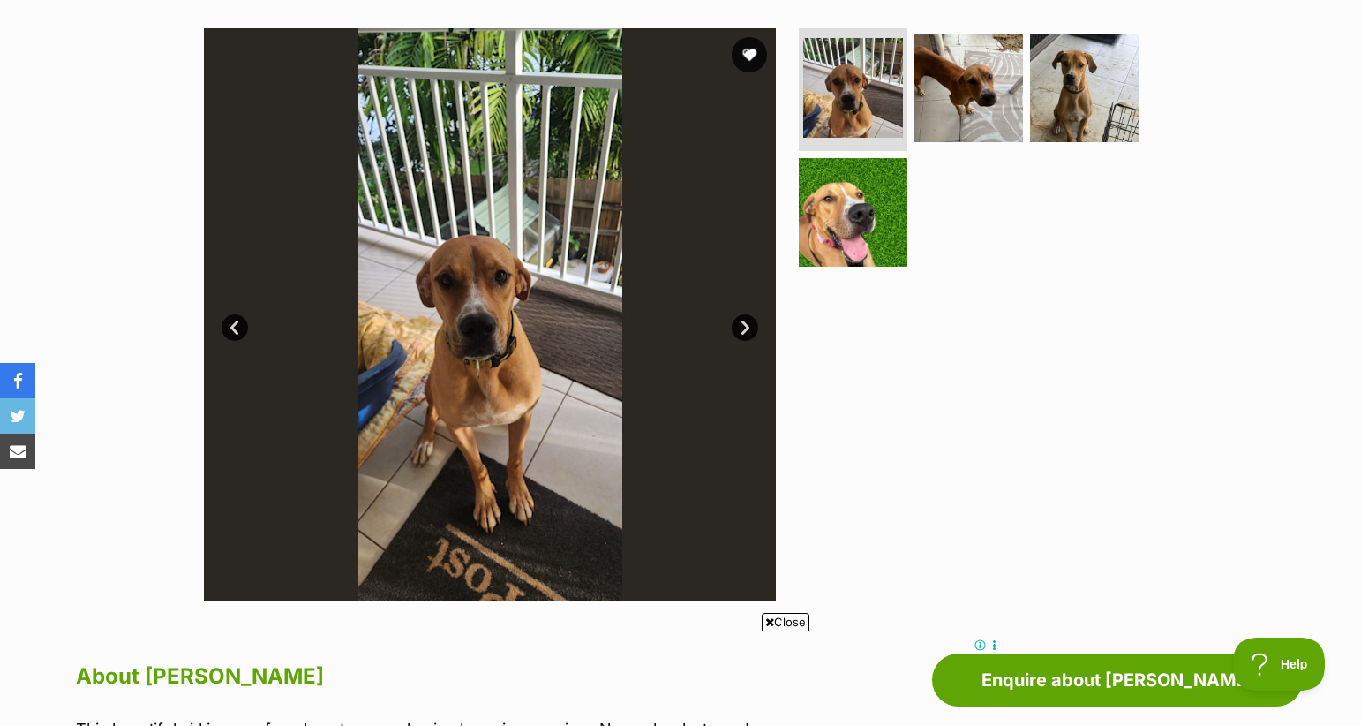
click at [751, 321] on link "Next" at bounding box center [745, 327] width 26 height 26
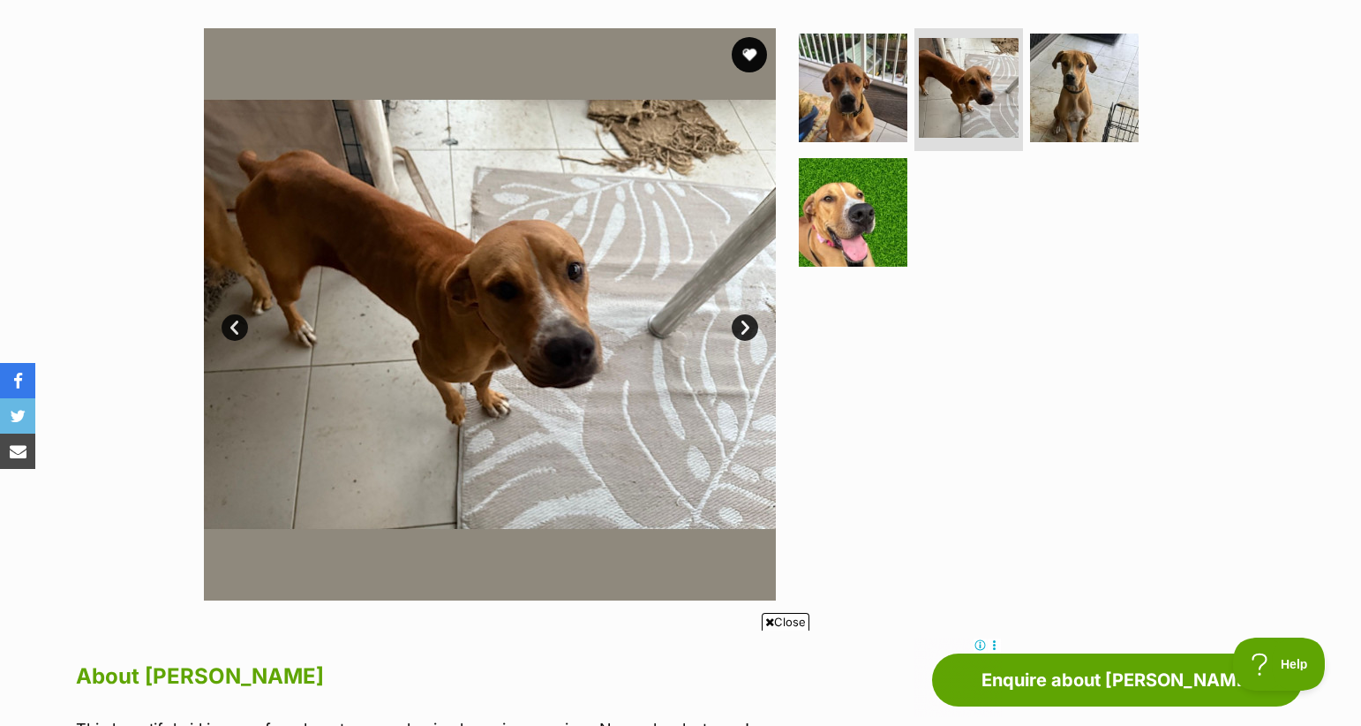
click at [751, 321] on link "Next" at bounding box center [745, 327] width 26 height 26
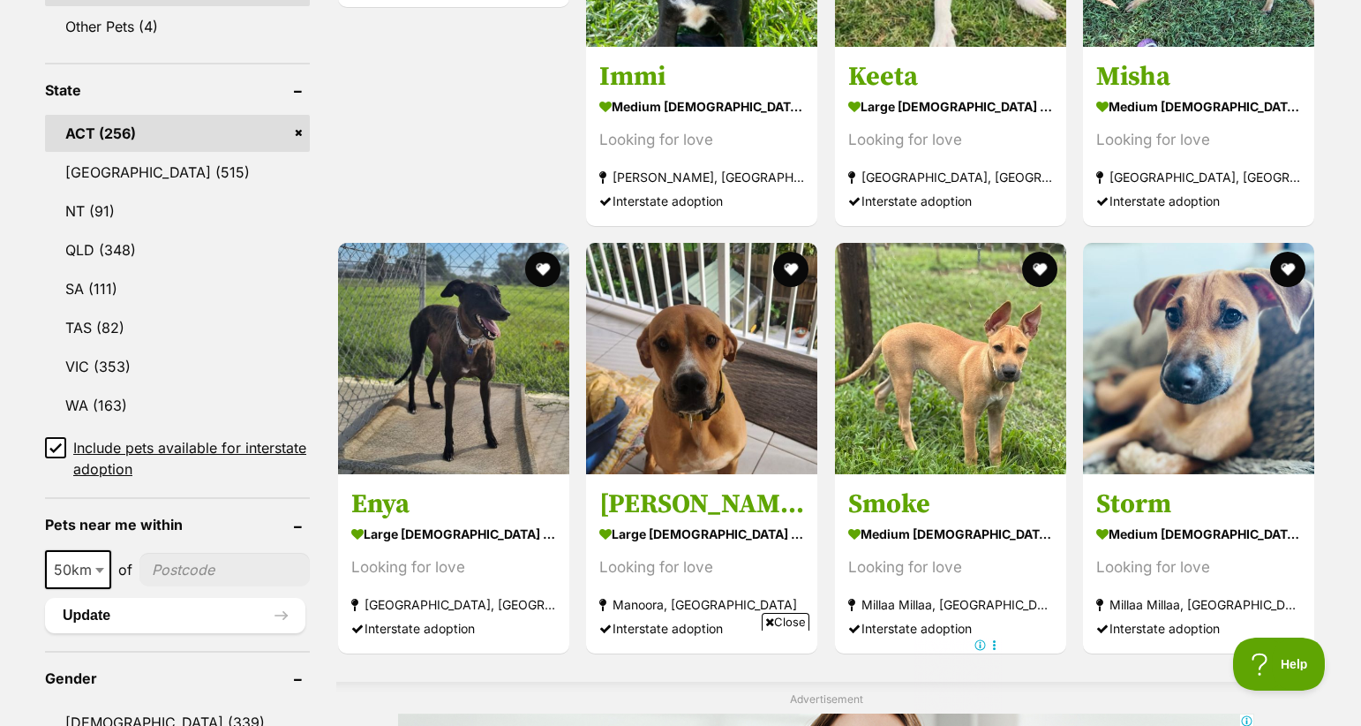
scroll to position [908, 0]
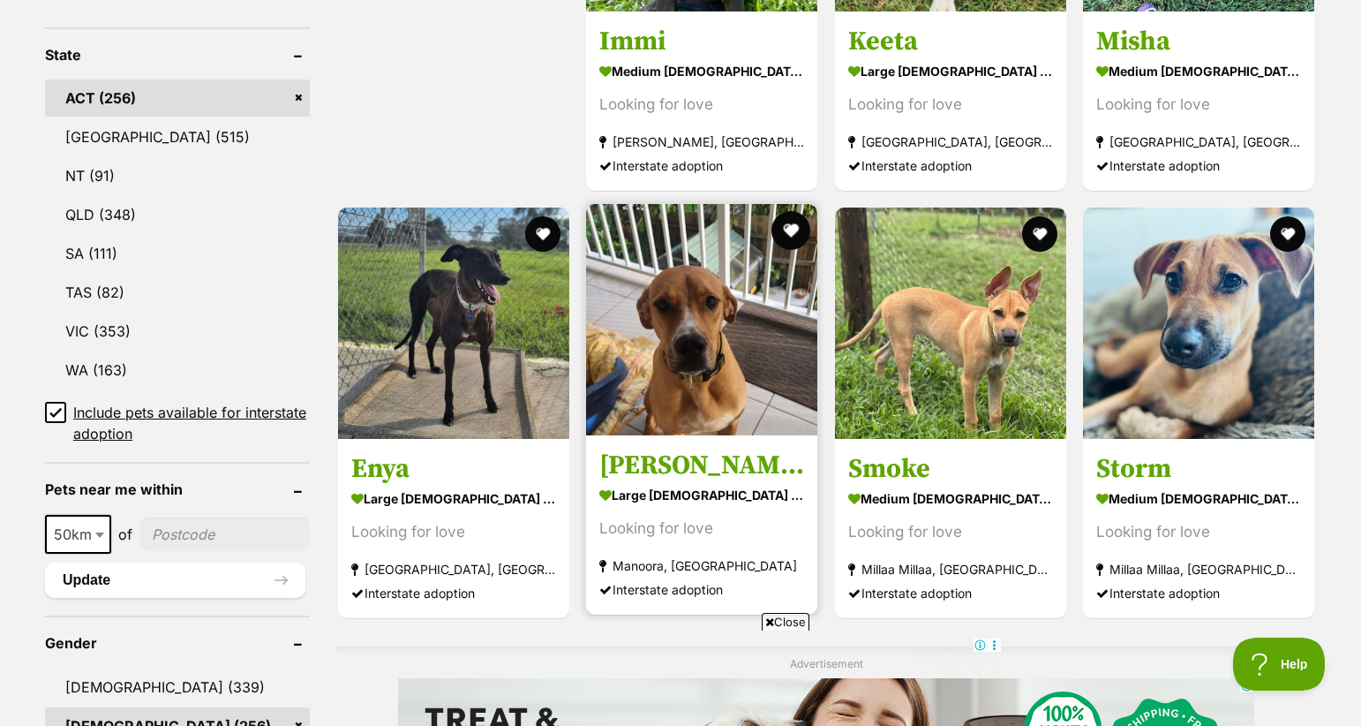
click at [798, 218] on button "favourite" at bounding box center [792, 230] width 39 height 39
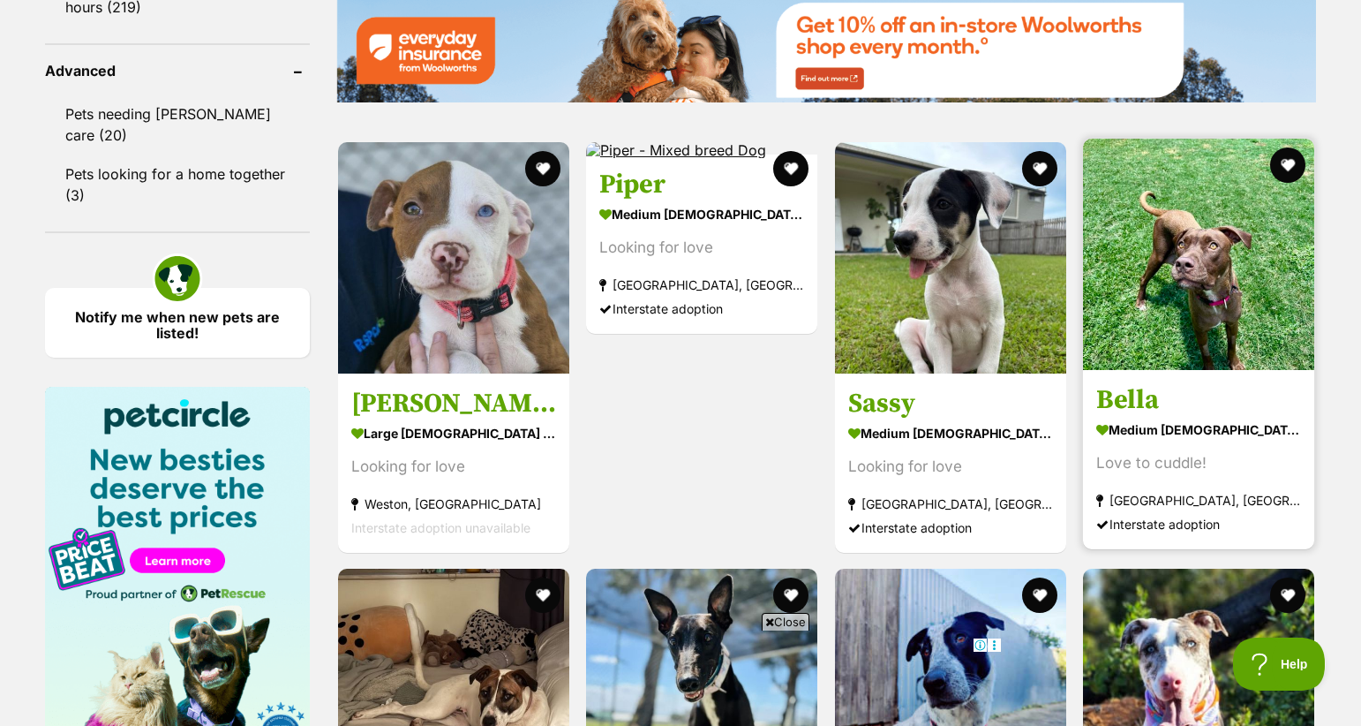
scroll to position [2340, 0]
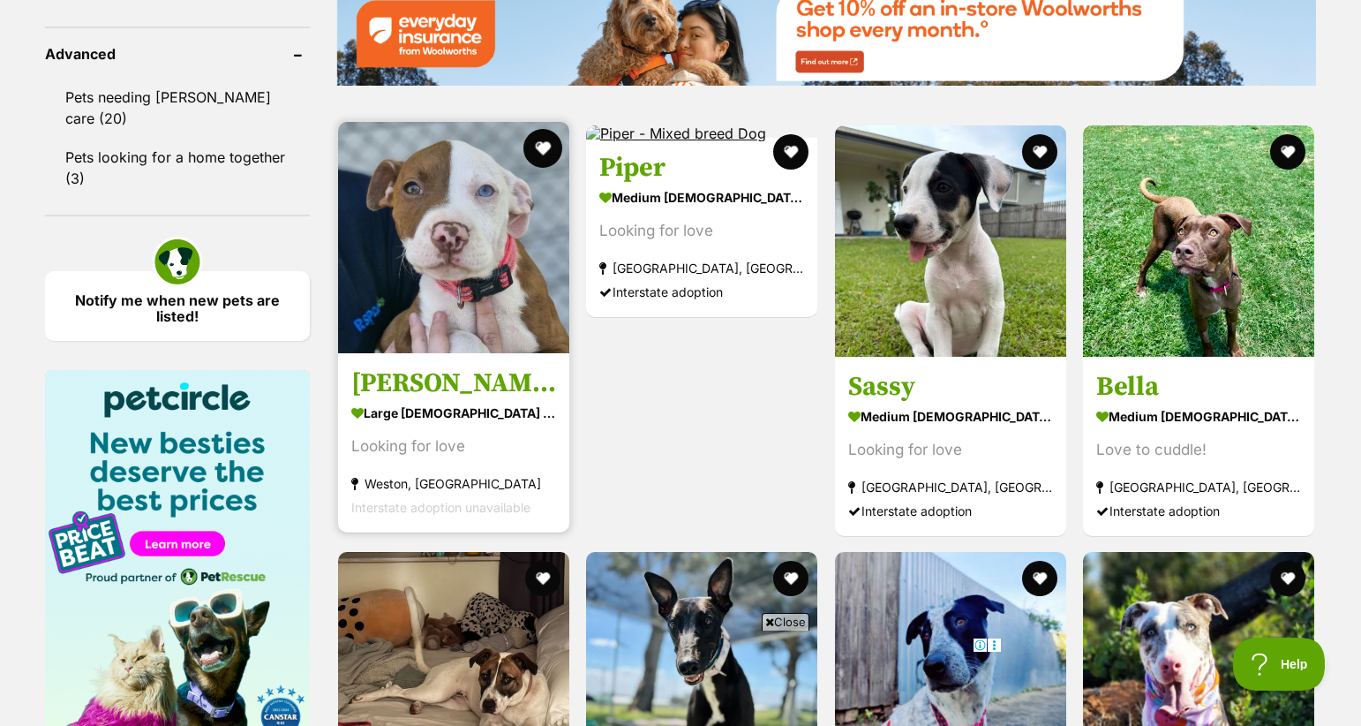
click at [538, 139] on button "favourite" at bounding box center [543, 148] width 39 height 39
click at [470, 202] on img at bounding box center [453, 237] width 231 height 231
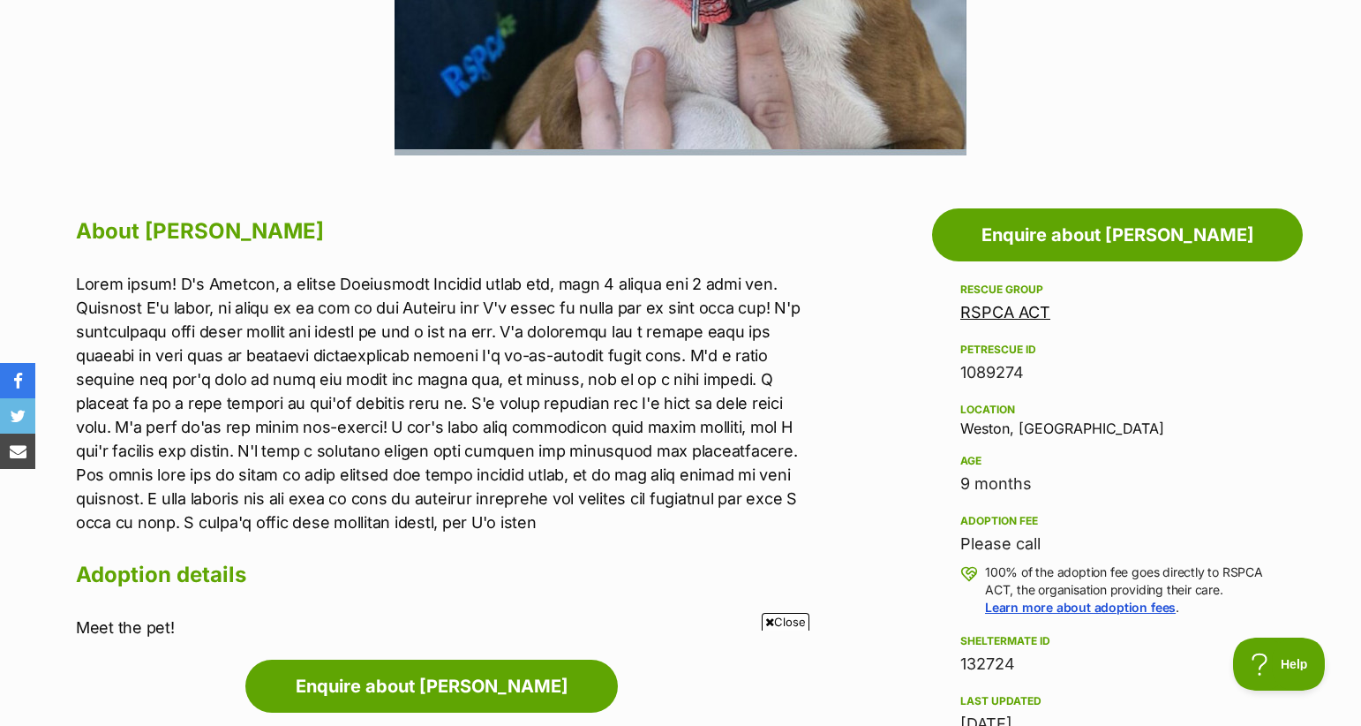
scroll to position [777, 0]
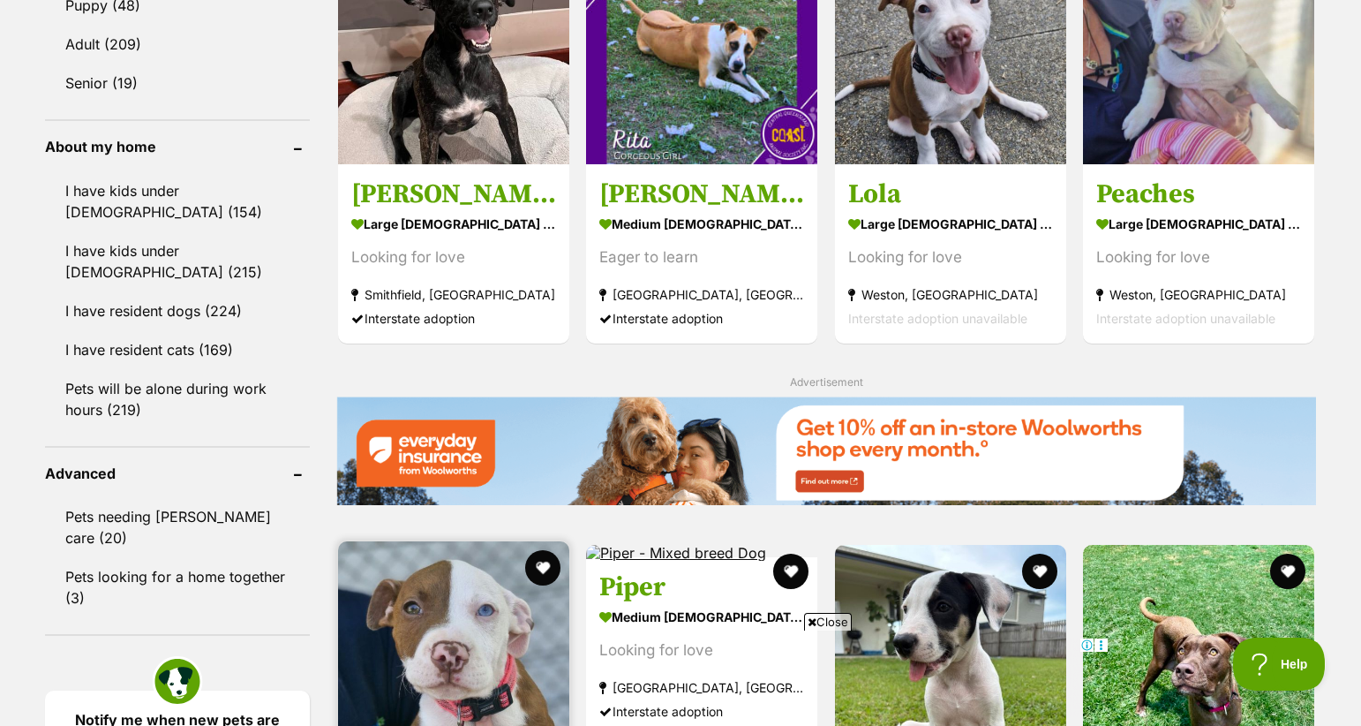
click at [459, 541] on img at bounding box center [453, 656] width 231 height 231
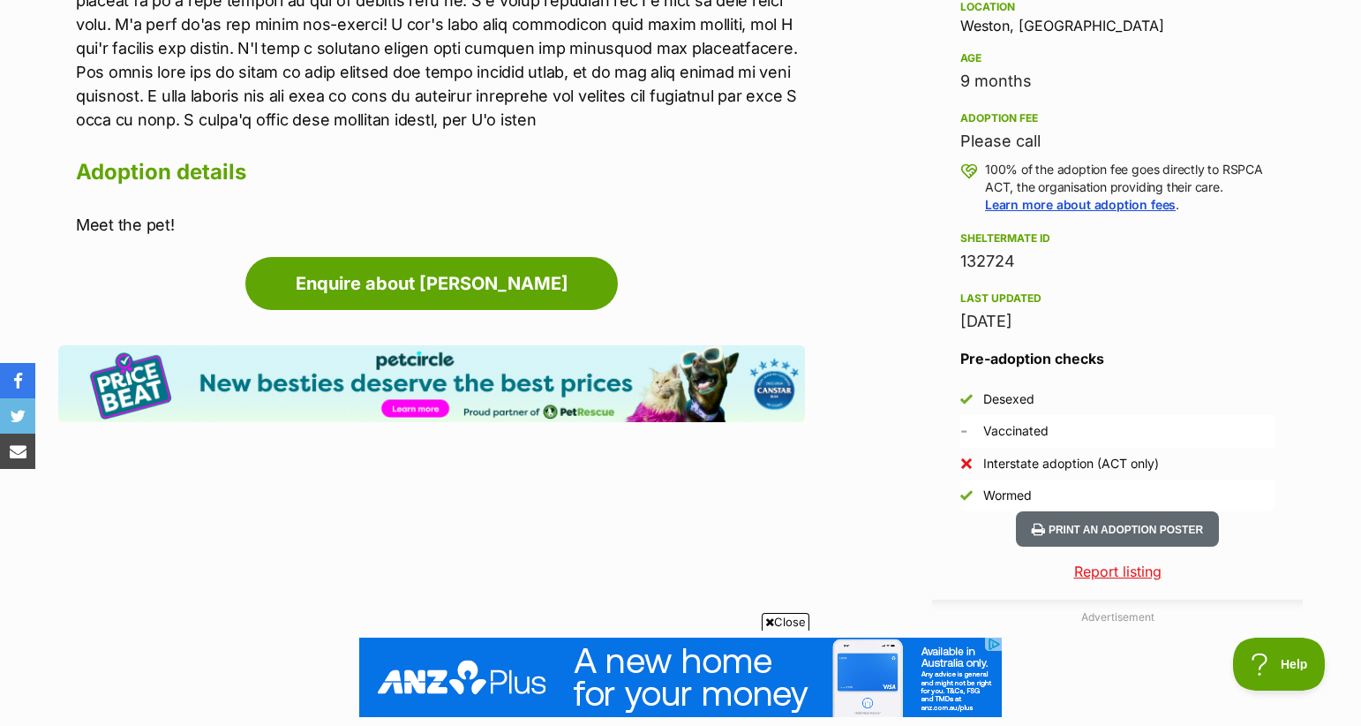
scroll to position [1194, 0]
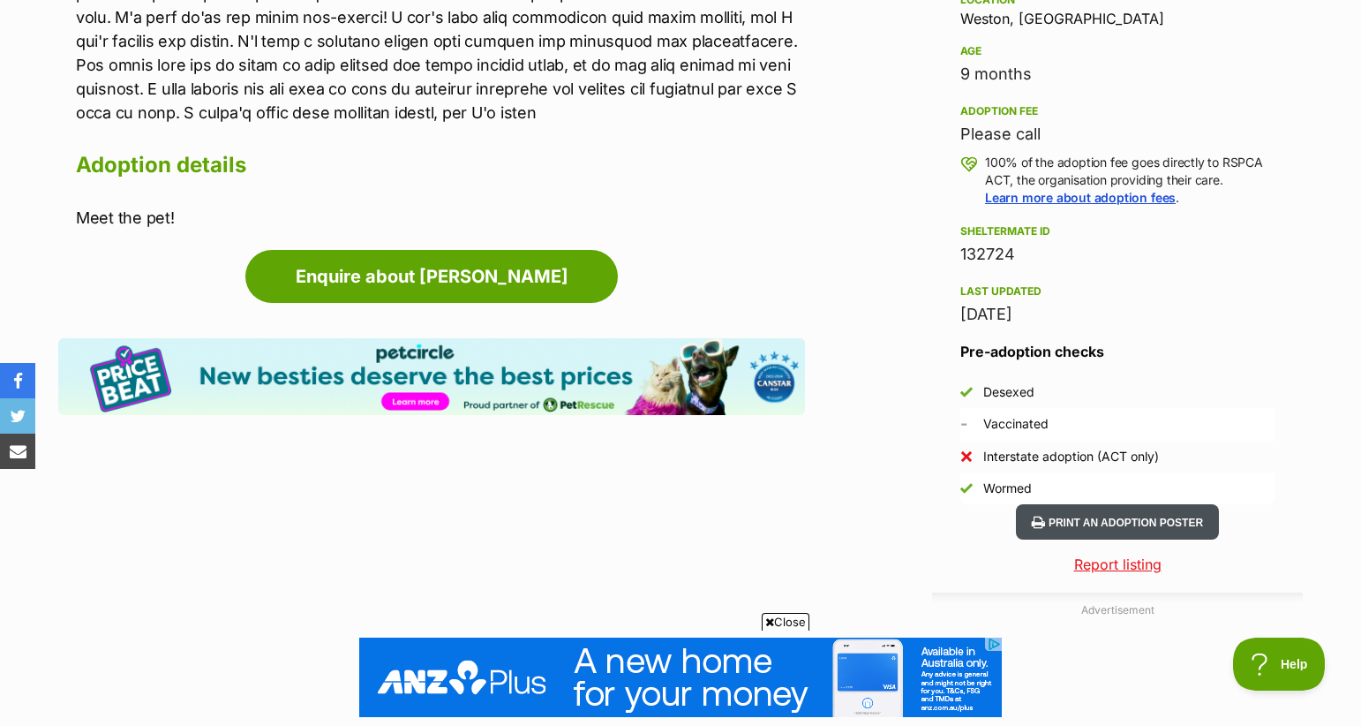
click at [1089, 527] on button "Print an adoption poster" at bounding box center [1117, 522] width 203 height 36
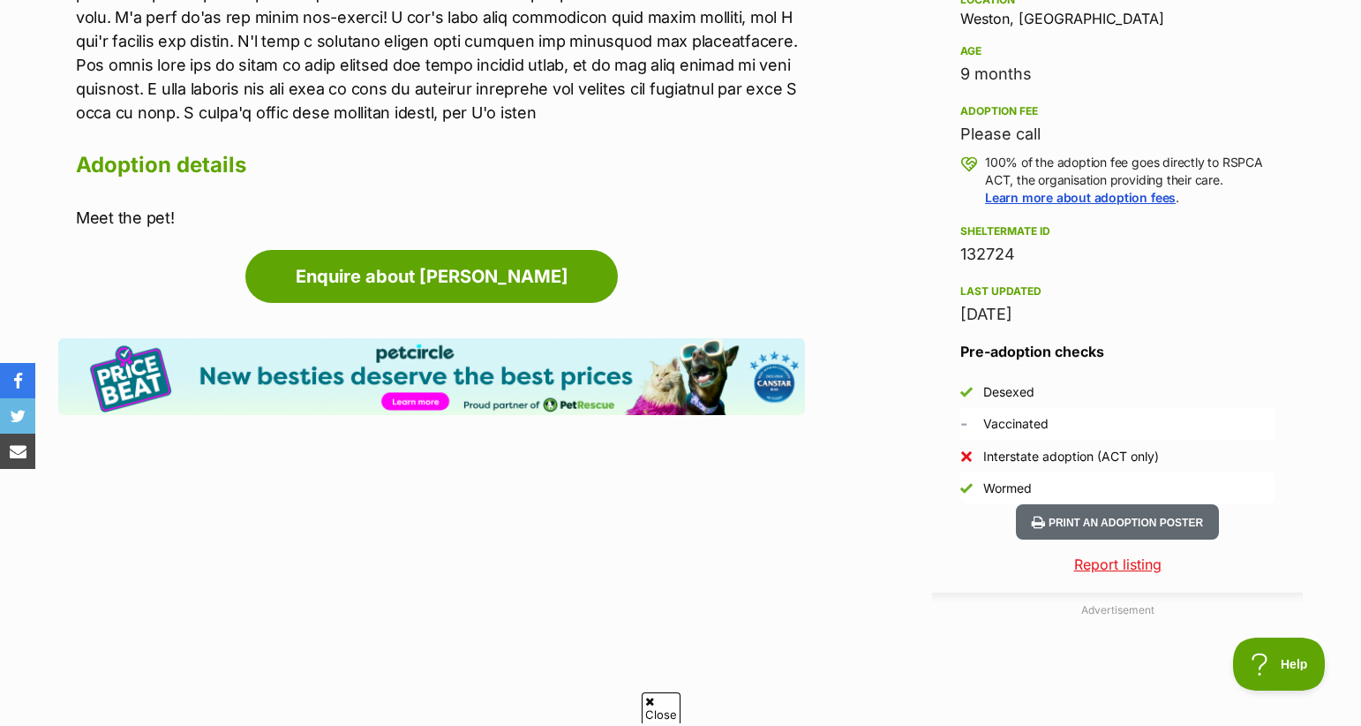
scroll to position [0, 0]
